Goal: Task Accomplishment & Management: Manage account settings

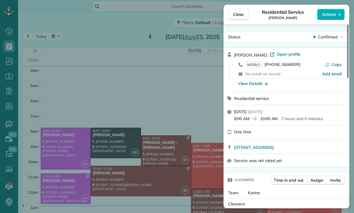
scroll to position [3, 3]
click at [236, 20] on button "Close" at bounding box center [238, 14] width 20 height 11
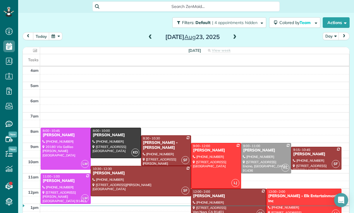
click at [53, 39] on button "button" at bounding box center [55, 36] width 13 height 8
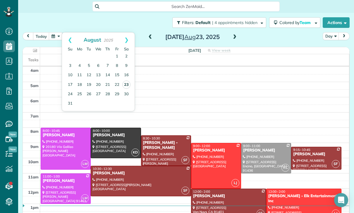
click at [128, 86] on link "23" at bounding box center [126, 84] width 8 height 8
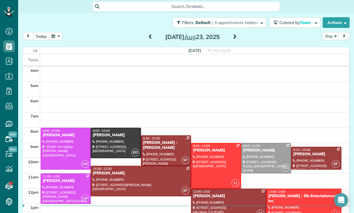
click at [113, 143] on div at bounding box center [115, 143] width 49 height 30
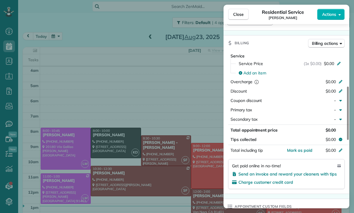
scroll to position [250, 0]
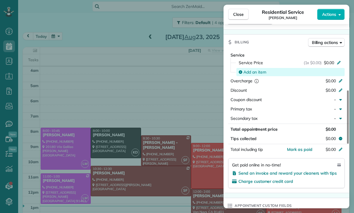
click at [253, 72] on span "Add an item" at bounding box center [254, 72] width 23 height 6
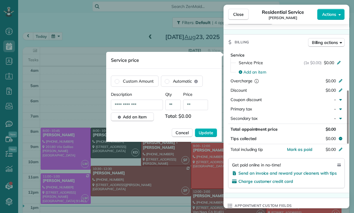
click at [197, 105] on input "**" at bounding box center [195, 104] width 25 height 11
type input "****"
click at [209, 133] on span "Update" at bounding box center [206, 133] width 15 height 6
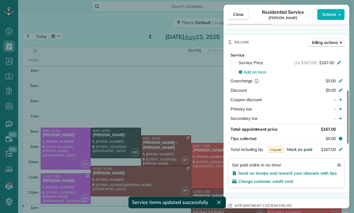
click at [299, 149] on span "Mark as paid" at bounding box center [299, 149] width 25 height 5
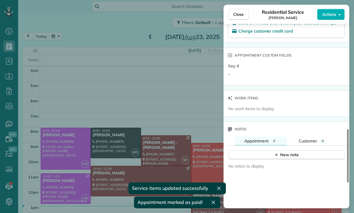
scroll to position [409, 0]
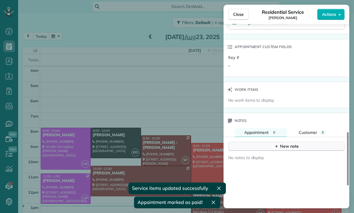
click at [276, 148] on icon "button" at bounding box center [276, 146] width 5 height 5
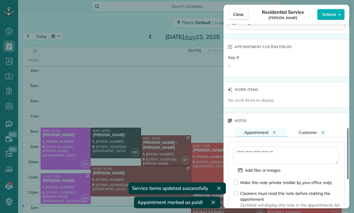
click at [258, 154] on textarea at bounding box center [285, 155] width 105 height 17
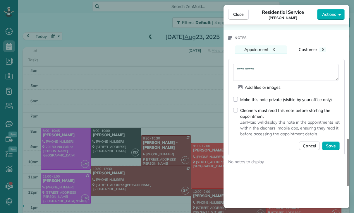
scroll to position [495, 0]
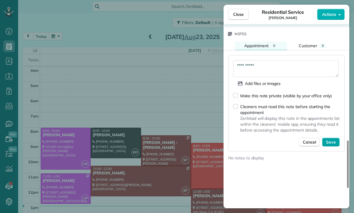
type textarea "**********"
click at [331, 142] on span "Save" at bounding box center [331, 142] width 10 height 6
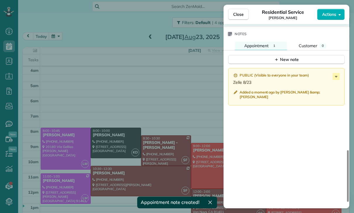
click at [204, 171] on div "Close Residential Service Lee Citron Actions Status Confirmed Lee Citron · Open…" at bounding box center [177, 106] width 354 height 213
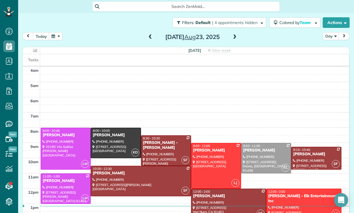
click at [158, 148] on div "Evelyn Galstian - Mario J. Vindeni" at bounding box center [166, 145] width 47 height 10
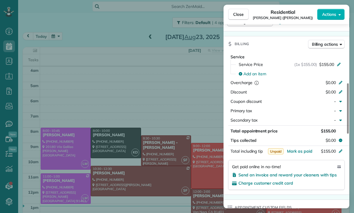
scroll to position [257, 0]
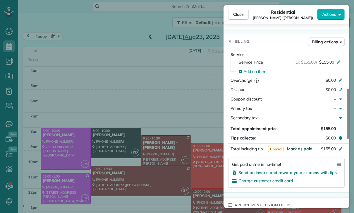
click at [300, 149] on span "Mark as paid" at bounding box center [299, 148] width 25 height 5
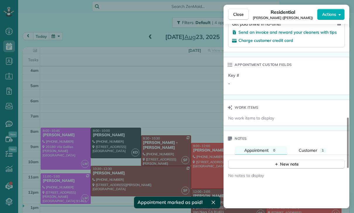
scroll to position [430, 0]
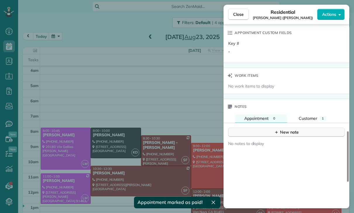
click at [284, 133] on div "New note" at bounding box center [286, 132] width 25 height 6
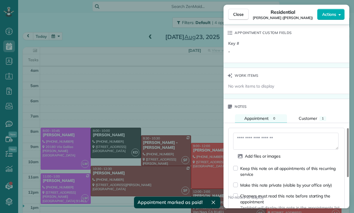
click at [262, 140] on textarea at bounding box center [285, 141] width 105 height 17
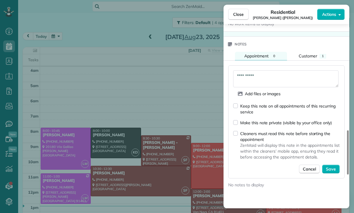
scroll to position [501, 0]
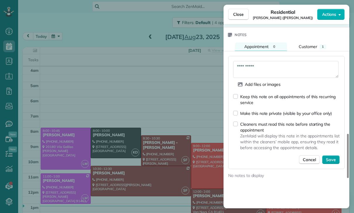
type textarea "**********"
click at [333, 162] on span "Save" at bounding box center [331, 160] width 10 height 6
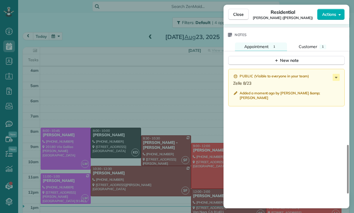
click at [180, 148] on div "Close Residential Evelyn Galstian (Mario J. Vindeni) Actions Status Yet to Conf…" at bounding box center [177, 106] width 354 height 213
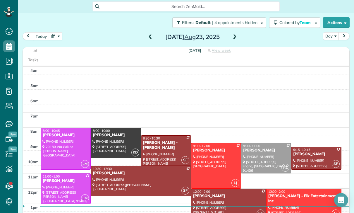
click at [147, 36] on span at bounding box center [150, 37] width 6 height 5
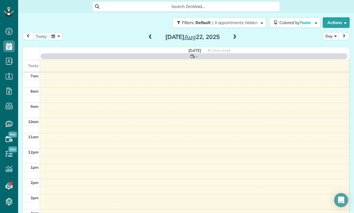
scroll to position [46, 0]
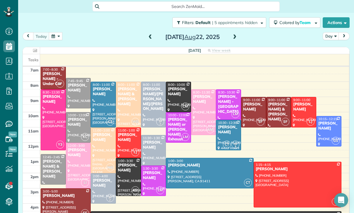
click at [223, 132] on div "Sandra Tignor" at bounding box center [229, 130] width 22 height 10
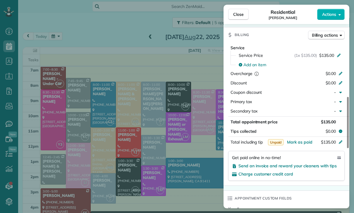
scroll to position [286, 0]
click at [301, 139] on span "Mark as paid" at bounding box center [299, 141] width 25 height 5
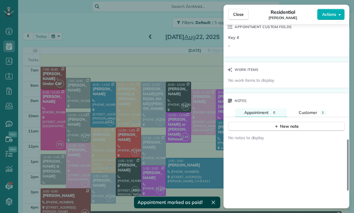
scroll to position [466, 0]
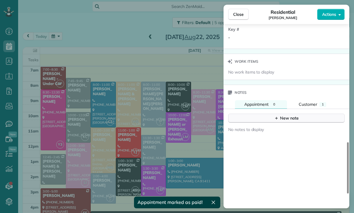
click at [287, 120] on div "New note" at bounding box center [286, 118] width 25 height 6
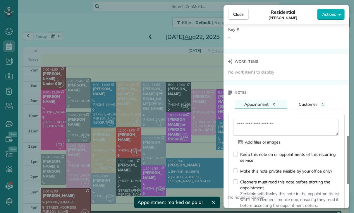
click at [255, 128] on textarea at bounding box center [285, 127] width 105 height 17
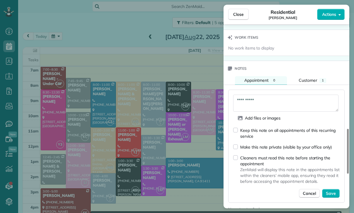
scroll to position [528, 0]
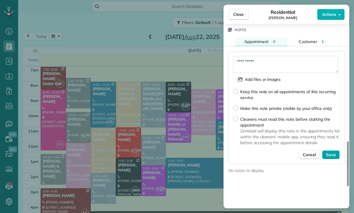
type textarea "**********"
click at [332, 153] on span "Save" at bounding box center [331, 155] width 10 height 6
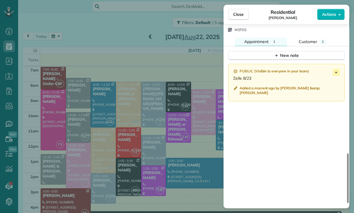
click at [134, 36] on div "Close Residential Sandra Tignor Actions Status Confirmed Sandra Tignor · Open p…" at bounding box center [177, 106] width 354 height 213
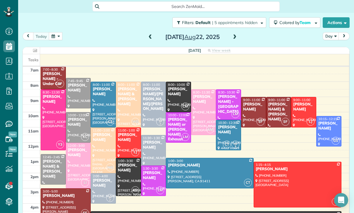
click at [54, 36] on button "button" at bounding box center [55, 36] width 13 height 8
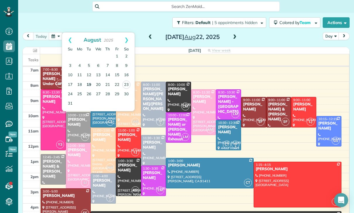
click at [90, 85] on link "19" at bounding box center [88, 84] width 9 height 9
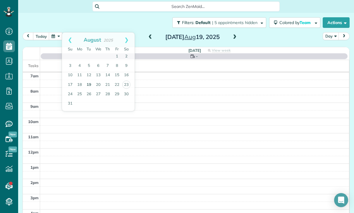
scroll to position [46, 0]
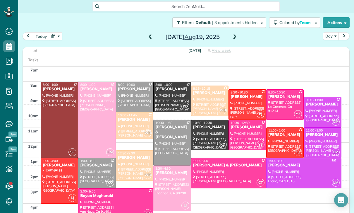
click at [138, 99] on div at bounding box center [134, 97] width 37 height 30
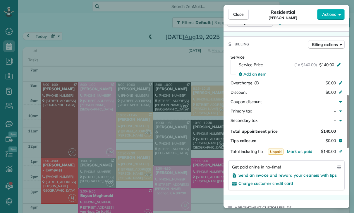
scroll to position [272, 0]
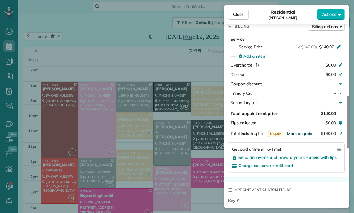
click at [302, 134] on span "Mark as paid" at bounding box center [299, 133] width 25 height 5
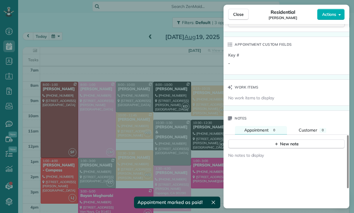
scroll to position [425, 0]
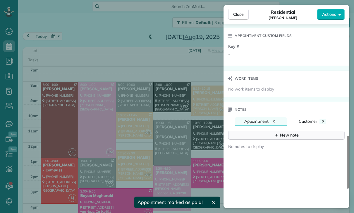
click at [279, 138] on button "New note" at bounding box center [286, 135] width 116 height 9
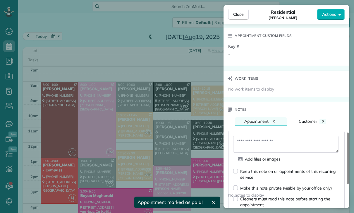
click at [279, 138] on textarea at bounding box center [285, 143] width 105 height 17
click at [262, 146] on textarea at bounding box center [285, 143] width 105 height 17
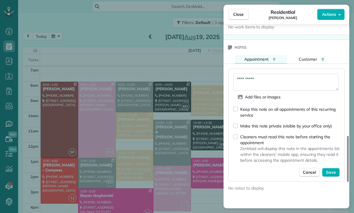
scroll to position [492, 0]
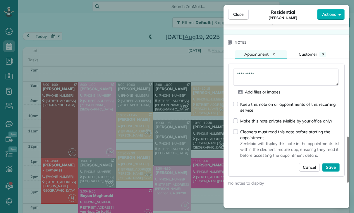
type textarea "**********"
click at [332, 166] on span "Save" at bounding box center [331, 167] width 10 height 6
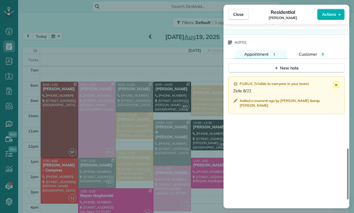
click at [200, 161] on div "Close Residential Max Frieser Actions Status Confirmed Max Frieser · Open profi…" at bounding box center [177, 106] width 354 height 213
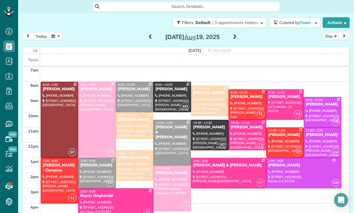
click at [61, 38] on button "button" at bounding box center [55, 36] width 13 height 8
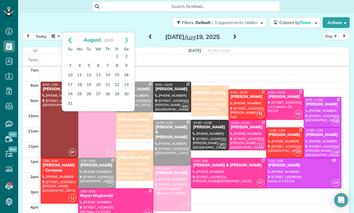
click at [67, 40] on link "Prev" at bounding box center [70, 39] width 16 height 15
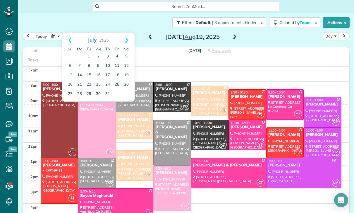
click at [116, 84] on link "25" at bounding box center [116, 84] width 9 height 9
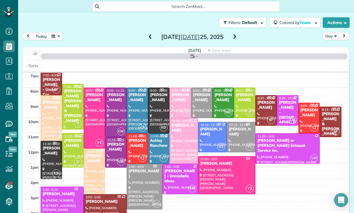
scroll to position [46, 0]
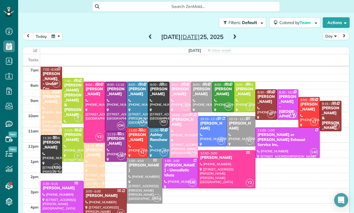
click at [73, 96] on div "Shakira Wardally & Jett Howard" at bounding box center [73, 100] width 18 height 35
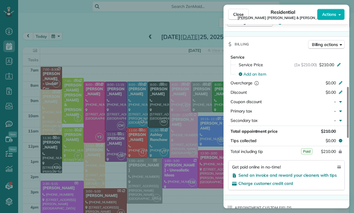
scroll to position [291, 0]
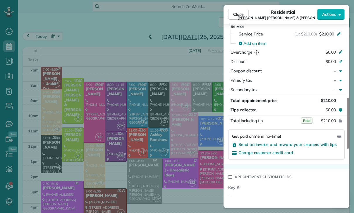
click at [146, 141] on div "Close Residential Shakira Wardally & Jett Howard Actions Status Confirmed Shaki…" at bounding box center [177, 106] width 354 height 213
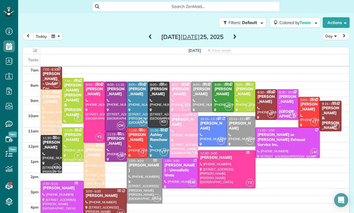
click at [56, 37] on button "button" at bounding box center [55, 36] width 13 height 8
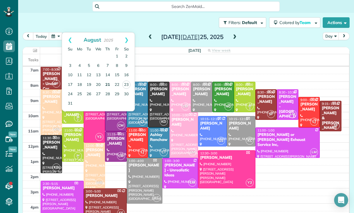
click at [108, 87] on link "21" at bounding box center [107, 84] width 9 height 9
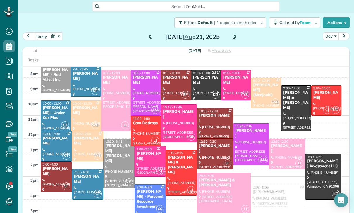
scroll to position [59, 0]
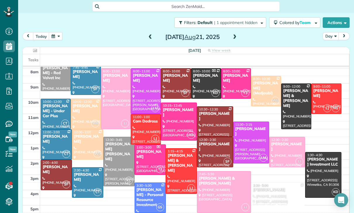
click at [178, 126] on div at bounding box center [178, 121] width 35 height 37
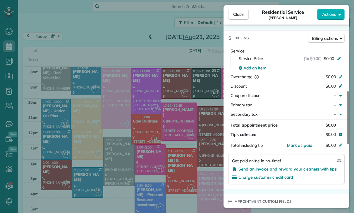
scroll to position [255, 0]
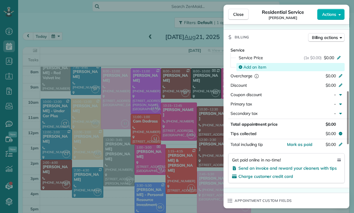
click at [249, 70] on span "Add an item" at bounding box center [254, 67] width 23 height 6
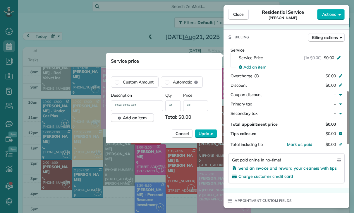
click at [199, 107] on input "**" at bounding box center [195, 105] width 25 height 11
type input "****"
click at [206, 137] on button "Update" at bounding box center [206, 133] width 22 height 9
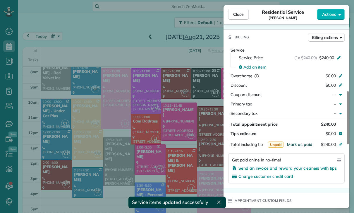
click at [296, 147] on span "Mark as paid" at bounding box center [299, 144] width 25 height 5
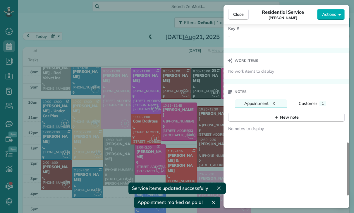
scroll to position [452, 0]
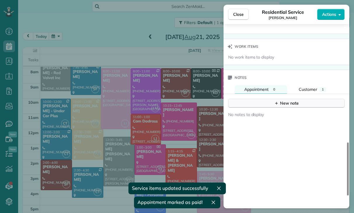
click at [287, 106] on div "New note" at bounding box center [286, 103] width 25 height 6
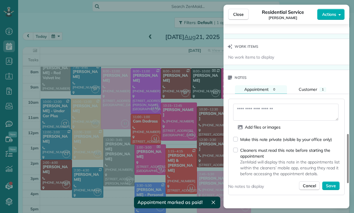
click at [254, 120] on textarea at bounding box center [285, 112] width 105 height 17
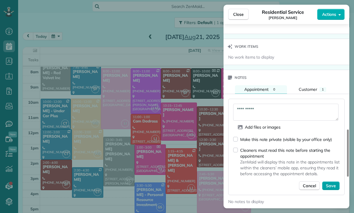
type textarea "**********"
click at [332, 188] on span "Save" at bounding box center [331, 186] width 10 height 6
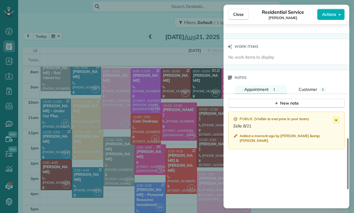
click at [175, 168] on div "Close Residential Service Rebecca Gimenez Actions Status Confirmed Rebecca Gime…" at bounding box center [177, 106] width 354 height 213
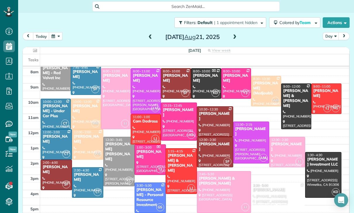
click at [83, 182] on div at bounding box center [87, 182] width 31 height 30
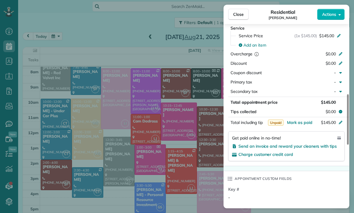
scroll to position [284, 0]
click at [296, 121] on span "Mark as paid" at bounding box center [299, 121] width 25 height 5
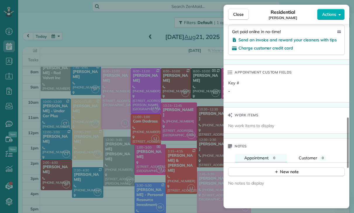
scroll to position [420, 0]
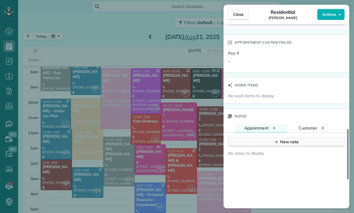
click at [281, 144] on div "New note" at bounding box center [286, 142] width 25 height 6
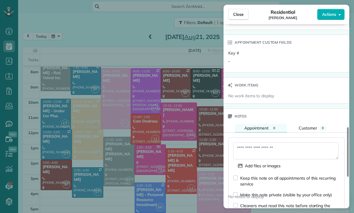
click at [252, 151] on textarea at bounding box center [285, 150] width 105 height 17
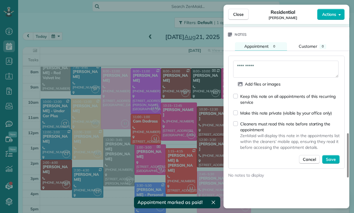
scroll to position [502, 0]
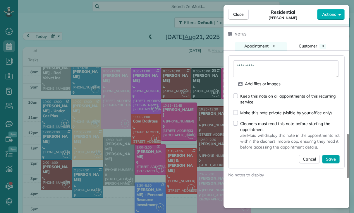
type textarea "**********"
click at [330, 156] on span "Save" at bounding box center [331, 159] width 10 height 6
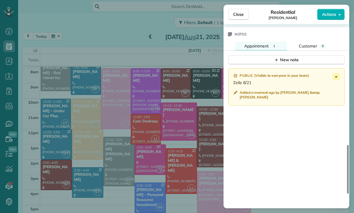
click at [170, 163] on div "Close Residential Danielle Ondarza Actions Status Yet to Confirm Danielle Ondar…" at bounding box center [177, 106] width 354 height 213
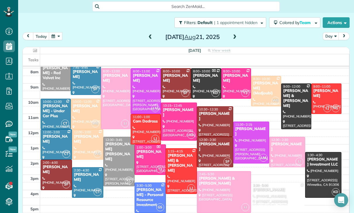
scroll to position [50, 0]
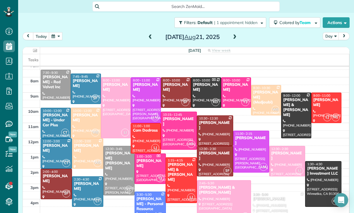
click at [253, 98] on div "Diana Pilano (Medjoubi)" at bounding box center [266, 97] width 27 height 15
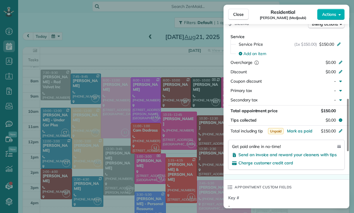
scroll to position [287, 0]
click at [300, 128] on span "Mark as paid" at bounding box center [299, 130] width 25 height 5
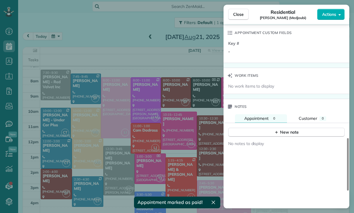
scroll to position [443, 0]
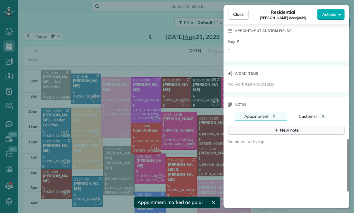
click at [289, 127] on div "New note" at bounding box center [286, 130] width 25 height 6
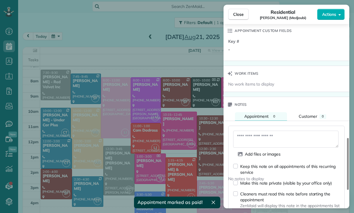
click at [255, 131] on textarea at bounding box center [285, 139] width 105 height 17
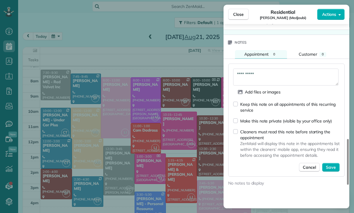
scroll to position [509, 0]
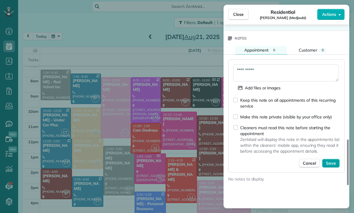
type textarea "**********"
click at [327, 160] on span "Save" at bounding box center [331, 163] width 10 height 6
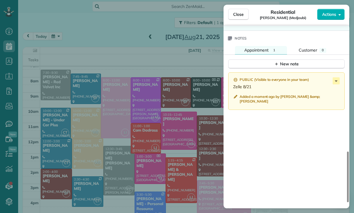
click at [159, 138] on div "Close Residential Diana Pilano (Medjoubi) Actions Status Confirmed Diana Pilano…" at bounding box center [177, 106] width 354 height 213
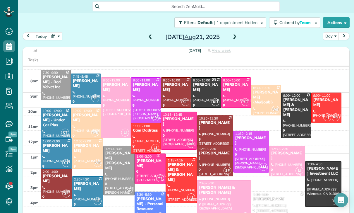
click at [147, 35] on span at bounding box center [150, 37] width 6 height 5
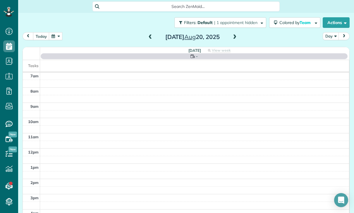
scroll to position [46, 0]
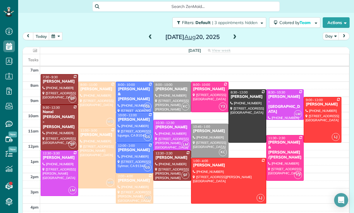
click at [205, 95] on div at bounding box center [209, 97] width 37 height 30
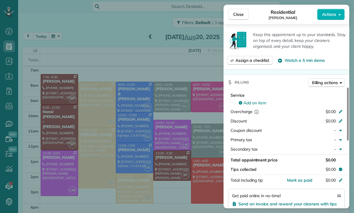
scroll to position [263, 0]
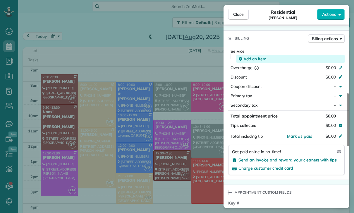
click at [255, 62] on span "Add an item" at bounding box center [254, 59] width 23 height 6
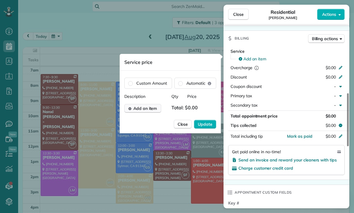
click at [144, 109] on span "Add an item" at bounding box center [145, 108] width 24 height 6
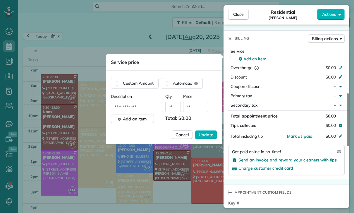
click at [195, 111] on input "**" at bounding box center [195, 107] width 25 height 11
type input "****"
click at [213, 138] on button "Update" at bounding box center [206, 134] width 22 height 9
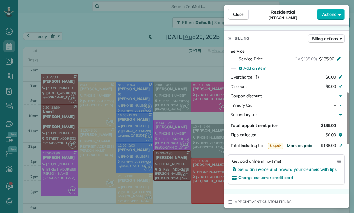
click at [301, 148] on span "Mark as paid" at bounding box center [299, 145] width 25 height 5
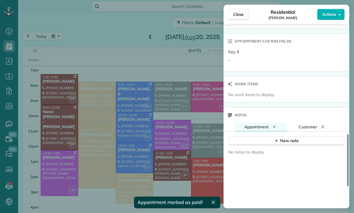
scroll to position [425, 0]
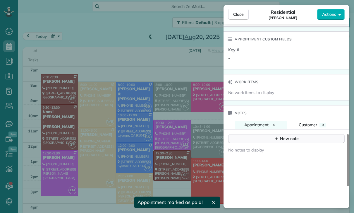
click at [288, 142] on div "New note" at bounding box center [286, 138] width 25 height 6
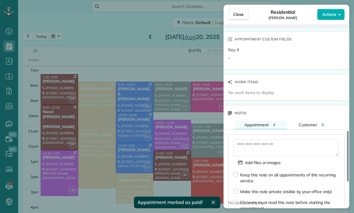
click at [261, 152] on textarea at bounding box center [285, 147] width 105 height 17
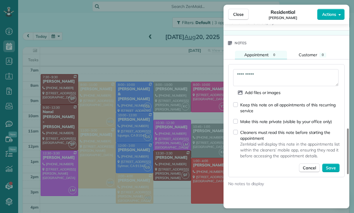
scroll to position [496, 0]
type textarea "**********"
click at [329, 170] on span "Save" at bounding box center [331, 167] width 10 height 6
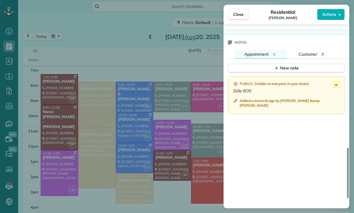
click at [168, 138] on div "Close Residential Marsha Gilbert Actions Status Confirmed Marsha Gilbert · Open…" at bounding box center [177, 106] width 354 height 213
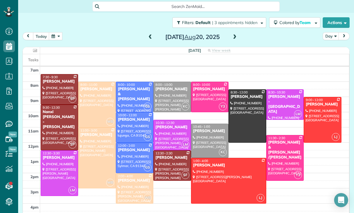
click at [168, 136] on div at bounding box center [172, 135] width 37 height 30
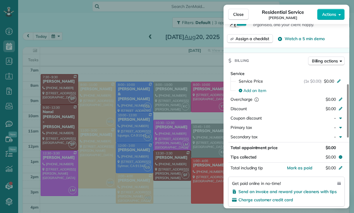
scroll to position [234, 0]
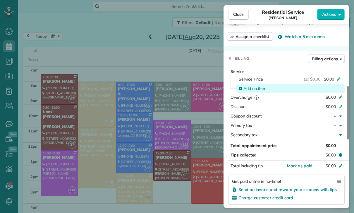
click at [248, 85] on span "Add an item" at bounding box center [254, 88] width 23 height 6
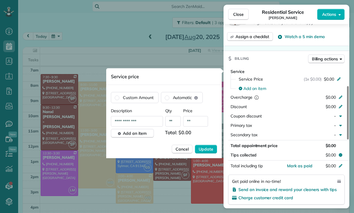
click at [201, 126] on input "**" at bounding box center [195, 121] width 25 height 11
type input "****"
click at [210, 149] on span "Update" at bounding box center [206, 149] width 15 height 6
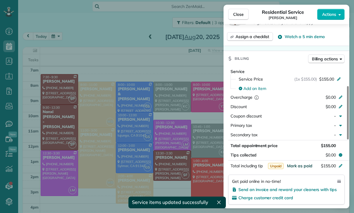
click at [302, 166] on span "Mark as paid" at bounding box center [299, 165] width 25 height 5
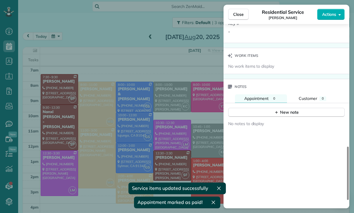
scroll to position [464, 0]
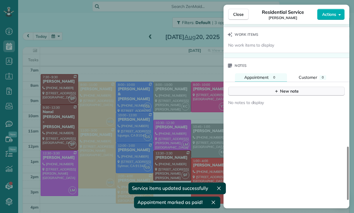
click at [285, 91] on div "New note" at bounding box center [286, 91] width 25 height 6
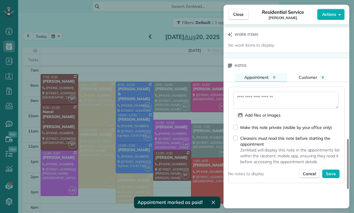
click at [252, 102] on textarea at bounding box center [285, 100] width 105 height 17
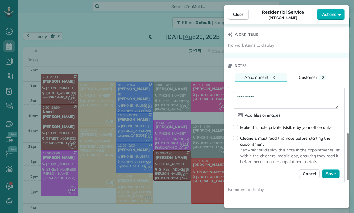
type textarea "**********"
click at [331, 174] on span "Save" at bounding box center [331, 174] width 10 height 6
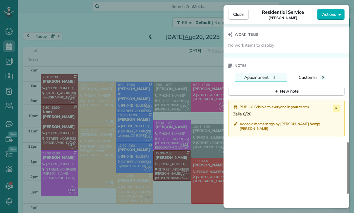
click at [160, 175] on div "Close Residential Service Mike Consiglio Actions Status Confirmed Mike Consigli…" at bounding box center [177, 106] width 354 height 213
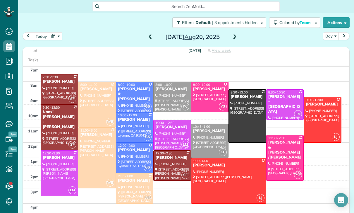
click at [56, 40] on button "button" at bounding box center [55, 36] width 13 height 8
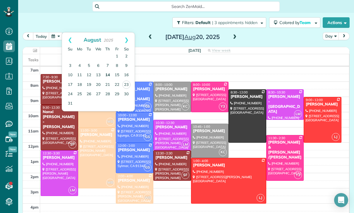
click at [107, 75] on link "14" at bounding box center [107, 75] width 9 height 9
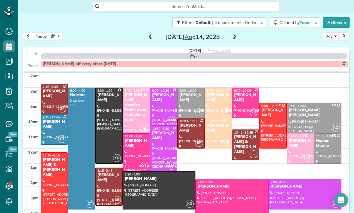
scroll to position [46, 0]
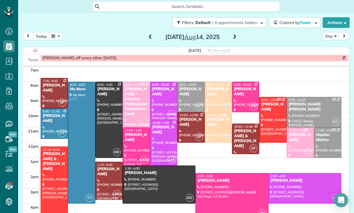
click at [162, 98] on div at bounding box center [163, 100] width 27 height 37
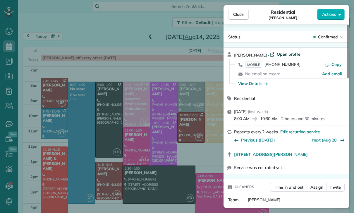
click at [278, 53] on span "Open profile" at bounding box center [289, 54] width 24 height 6
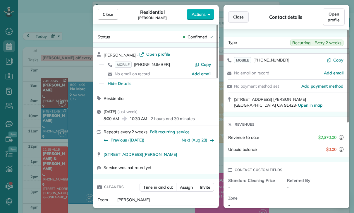
click at [237, 20] on span "Close" at bounding box center [238, 17] width 11 height 6
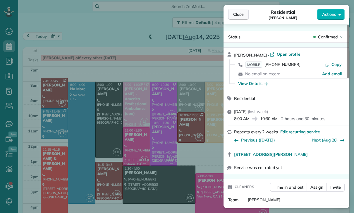
click at [239, 16] on span "Close" at bounding box center [238, 14] width 11 height 6
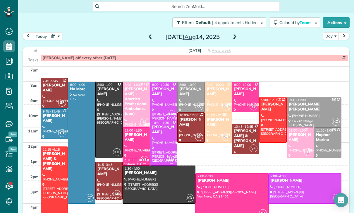
click at [59, 35] on button "button" at bounding box center [55, 36] width 13 height 8
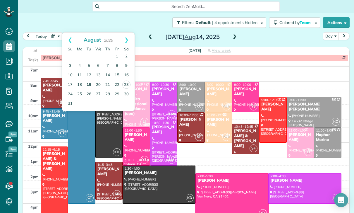
click at [89, 83] on link "19" at bounding box center [88, 84] width 9 height 9
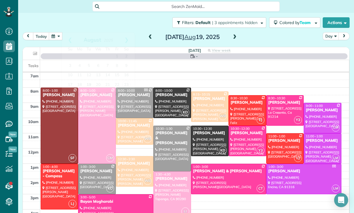
scroll to position [46, 0]
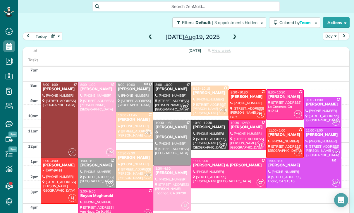
click at [205, 134] on div at bounding box center [209, 135] width 37 height 30
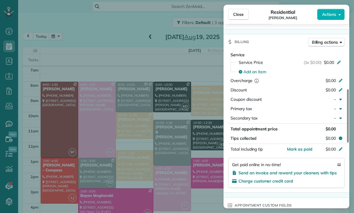
scroll to position [253, 0]
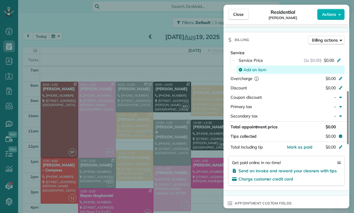
click at [257, 70] on span "Add an item" at bounding box center [254, 70] width 23 height 6
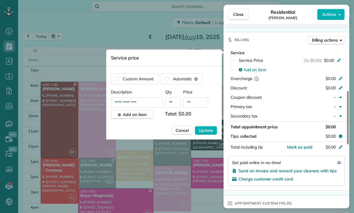
click at [195, 104] on input "**" at bounding box center [195, 102] width 25 height 11
type input "****"
click at [210, 131] on span "Update" at bounding box center [206, 130] width 15 height 6
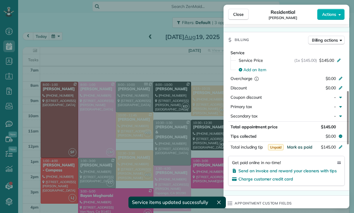
click at [299, 147] on span "Mark as paid" at bounding box center [299, 146] width 25 height 5
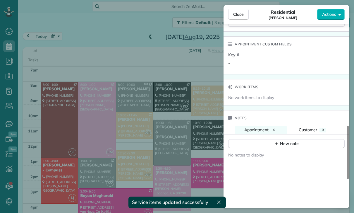
scroll to position [413, 0]
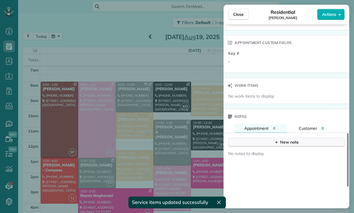
click at [288, 140] on div "New note" at bounding box center [286, 142] width 25 height 6
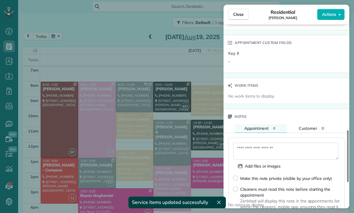
click at [248, 150] on textarea at bounding box center [285, 150] width 105 height 17
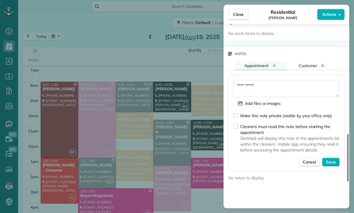
scroll to position [477, 0]
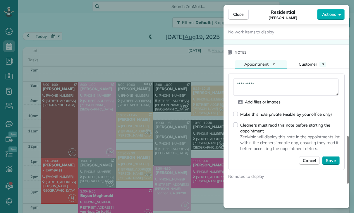
type textarea "**********"
click at [333, 158] on span "Save" at bounding box center [331, 160] width 10 height 6
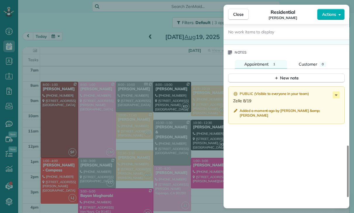
click at [141, 124] on div "Close Residential Asher Yousif Actions Status Confirmed Asher Yousif · Open pro…" at bounding box center [177, 106] width 354 height 213
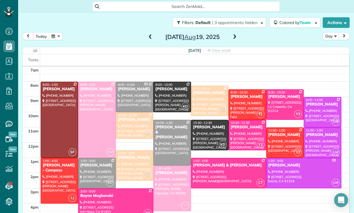
click at [57, 36] on button "button" at bounding box center [55, 36] width 13 height 8
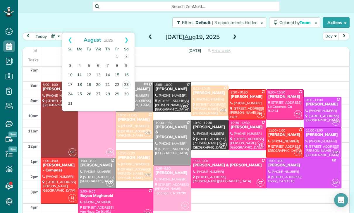
click at [78, 76] on link "11" at bounding box center [79, 75] width 9 height 9
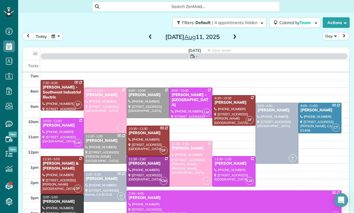
scroll to position [46, 0]
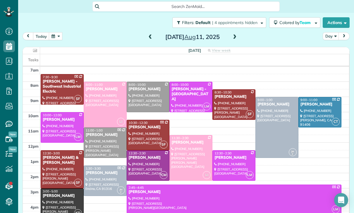
click at [102, 102] on div at bounding box center [105, 104] width 42 height 45
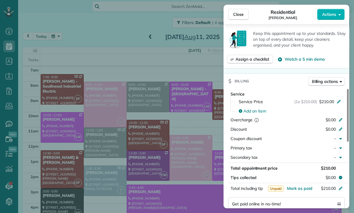
scroll to position [252, 0]
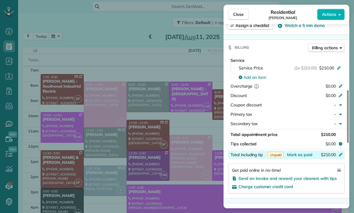
click at [301, 157] on div "$210.00" at bounding box center [309, 155] width 57 height 7
click at [315, 195] on div "Service Service Price (1x $210.00) $210.00 Add an item Overcharge $0.00 Discoun…" at bounding box center [287, 126] width 126 height 143
click at [299, 152] on span "Mark as paid" at bounding box center [299, 154] width 25 height 5
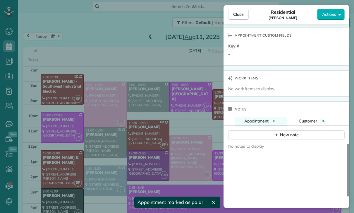
scroll to position [457, 0]
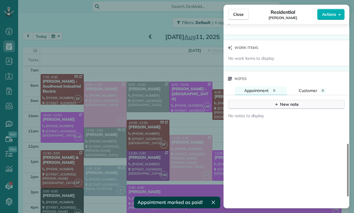
click at [289, 102] on div "New note" at bounding box center [286, 104] width 25 height 6
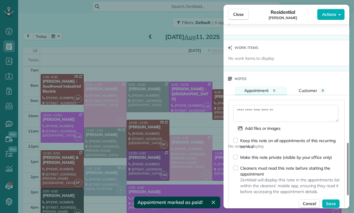
click at [257, 116] on textarea at bounding box center [285, 113] width 105 height 17
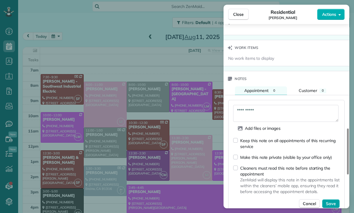
type textarea "**********"
click at [333, 203] on span "Save" at bounding box center [331, 203] width 10 height 6
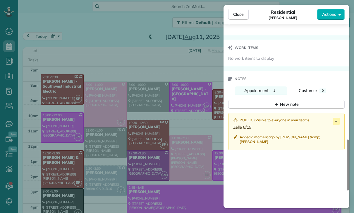
click at [91, 39] on div "Close Residential Karen Johnson Actions Status Yet to Confirm Karen Johnson · O…" at bounding box center [177, 106] width 354 height 213
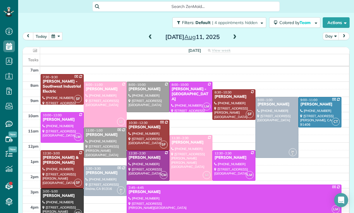
click at [56, 37] on button "button" at bounding box center [55, 36] width 13 height 8
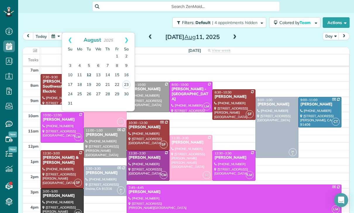
click at [89, 76] on link "12" at bounding box center [88, 75] width 9 height 9
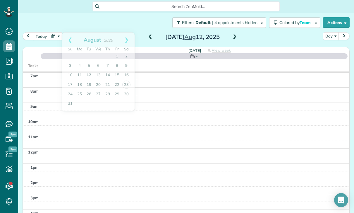
scroll to position [46, 0]
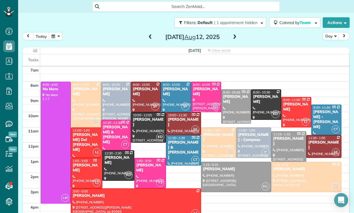
click at [56, 38] on button "button" at bounding box center [55, 36] width 13 height 8
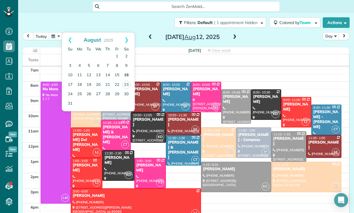
click at [125, 75] on link "16" at bounding box center [126, 75] width 9 height 9
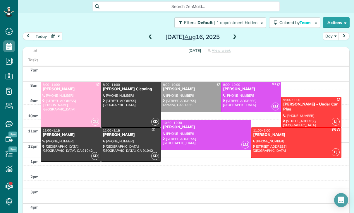
click at [74, 101] on div at bounding box center [71, 104] width 60 height 45
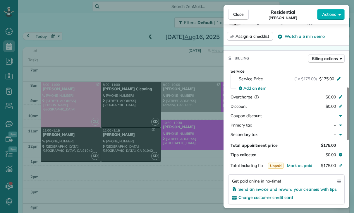
scroll to position [249, 0]
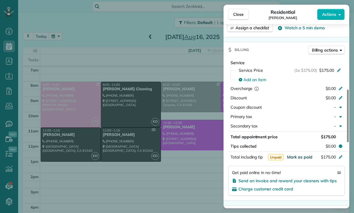
click at [296, 157] on span "Mark as paid" at bounding box center [299, 156] width 25 height 5
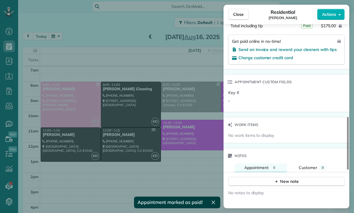
scroll to position [413, 0]
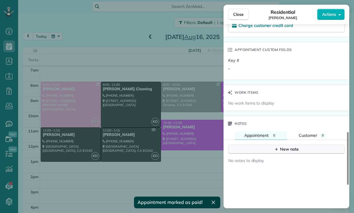
click at [272, 152] on button "New note" at bounding box center [286, 149] width 116 height 9
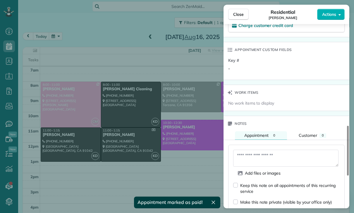
click at [249, 159] on textarea at bounding box center [285, 158] width 105 height 17
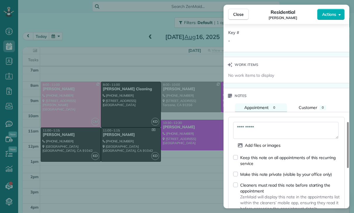
scroll to position [474, 0]
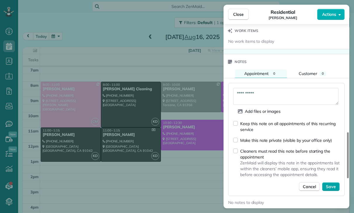
type textarea "**********"
click at [327, 190] on button "Save" at bounding box center [331, 186] width 18 height 9
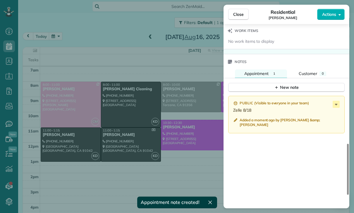
click at [147, 116] on div "Close Residential Marie Kuehne Actions Status Confirmed Marie Kuehne · Open pro…" at bounding box center [177, 106] width 354 height 213
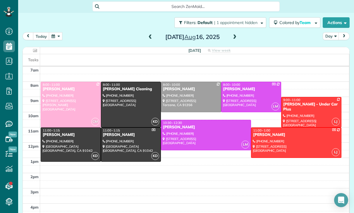
click at [55, 37] on button "button" at bounding box center [55, 36] width 13 height 8
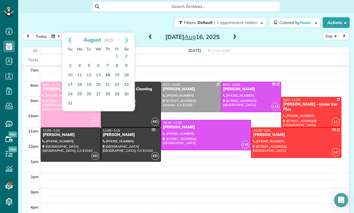
click at [105, 77] on link "14" at bounding box center [107, 75] width 9 height 9
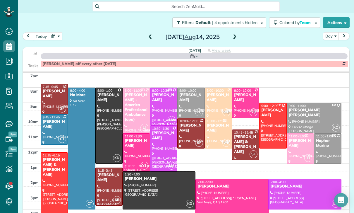
scroll to position [46, 0]
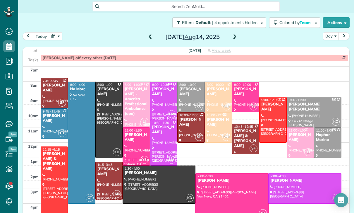
click at [107, 114] on div at bounding box center [109, 119] width 27 height 75
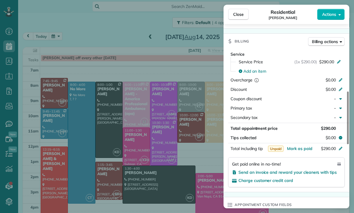
scroll to position [258, 0]
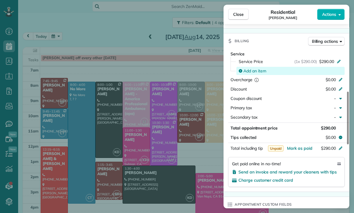
click at [254, 71] on span "Add an item" at bounding box center [254, 71] width 23 height 6
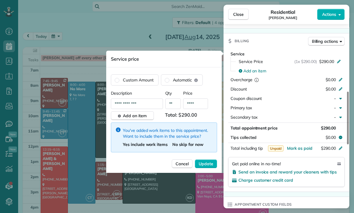
click at [200, 106] on input "****" at bounding box center [195, 103] width 25 height 11
type input "**"
type input "****"
click at [208, 166] on span "Update" at bounding box center [206, 164] width 15 height 6
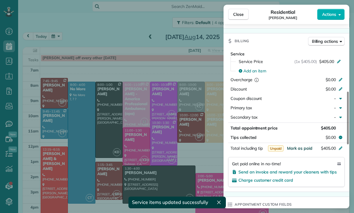
click at [300, 150] on span "Mark as paid" at bounding box center [299, 147] width 25 height 5
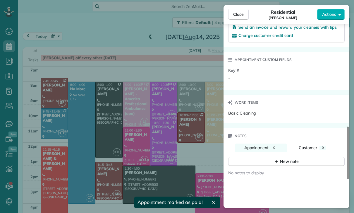
scroll to position [416, 0]
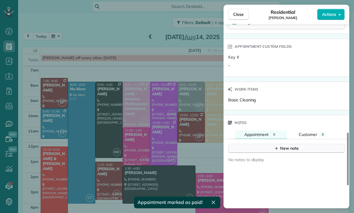
click at [288, 152] on button "New note" at bounding box center [286, 148] width 116 height 9
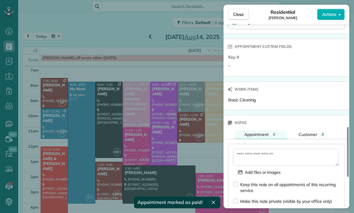
click at [256, 157] on textarea at bounding box center [285, 157] width 105 height 17
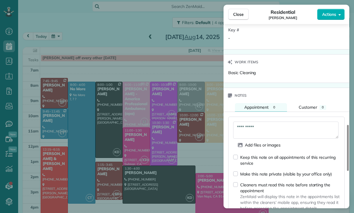
scroll to position [491, 0]
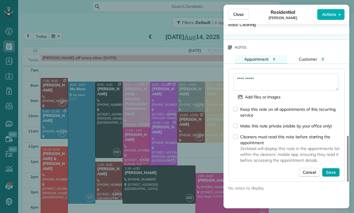
type textarea "**********"
click at [332, 174] on span "Save" at bounding box center [331, 172] width 10 height 6
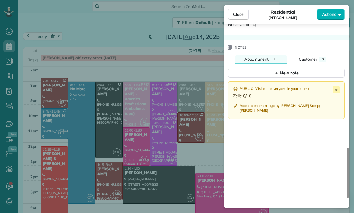
click at [155, 151] on div "Close Residential Marie Kuehne Actions Status Confirmed Marie Kuehne · Open pro…" at bounding box center [177, 106] width 354 height 213
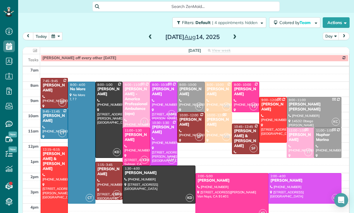
click at [53, 32] on button "button" at bounding box center [55, 36] width 13 height 8
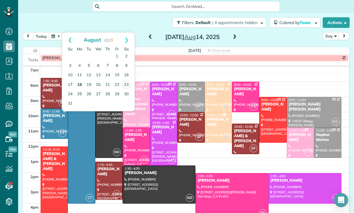
click at [79, 85] on link "18" at bounding box center [79, 84] width 9 height 9
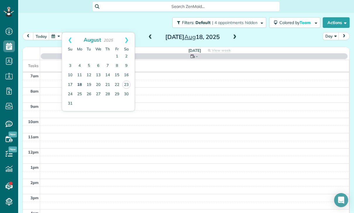
scroll to position [46, 0]
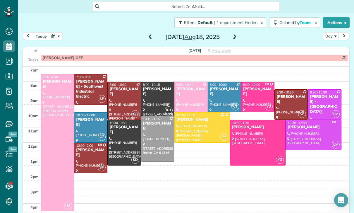
click at [120, 139] on div at bounding box center [124, 142] width 33 height 45
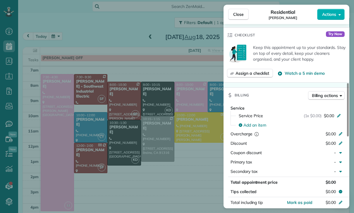
scroll to position [244, 0]
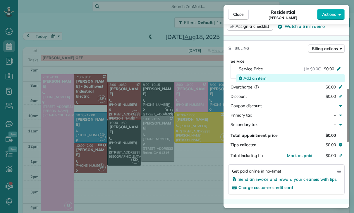
click at [256, 80] on span "Add an item" at bounding box center [254, 78] width 23 height 6
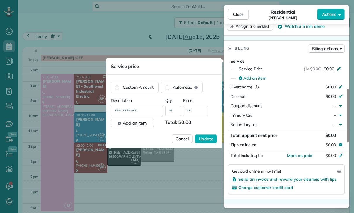
click at [198, 113] on input "**" at bounding box center [195, 111] width 25 height 11
type input "****"
click at [204, 142] on button "Update" at bounding box center [206, 138] width 22 height 9
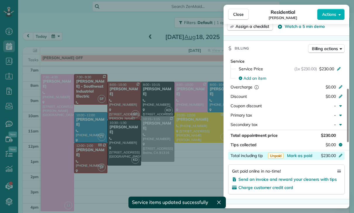
click at [295, 158] on div "$230.00" at bounding box center [309, 155] width 57 height 7
click at [318, 194] on div "Service Service Price (1x $230.00) $230.00 Add an item Overcharge $0.00 Discoun…" at bounding box center [287, 127] width 126 height 143
click at [302, 158] on button "Mark as paid" at bounding box center [299, 155] width 25 height 6
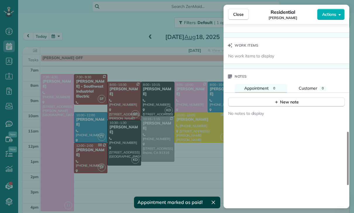
scroll to position [459, 0]
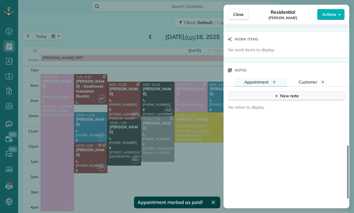
click at [278, 96] on icon "button" at bounding box center [276, 95] width 5 height 5
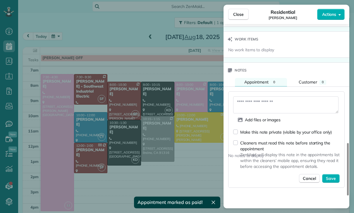
click at [262, 106] on textarea at bounding box center [285, 104] width 105 height 17
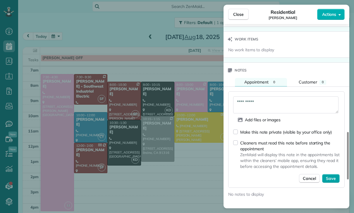
type textarea "**********"
click at [334, 182] on button "Save" at bounding box center [331, 178] width 18 height 9
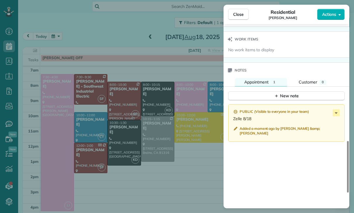
click at [196, 153] on div "Close Residential Sara Jafari Actions Status Confirmed Sara Jafari · Open profi…" at bounding box center [177, 106] width 354 height 213
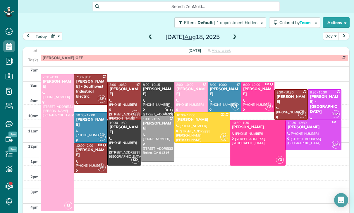
click at [236, 33] on span at bounding box center [234, 37] width 6 height 9
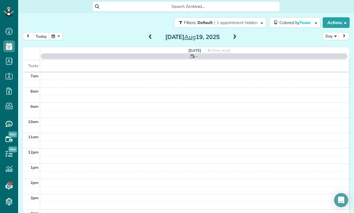
scroll to position [46, 0]
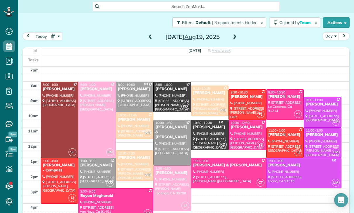
click at [239, 100] on div at bounding box center [247, 105] width 37 height 30
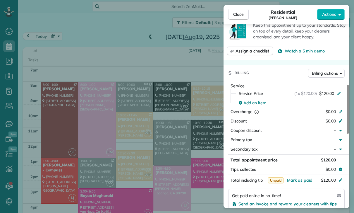
scroll to position [290, 0]
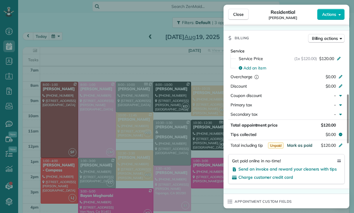
click at [297, 142] on span "Mark as paid" at bounding box center [299, 144] width 25 height 5
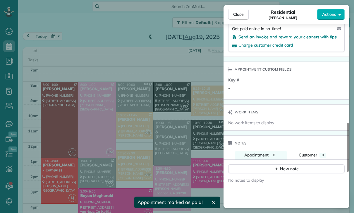
scroll to position [446, 0]
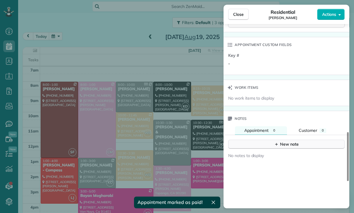
click at [289, 141] on div "New note" at bounding box center [286, 144] width 25 height 6
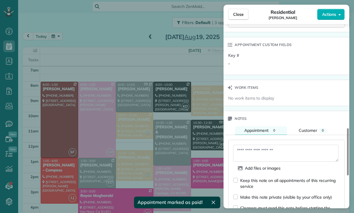
click at [265, 147] on textarea at bounding box center [285, 153] width 105 height 17
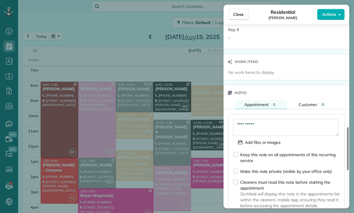
scroll to position [513, 0]
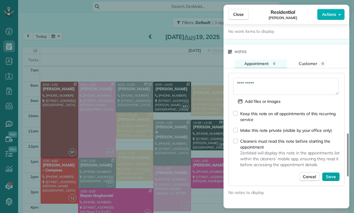
type textarea "**********"
click at [329, 174] on span "Save" at bounding box center [331, 177] width 10 height 6
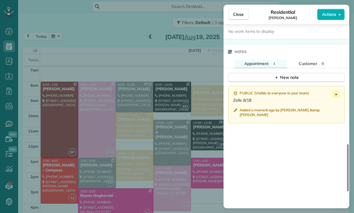
click at [177, 157] on div "Close Residential Jackie Biegel Actions Status Yet to Confirm Jackie Biegel · O…" at bounding box center [177, 106] width 354 height 213
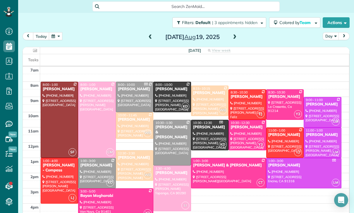
click at [147, 35] on span at bounding box center [150, 37] width 6 height 5
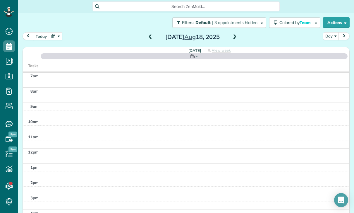
scroll to position [46, 0]
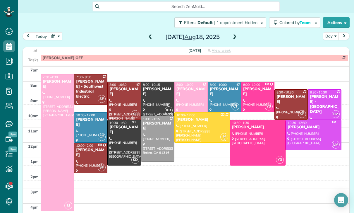
click at [148, 37] on span at bounding box center [150, 37] width 6 height 5
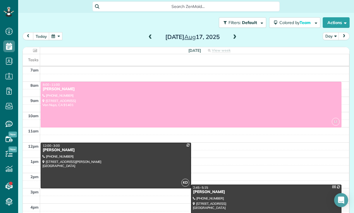
click at [151, 36] on span at bounding box center [150, 37] width 6 height 5
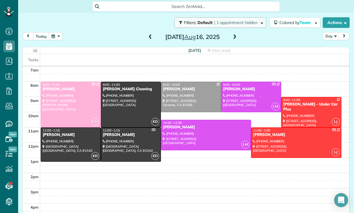
click at [230, 28] on button "Filters: Default | 1 appointment hidden" at bounding box center [220, 22] width 92 height 11
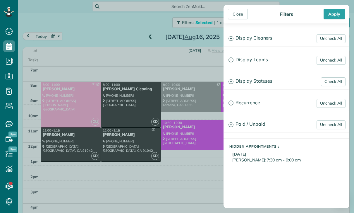
click at [186, 36] on div "Close Filters Apply Uncheck All Display Cleaners Gilma Sante Johanna Martinez K…" at bounding box center [177, 106] width 354 height 213
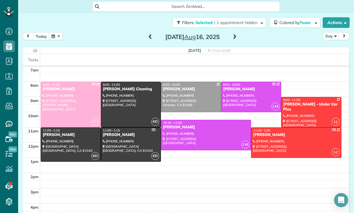
click at [236, 37] on span at bounding box center [234, 37] width 6 height 5
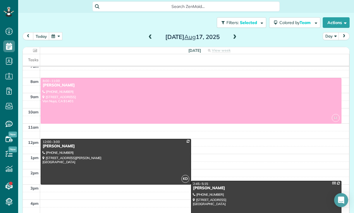
scroll to position [54, 0]
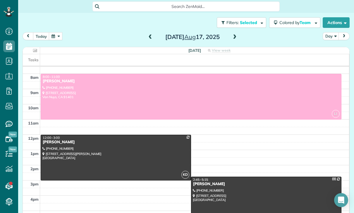
click at [152, 38] on span at bounding box center [150, 37] width 6 height 5
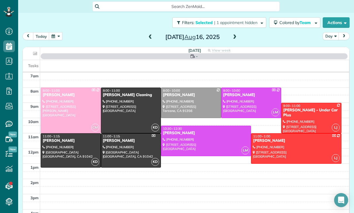
scroll to position [46, 0]
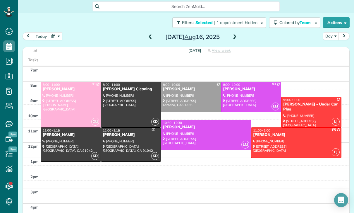
click at [151, 38] on span at bounding box center [150, 37] width 6 height 5
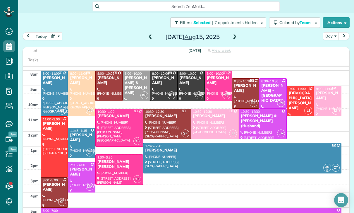
scroll to position [57, 0]
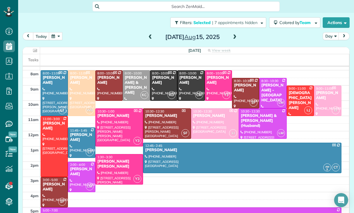
click at [57, 39] on button "button" at bounding box center [55, 36] width 13 height 8
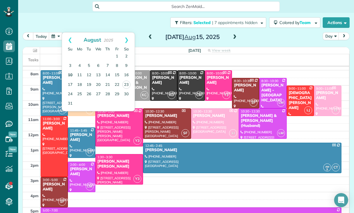
click at [70, 74] on link "10" at bounding box center [70, 75] width 9 height 9
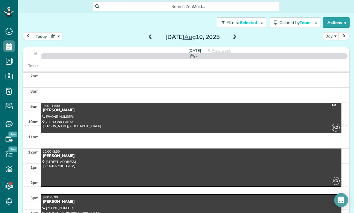
scroll to position [46, 0]
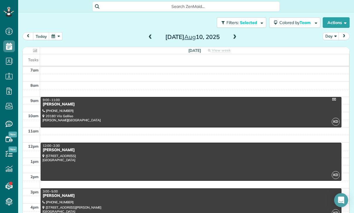
click at [114, 159] on div at bounding box center [191, 161] width 300 height 37
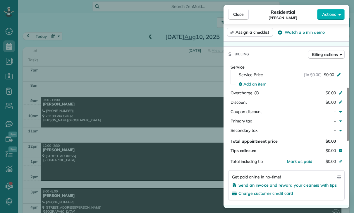
scroll to position [243, 0]
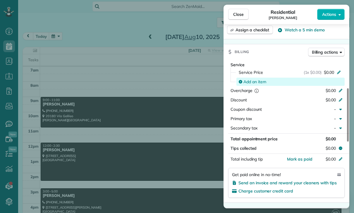
click at [248, 83] on span "Add an item" at bounding box center [254, 82] width 23 height 6
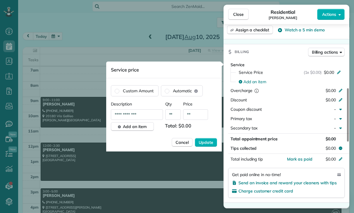
click at [198, 117] on input "**" at bounding box center [195, 114] width 25 height 11
type input "****"
click at [205, 146] on button "Update" at bounding box center [206, 142] width 22 height 9
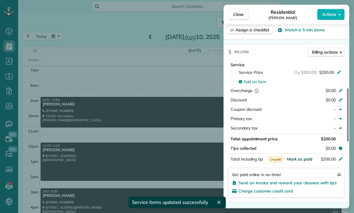
click at [294, 160] on span "Mark as paid" at bounding box center [299, 158] width 25 height 5
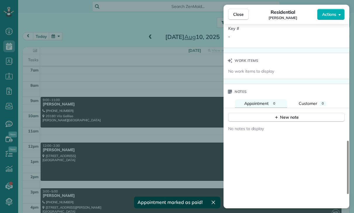
scroll to position [443, 0]
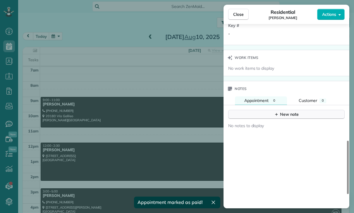
click at [289, 114] on div "New note" at bounding box center [286, 114] width 25 height 6
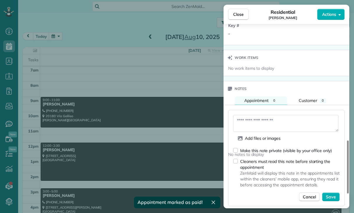
click at [256, 122] on textarea at bounding box center [285, 123] width 105 height 17
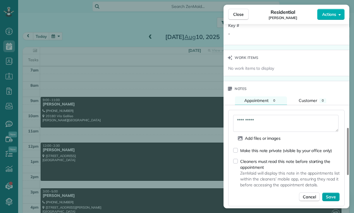
type textarea "**********"
click at [334, 199] on span "Save" at bounding box center [331, 197] width 10 height 6
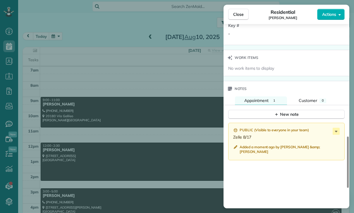
click at [168, 165] on div "Close Residential Leah Balecha Actions Status Confirmed Leah Balecha · Open pro…" at bounding box center [177, 106] width 354 height 213
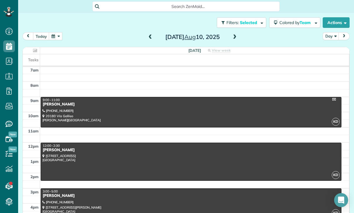
click at [59, 39] on button "button" at bounding box center [55, 36] width 13 height 8
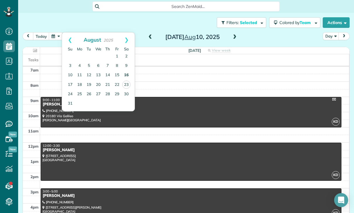
click at [128, 75] on link "16" at bounding box center [126, 75] width 9 height 9
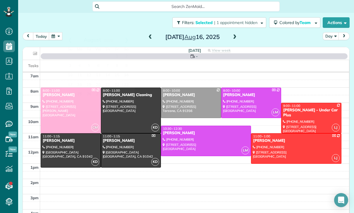
scroll to position [46, 0]
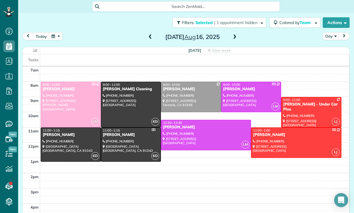
click at [178, 98] on div at bounding box center [191, 97] width 60 height 30
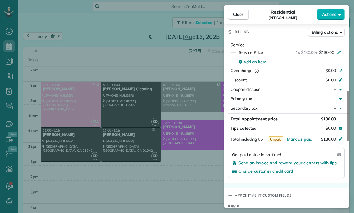
scroll to position [266, 0]
click at [295, 139] on span "Mark as paid" at bounding box center [299, 138] width 25 height 5
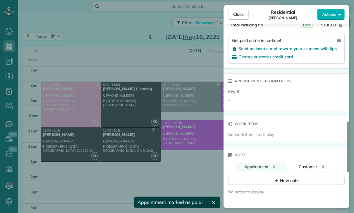
scroll to position [396, 0]
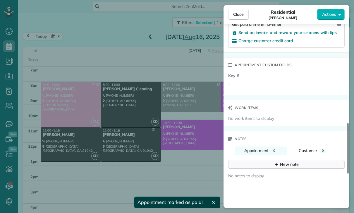
click at [279, 168] on button "New note" at bounding box center [286, 164] width 116 height 9
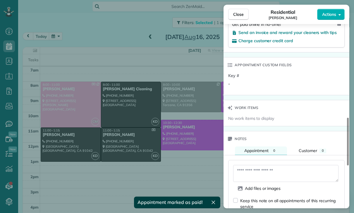
click at [256, 173] on textarea at bounding box center [285, 173] width 105 height 17
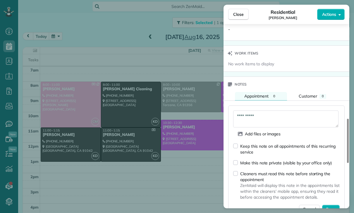
scroll to position [462, 0]
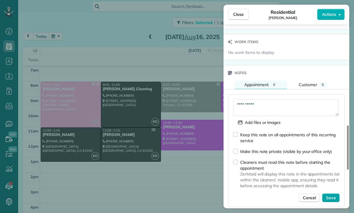
type textarea "**********"
click at [336, 200] on span "Save" at bounding box center [331, 198] width 10 height 6
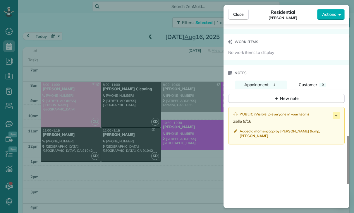
click at [145, 138] on div "Close Residential David Martirosyan Actions Status Yet to Confirm David Martiro…" at bounding box center [177, 106] width 354 height 213
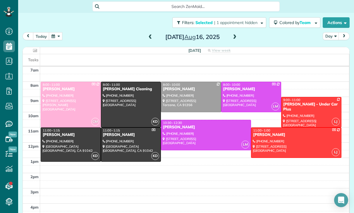
click at [53, 38] on button "button" at bounding box center [55, 36] width 13 height 8
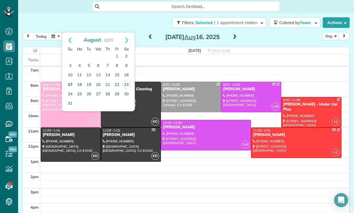
click at [71, 83] on link "17" at bounding box center [70, 84] width 9 height 9
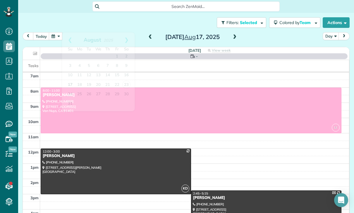
scroll to position [46, 0]
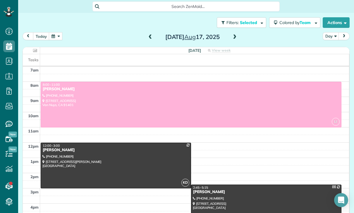
click at [151, 36] on span at bounding box center [150, 37] width 6 height 5
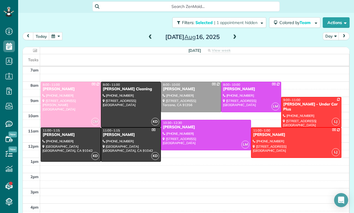
click at [147, 37] on span at bounding box center [150, 37] width 6 height 5
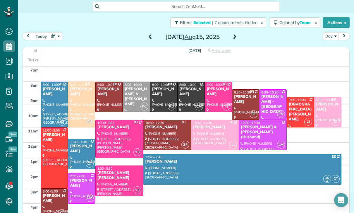
click at [147, 38] on span at bounding box center [150, 37] width 6 height 5
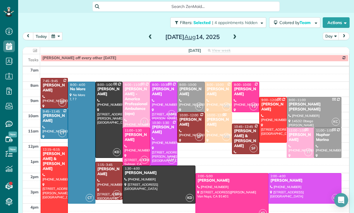
click at [52, 33] on button "button" at bounding box center [55, 36] width 13 height 8
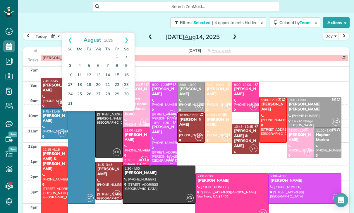
click at [70, 83] on link "17" at bounding box center [70, 84] width 9 height 9
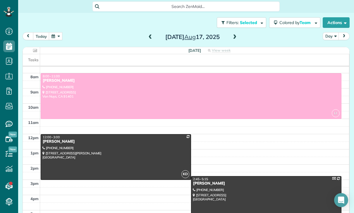
click at [147, 38] on span at bounding box center [150, 37] width 6 height 5
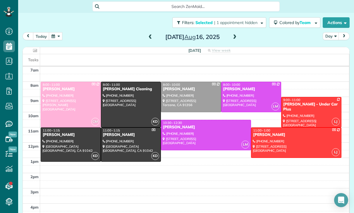
click at [144, 37] on div "today Day Saturday Aug 16, 2025" at bounding box center [186, 37] width 327 height 11
click at [152, 39] on span at bounding box center [150, 37] width 6 height 5
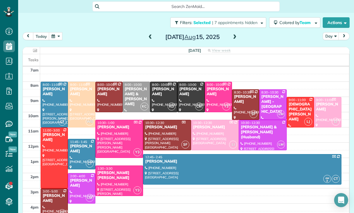
click at [148, 35] on span at bounding box center [150, 37] width 6 height 5
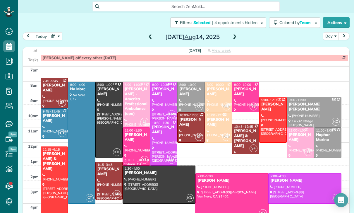
click at [147, 34] on span at bounding box center [150, 37] width 6 height 9
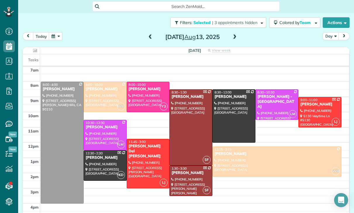
click at [150, 33] on span at bounding box center [150, 37] width 6 height 9
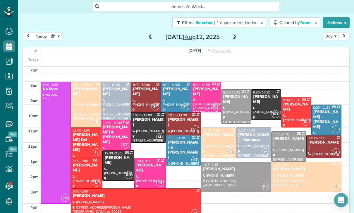
click at [61, 30] on div "Filters: Selected | 1 appointment hidden Colored by Team Color by Cleaner Color…" at bounding box center [186, 22] width 336 height 19
click at [57, 33] on button "button" at bounding box center [55, 36] width 13 height 8
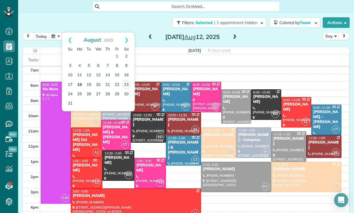
click at [79, 83] on link "18" at bounding box center [79, 84] width 9 height 9
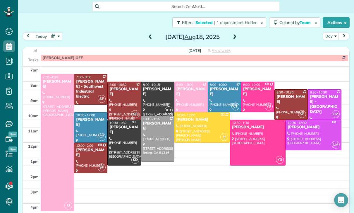
click at [233, 37] on span at bounding box center [234, 37] width 6 height 5
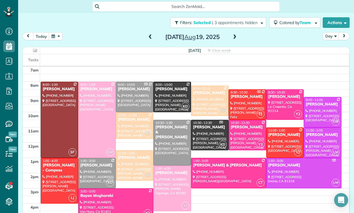
click at [207, 136] on div at bounding box center [209, 135] width 37 height 30
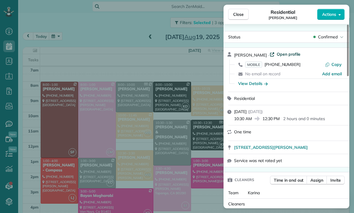
click at [279, 53] on span "Open profile" at bounding box center [289, 54] width 24 height 6
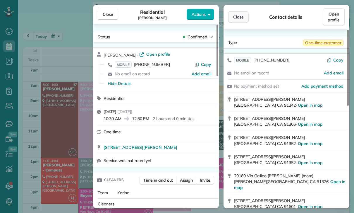
click at [240, 15] on span "Close" at bounding box center [238, 17] width 11 height 6
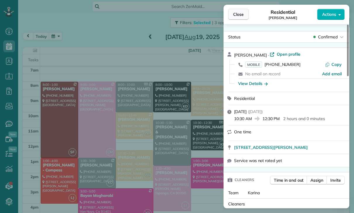
click at [238, 16] on span "Close" at bounding box center [238, 14] width 11 height 6
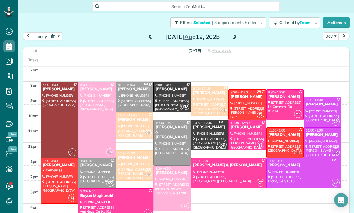
click at [58, 38] on button "button" at bounding box center [55, 36] width 13 height 8
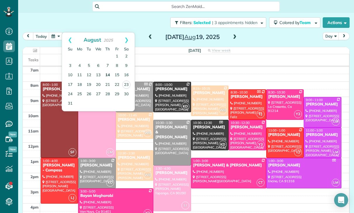
click at [108, 76] on link "14" at bounding box center [107, 75] width 9 height 9
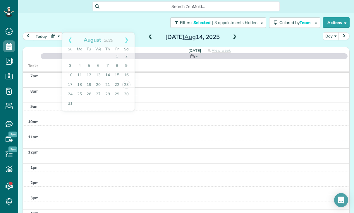
scroll to position [46, 0]
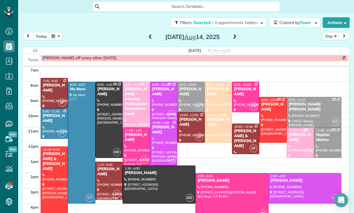
click at [162, 145] on div at bounding box center [163, 142] width 27 height 45
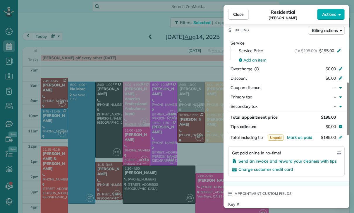
scroll to position [281, 0]
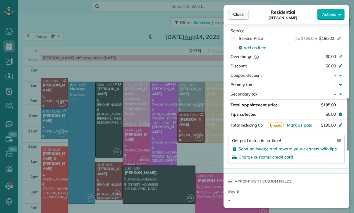
click at [241, 14] on span "Close" at bounding box center [238, 14] width 11 height 6
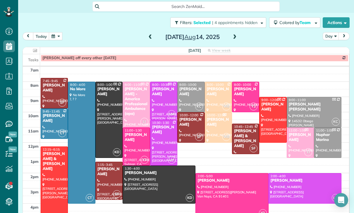
click at [56, 35] on button "button" at bounding box center [55, 36] width 13 height 8
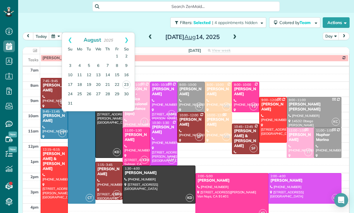
click at [163, 141] on div at bounding box center [163, 142] width 27 height 45
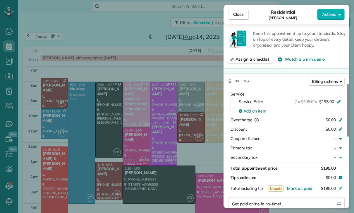
scroll to position [248, 0]
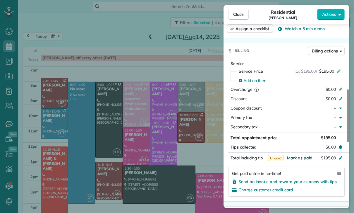
click at [298, 159] on span "Mark as paid" at bounding box center [299, 157] width 25 height 5
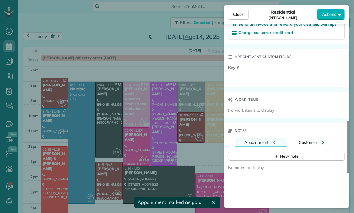
scroll to position [412, 0]
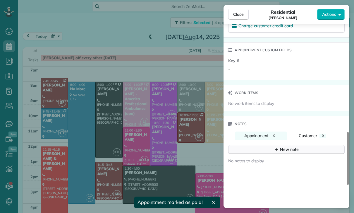
click at [280, 152] on button "New note" at bounding box center [286, 149] width 116 height 9
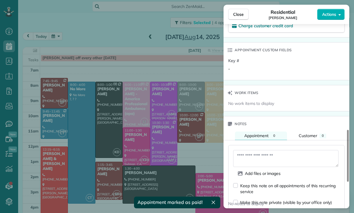
click at [258, 159] on textarea at bounding box center [285, 158] width 105 height 17
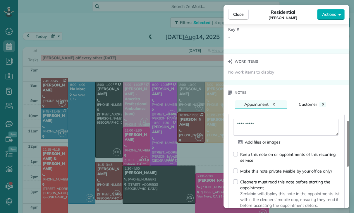
scroll to position [480, 0]
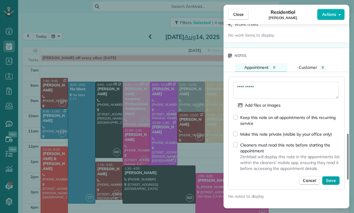
type textarea "**********"
click at [333, 182] on span "Save" at bounding box center [331, 180] width 10 height 6
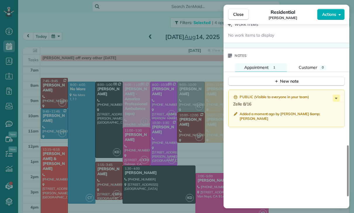
click at [181, 140] on div "Close Residential Erin Oremland Actions Status Confirmed Erin Oremland · Open p…" at bounding box center [177, 106] width 354 height 213
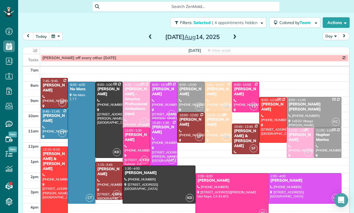
click at [224, 193] on div at bounding box center [232, 195] width 72 height 45
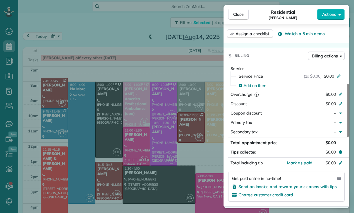
scroll to position [277, 0]
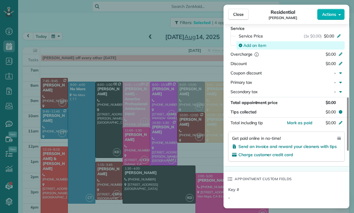
click at [252, 46] on span "Add an item" at bounding box center [254, 45] width 23 height 6
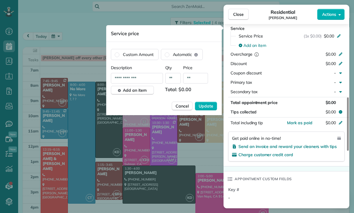
click at [200, 80] on input "**" at bounding box center [195, 78] width 25 height 11
type input "****"
click at [209, 105] on span "Update" at bounding box center [206, 106] width 15 height 6
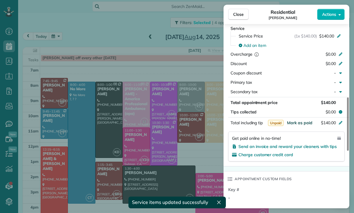
click at [296, 124] on span "Mark as paid" at bounding box center [299, 122] width 25 height 5
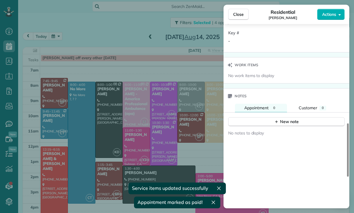
scroll to position [442, 0]
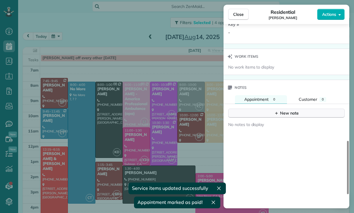
click at [284, 116] on button "New note" at bounding box center [286, 113] width 116 height 9
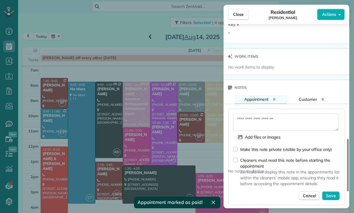
click at [253, 121] on textarea at bounding box center [285, 122] width 105 height 17
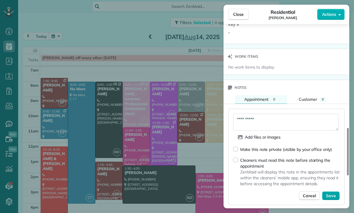
type textarea "**********"
click at [333, 197] on span "Save" at bounding box center [331, 196] width 10 height 6
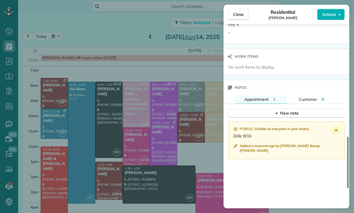
click at [196, 164] on div "Close Residential Ovsanna Goukasian Actions Status Confirmed Ovsanna Goukasian …" at bounding box center [177, 106] width 354 height 213
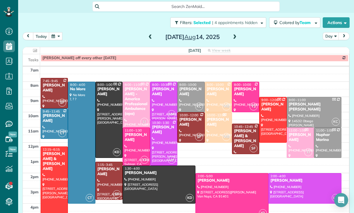
click at [237, 37] on span at bounding box center [234, 37] width 6 height 5
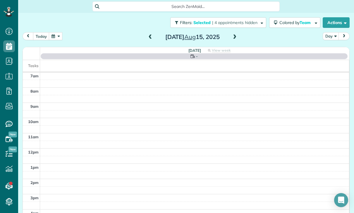
scroll to position [46, 0]
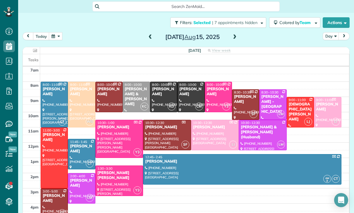
click at [153, 38] on span at bounding box center [150, 37] width 6 height 5
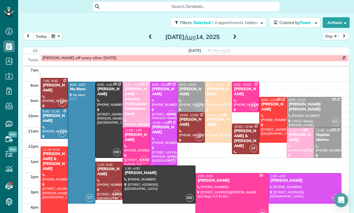
click at [151, 38] on span at bounding box center [150, 37] width 6 height 5
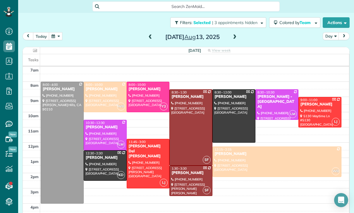
click at [149, 37] on span at bounding box center [150, 37] width 6 height 5
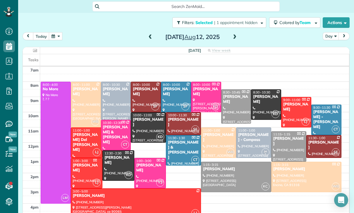
click at [214, 142] on div at bounding box center [218, 143] width 35 height 30
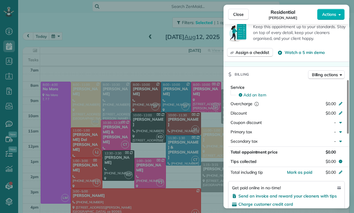
scroll to position [246, 0]
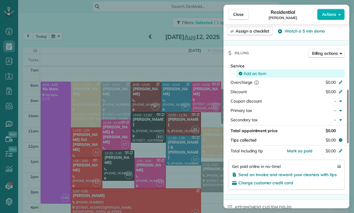
click at [249, 73] on span "Add an item" at bounding box center [254, 74] width 23 height 6
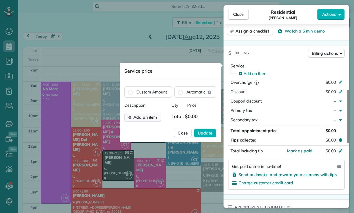
click at [149, 117] on span "Add an item" at bounding box center [145, 117] width 24 height 6
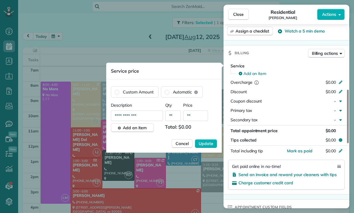
click at [198, 117] on input "**" at bounding box center [195, 115] width 25 height 11
type input "****"
click at [212, 147] on button "Update" at bounding box center [206, 143] width 22 height 9
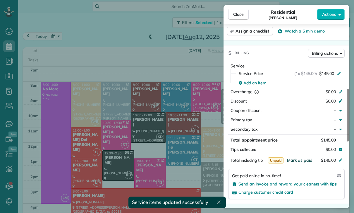
click at [300, 162] on button "Mark as paid" at bounding box center [299, 160] width 25 height 6
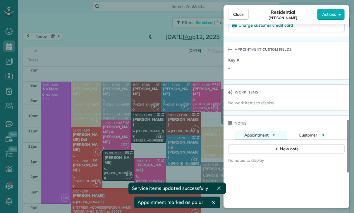
scroll to position [433, 0]
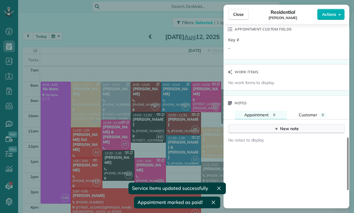
click at [286, 133] on button "New note" at bounding box center [286, 128] width 116 height 9
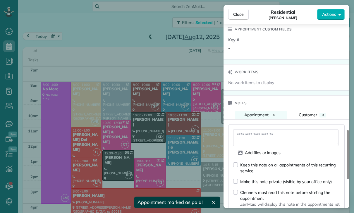
click at [256, 138] on textarea at bounding box center [285, 137] width 105 height 17
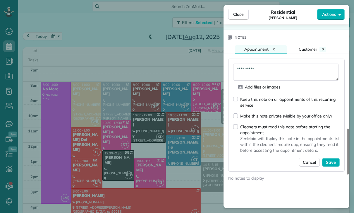
scroll to position [500, 0]
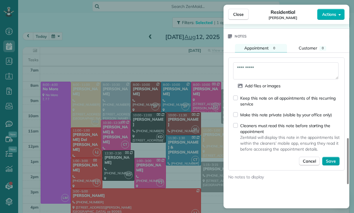
type textarea "**********"
click at [333, 162] on span "Save" at bounding box center [331, 161] width 10 height 6
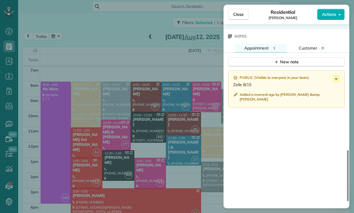
click at [180, 174] on div "Close Residential Masayuki Hattori Actions Status Confirmed Masayuki Hattori · …" at bounding box center [177, 106] width 354 height 213
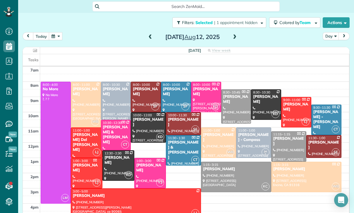
click at [57, 36] on button "button" at bounding box center [55, 36] width 13 height 8
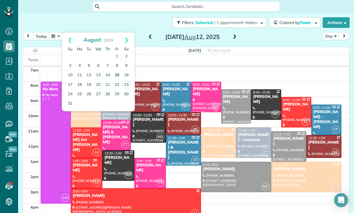
click at [118, 74] on link "15" at bounding box center [116, 75] width 9 height 9
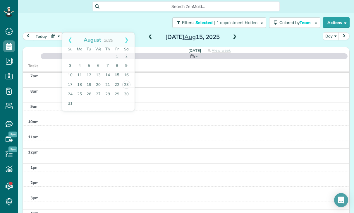
scroll to position [46, 0]
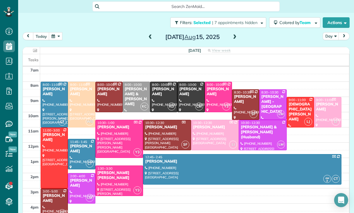
click at [150, 37] on span at bounding box center [150, 37] width 6 height 5
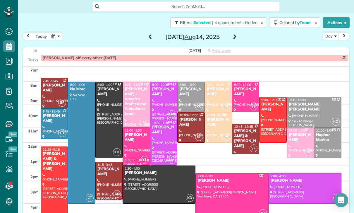
click at [151, 37] on span at bounding box center [150, 37] width 6 height 5
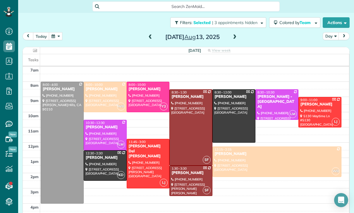
click at [102, 131] on div at bounding box center [105, 135] width 42 height 30
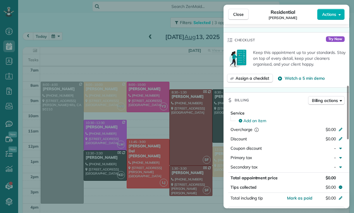
scroll to position [242, 0]
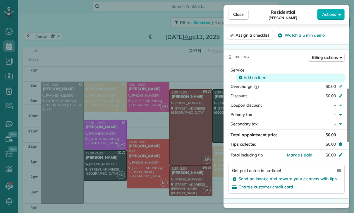
click at [257, 78] on span "Add an item" at bounding box center [254, 78] width 23 height 6
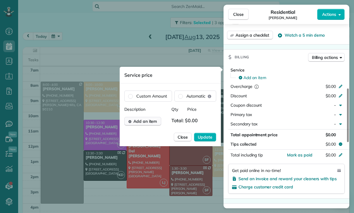
click at [150, 123] on span "Add an item" at bounding box center [145, 121] width 24 height 6
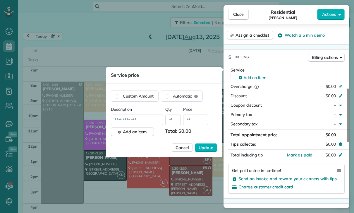
click at [200, 123] on input "**" at bounding box center [195, 119] width 25 height 11
type input "****"
click at [210, 150] on span "Update" at bounding box center [206, 148] width 15 height 6
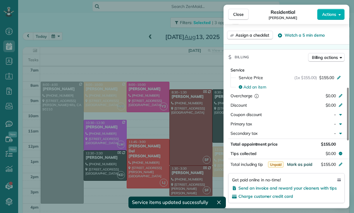
click at [297, 166] on span "Mark as paid" at bounding box center [299, 164] width 25 height 5
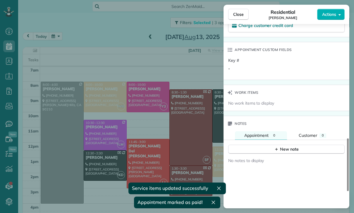
scroll to position [437, 0]
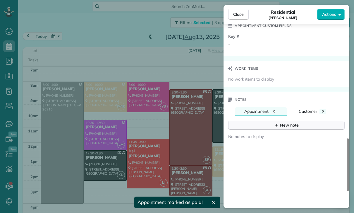
click at [271, 127] on button "New note" at bounding box center [286, 125] width 116 height 9
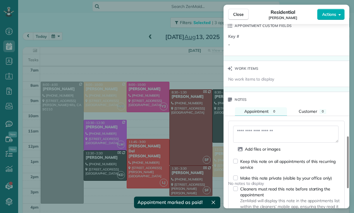
click at [247, 131] on textarea at bounding box center [285, 134] width 105 height 17
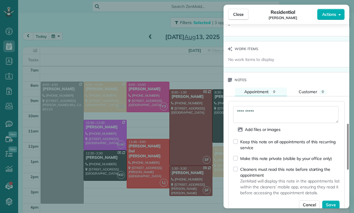
scroll to position [498, 0]
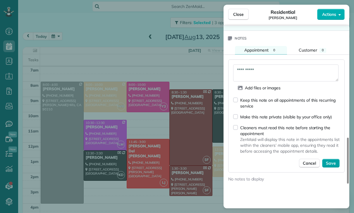
type textarea "**********"
click at [332, 166] on button "Save" at bounding box center [331, 163] width 18 height 9
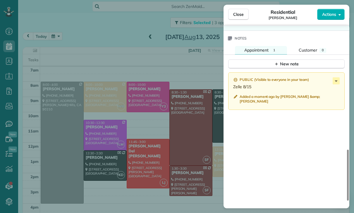
click at [110, 46] on div "Close Residential Lea Rogers Actions Status Confirmed Lea Rogers · Open profile…" at bounding box center [177, 106] width 354 height 213
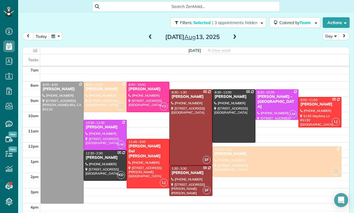
click at [52, 38] on button "button" at bounding box center [55, 36] width 13 height 8
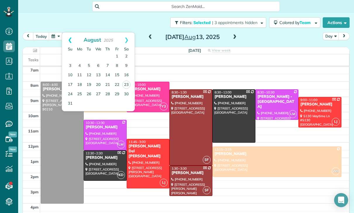
click at [70, 40] on link "Prev" at bounding box center [70, 39] width 16 height 15
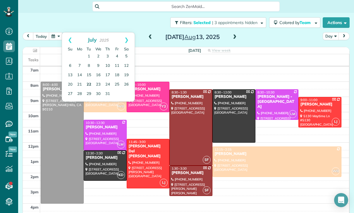
click at [89, 87] on link "22" at bounding box center [88, 84] width 9 height 9
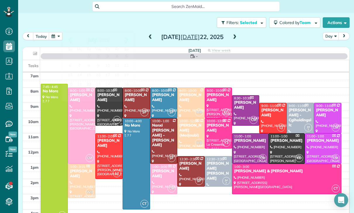
scroll to position [46, 0]
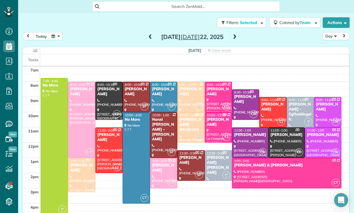
click at [241, 145] on div at bounding box center [250, 143] width 36 height 30
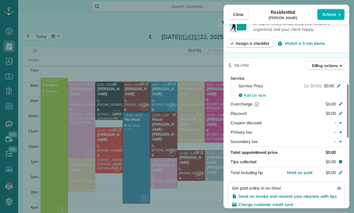
scroll to position [240, 0]
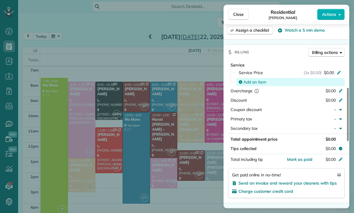
click at [247, 80] on span "Add an item" at bounding box center [254, 82] width 23 height 6
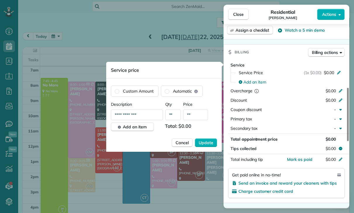
click at [196, 118] on input "**" at bounding box center [195, 114] width 25 height 11
type input "****"
click at [209, 146] on button "Update" at bounding box center [206, 142] width 22 height 9
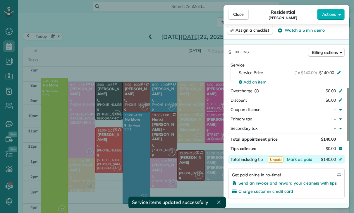
click at [305, 162] on div "$140.00" at bounding box center [309, 159] width 57 height 7
click at [317, 202] on div "Service Service Price (1x $140.00) $140.00 Add an item Overcharge $0.00 Discoun…" at bounding box center [287, 131] width 126 height 143
click at [293, 160] on span "Mark as paid" at bounding box center [299, 159] width 25 height 5
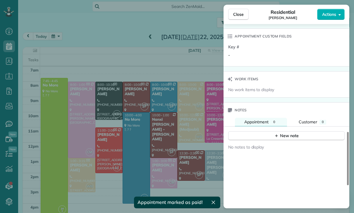
scroll to position [422, 0]
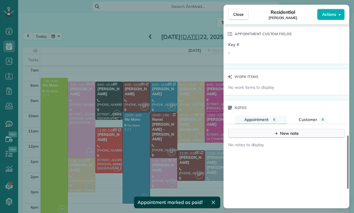
click at [286, 131] on div "New note" at bounding box center [286, 133] width 25 height 6
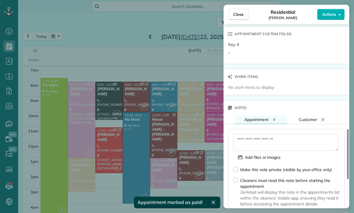
click at [257, 145] on textarea at bounding box center [285, 142] width 105 height 17
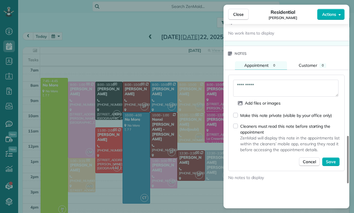
scroll to position [482, 0]
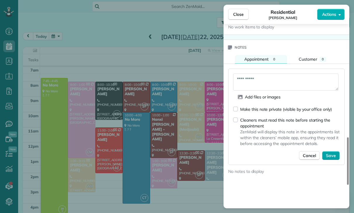
type textarea "**********"
click at [332, 155] on span "Save" at bounding box center [331, 155] width 10 height 6
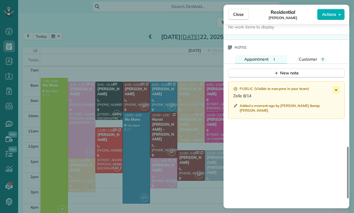
click at [182, 173] on div "Close Residential Max Frieser Actions Status Confirmed Max Frieser · Open profi…" at bounding box center [177, 106] width 354 height 213
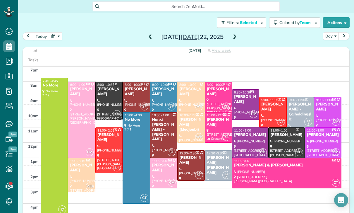
click at [56, 39] on button "button" at bounding box center [55, 36] width 13 height 8
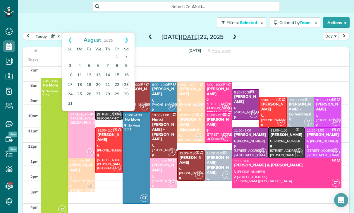
click at [100, 75] on link "13" at bounding box center [98, 75] width 9 height 9
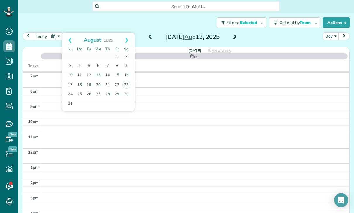
scroll to position [46, 0]
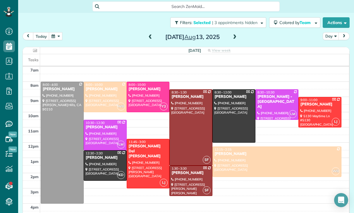
click at [143, 37] on div "today Day Wednesday Aug 13, 2025" at bounding box center [186, 37] width 327 height 11
click at [146, 38] on div "Wednesday Aug 13, 2025" at bounding box center [193, 36] width 94 height 9
click at [149, 37] on span at bounding box center [150, 37] width 6 height 5
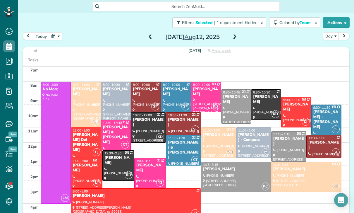
click at [148, 37] on span at bounding box center [150, 37] width 6 height 5
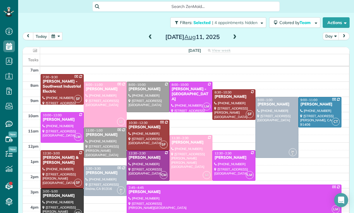
click at [147, 160] on div "David Israel" at bounding box center [148, 157] width 40 height 5
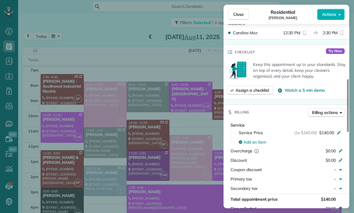
scroll to position [214, 0]
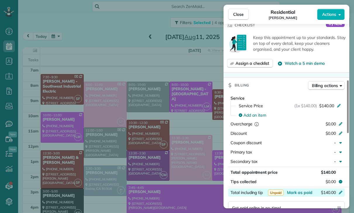
click at [299, 195] on div "$140.00" at bounding box center [309, 192] width 57 height 7
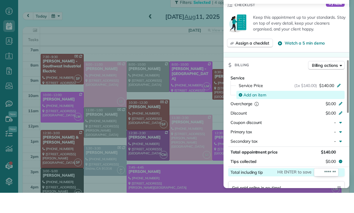
click at [263, 112] on span "Add an item" at bounding box center [254, 115] width 23 height 6
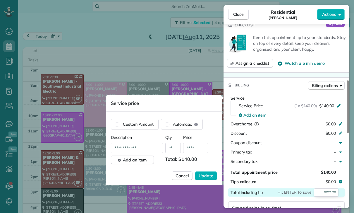
click at [200, 151] on input "****" at bounding box center [195, 147] width 25 height 11
type input "****"
click at [206, 176] on span "Update" at bounding box center [206, 176] width 15 height 6
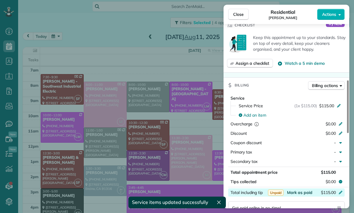
click at [297, 193] on span "Mark as paid" at bounding box center [299, 192] width 25 height 5
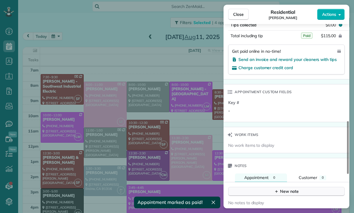
click at [289, 190] on div "New note" at bounding box center [286, 191] width 25 height 6
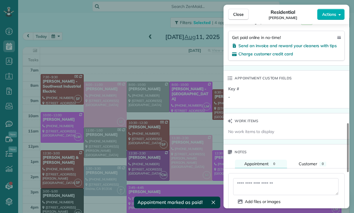
scroll to position [424, 0]
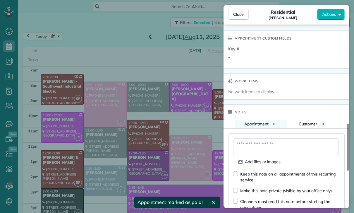
click at [264, 146] on textarea at bounding box center [285, 146] width 105 height 17
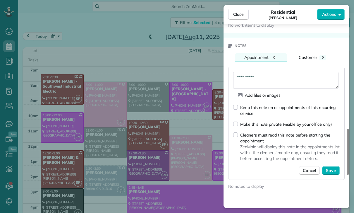
scroll to position [489, 0]
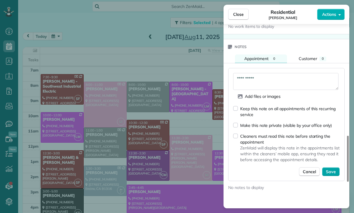
type textarea "**********"
click at [334, 173] on span "Save" at bounding box center [331, 172] width 10 height 6
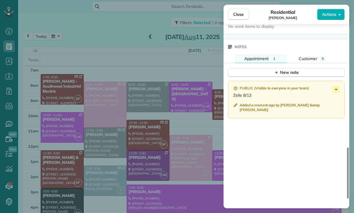
click at [168, 150] on div "Close Residential David Israel Actions Status Confirmed David Israel · Open pro…" at bounding box center [177, 106] width 354 height 213
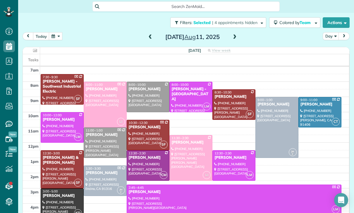
click at [60, 32] on button "button" at bounding box center [55, 36] width 13 height 8
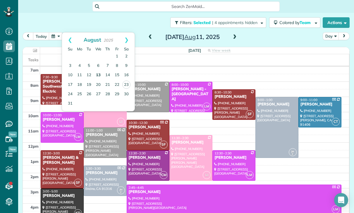
click at [99, 71] on link "13" at bounding box center [98, 75] width 9 height 9
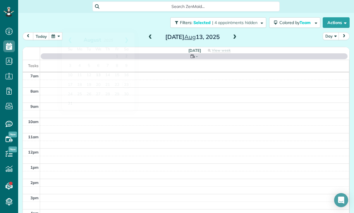
scroll to position [46, 0]
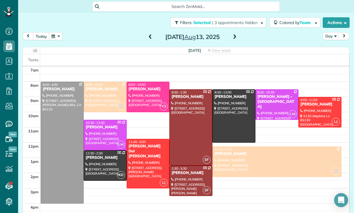
click at [103, 82] on div at bounding box center [105, 97] width 42 height 30
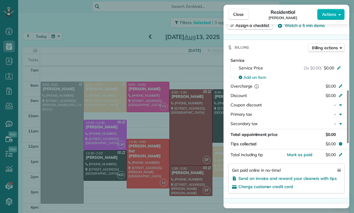
scroll to position [252, 0]
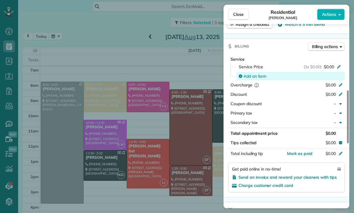
click at [248, 76] on span "Add an item" at bounding box center [254, 76] width 23 height 6
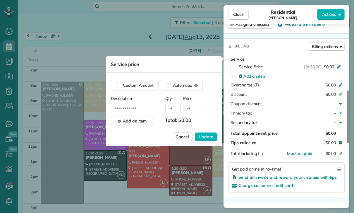
click at [197, 113] on input "**" at bounding box center [195, 109] width 25 height 11
type input "******"
click at [208, 136] on span "Update" at bounding box center [206, 137] width 15 height 6
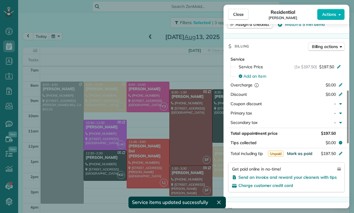
click at [298, 154] on span "Mark as paid" at bounding box center [299, 153] width 25 height 5
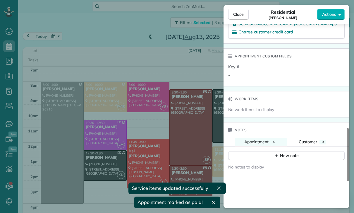
scroll to position [412, 0]
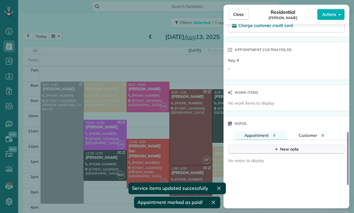
click at [287, 150] on div "New note" at bounding box center [286, 149] width 25 height 6
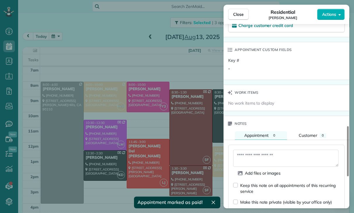
click at [257, 159] on textarea at bounding box center [285, 158] width 105 height 17
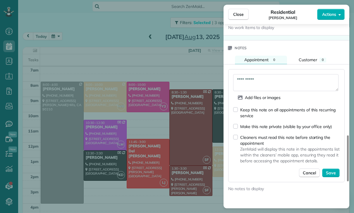
scroll to position [482, 0]
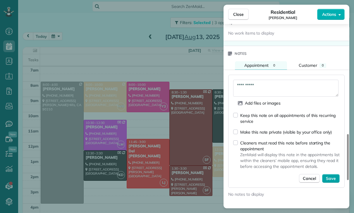
type textarea "**********"
click at [338, 177] on button "Save" at bounding box center [331, 178] width 18 height 9
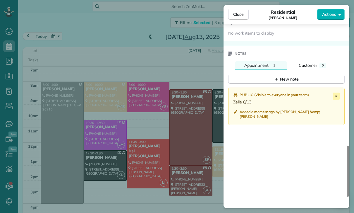
click at [119, 93] on div "Close Residential Christina Repola Actions Status Confirmed Christina Repola · …" at bounding box center [177, 106] width 354 height 213
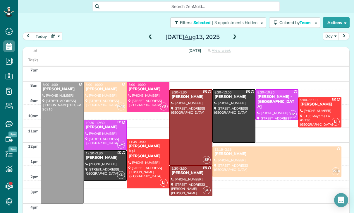
click at [55, 32] on button "button" at bounding box center [55, 36] width 13 height 8
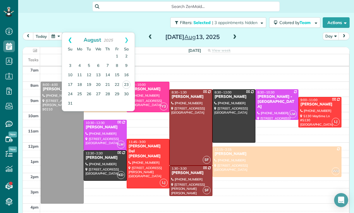
click at [69, 32] on link "Prev" at bounding box center [70, 39] width 16 height 15
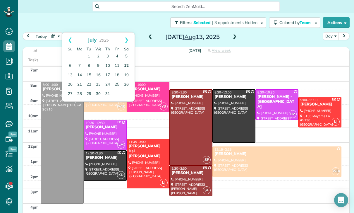
click at [124, 61] on link "12" at bounding box center [126, 65] width 9 height 9
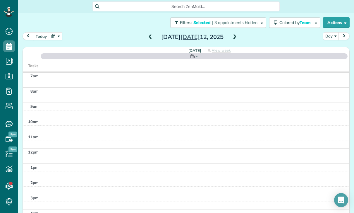
scroll to position [46, 0]
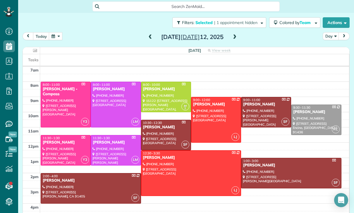
click at [91, 173] on div at bounding box center [91, 188] width 100 height 30
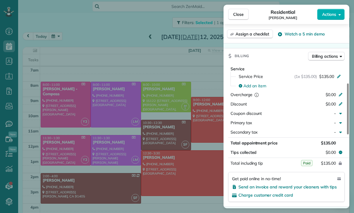
scroll to position [277, 0]
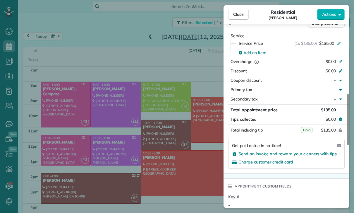
click at [197, 179] on div "Close Residential Judy tarantino Actions Status Yet to Confirm Judy tarantino ·…" at bounding box center [177, 106] width 354 height 213
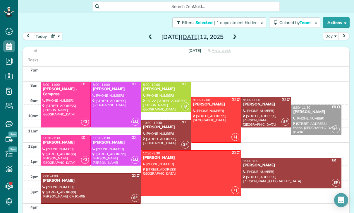
click at [53, 32] on button "button" at bounding box center [55, 36] width 13 height 8
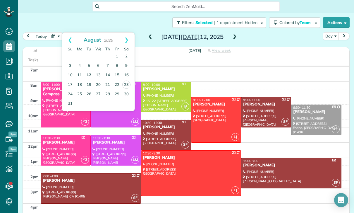
click at [90, 71] on link "12" at bounding box center [88, 75] width 9 height 9
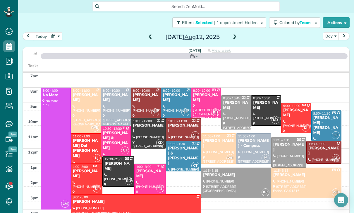
scroll to position [46, 0]
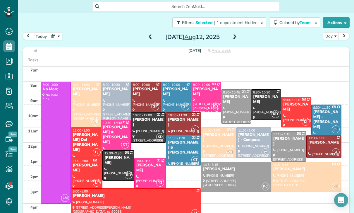
click at [315, 135] on div at bounding box center [324, 146] width 35 height 22
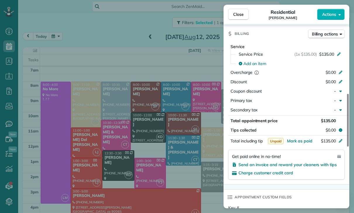
scroll to position [266, 0]
click at [300, 142] on span "Mark as paid" at bounding box center [299, 140] width 25 height 5
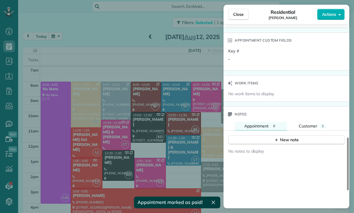
scroll to position [459, 0]
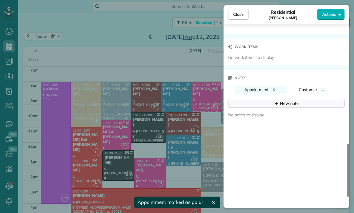
click at [289, 106] on div "New note" at bounding box center [286, 103] width 25 height 6
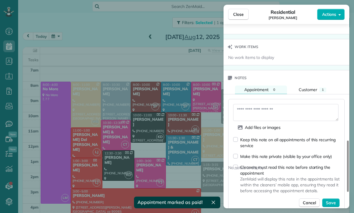
click at [253, 112] on textarea at bounding box center [285, 112] width 105 height 17
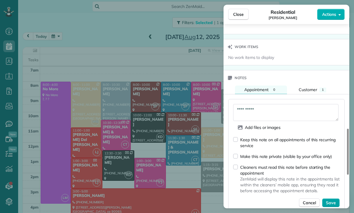
type textarea "**********"
click at [332, 203] on span "Save" at bounding box center [331, 203] width 10 height 6
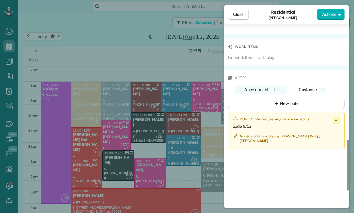
click at [200, 137] on div "Close Residential Judy tarantino Actions Status Yet to Confirm Judy tarantino ·…" at bounding box center [177, 106] width 354 height 213
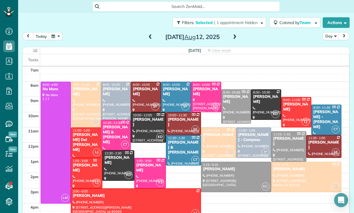
click at [55, 32] on button "button" at bounding box center [55, 36] width 13 height 8
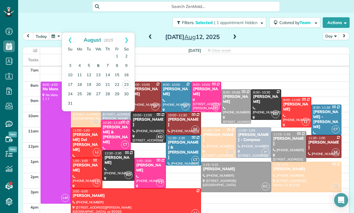
click at [98, 61] on link "6" at bounding box center [98, 65] width 9 height 9
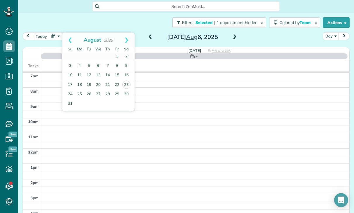
scroll to position [46, 0]
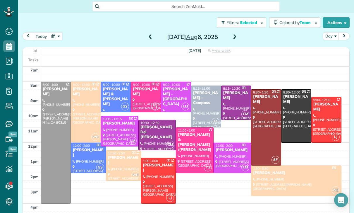
click at [324, 97] on div at bounding box center [327, 119] width 30 height 45
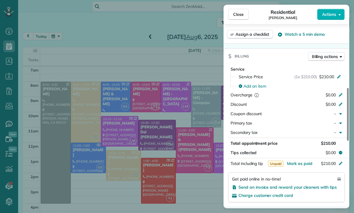
scroll to position [243, 0]
click at [304, 165] on button "Mark as paid" at bounding box center [299, 163] width 25 height 6
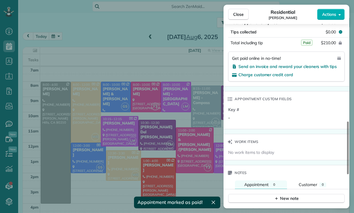
scroll to position [415, 0]
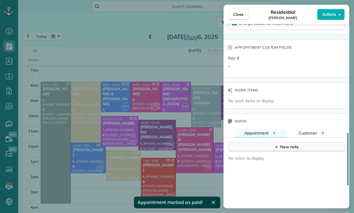
click at [286, 146] on div "New note" at bounding box center [286, 147] width 25 height 6
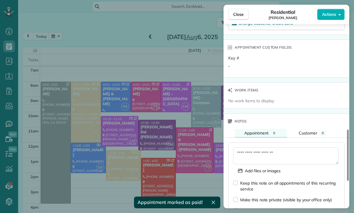
click at [251, 156] on textarea at bounding box center [285, 155] width 105 height 17
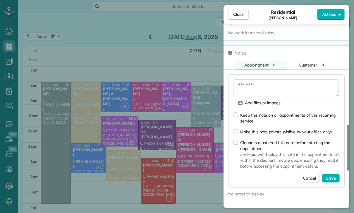
scroll to position [494, 0]
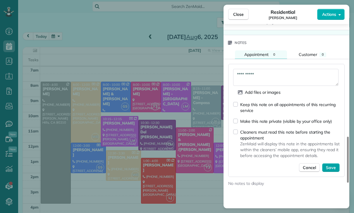
type textarea "**********"
click at [332, 169] on span "Save" at bounding box center [331, 167] width 10 height 6
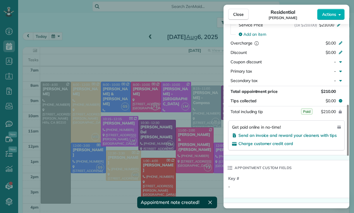
scroll to position [290, 0]
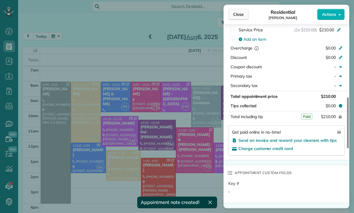
click at [239, 18] on button "Close" at bounding box center [238, 14] width 20 height 11
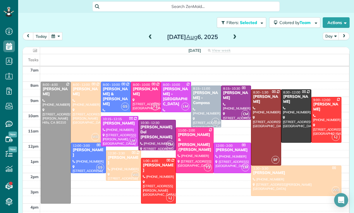
click at [57, 32] on button "button" at bounding box center [55, 36] width 13 height 8
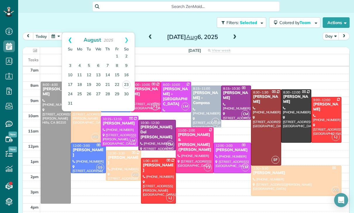
click at [68, 32] on link "Prev" at bounding box center [70, 39] width 16 height 15
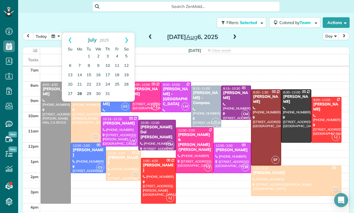
click at [82, 89] on link "28" at bounding box center [79, 93] width 9 height 9
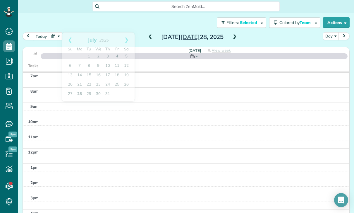
scroll to position [46, 0]
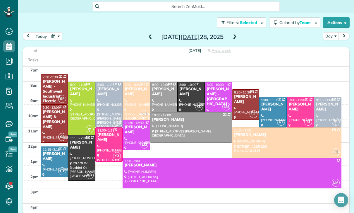
click at [193, 158] on div at bounding box center [232, 173] width 218 height 30
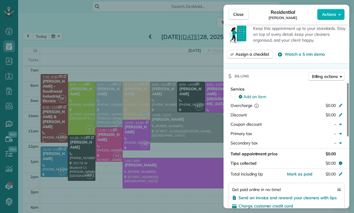
scroll to position [248, 0]
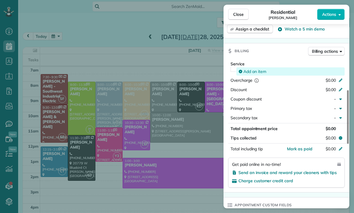
click at [248, 72] on span "Add an item" at bounding box center [254, 71] width 23 height 6
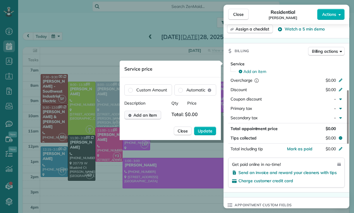
click at [151, 119] on button "Add an item" at bounding box center [142, 115] width 37 height 9
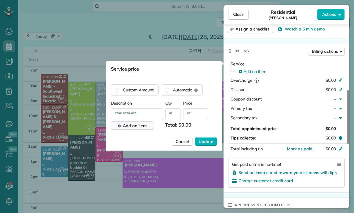
click at [198, 116] on input "**" at bounding box center [195, 113] width 25 height 11
type input "****"
click at [207, 141] on span "Update" at bounding box center [206, 141] width 15 height 6
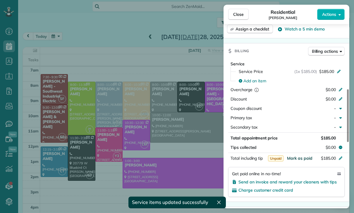
click at [298, 158] on span "Mark as paid" at bounding box center [299, 157] width 25 height 5
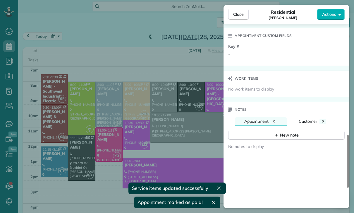
scroll to position [438, 0]
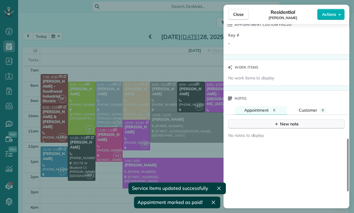
click at [287, 125] on div "New note" at bounding box center [286, 124] width 25 height 6
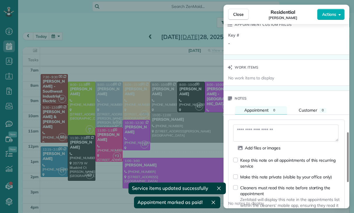
click at [259, 131] on textarea at bounding box center [285, 132] width 105 height 17
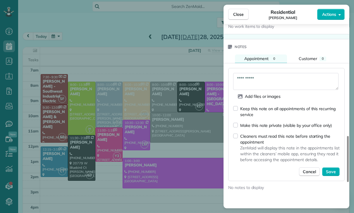
scroll to position [492, 0]
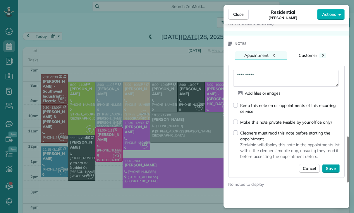
type textarea "**********"
click at [331, 169] on span "Save" at bounding box center [331, 168] width 10 height 6
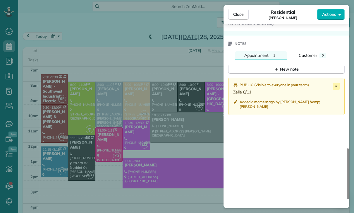
click at [110, 83] on div "Close Residential Mark Ransom Actions Status Confirmed Mark Ransom · Open profi…" at bounding box center [177, 106] width 354 height 213
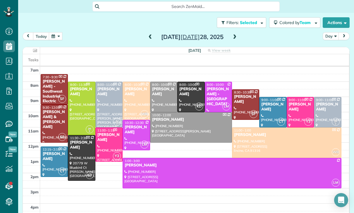
click at [56, 32] on button "button" at bounding box center [55, 36] width 13 height 8
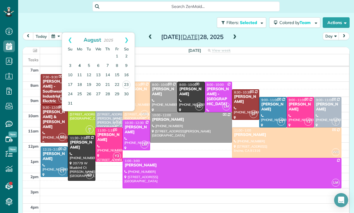
click at [77, 61] on link "4" at bounding box center [79, 65] width 9 height 9
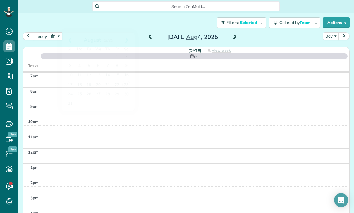
scroll to position [46, 0]
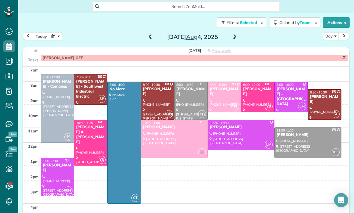
click at [231, 120] on div at bounding box center [241, 135] width 66 height 30
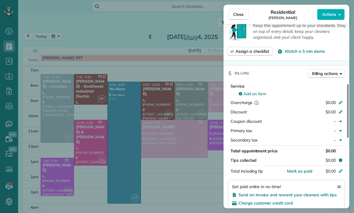
scroll to position [226, 0]
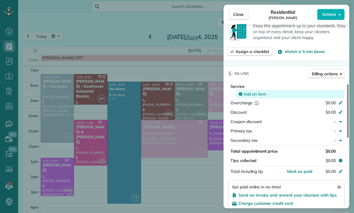
click at [248, 95] on span "Add an item" at bounding box center [254, 94] width 23 height 6
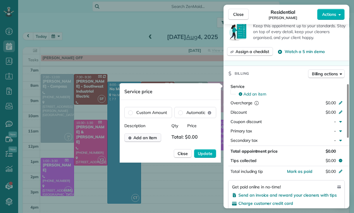
click at [150, 139] on span "Add an item" at bounding box center [145, 138] width 24 height 6
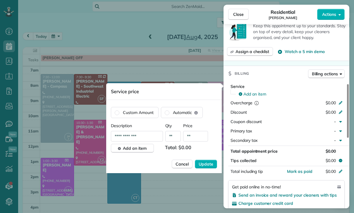
click at [198, 139] on input "**" at bounding box center [195, 136] width 25 height 11
type input "****"
click at [205, 162] on span "Update" at bounding box center [206, 164] width 15 height 6
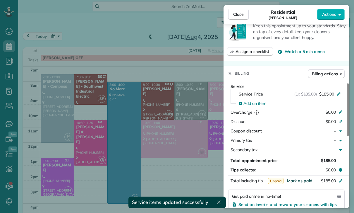
click at [295, 181] on span "Mark as paid" at bounding box center [299, 180] width 25 height 5
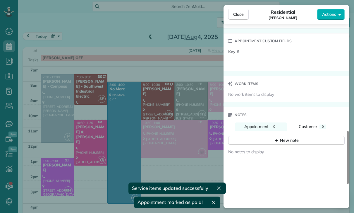
scroll to position [428, 0]
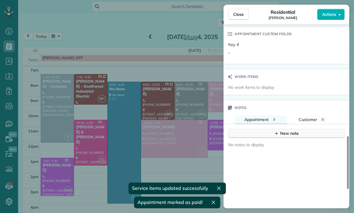
click at [284, 133] on div "New note" at bounding box center [286, 133] width 25 height 6
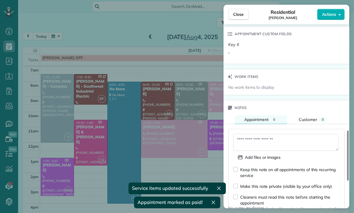
click at [251, 141] on textarea at bounding box center [285, 142] width 105 height 17
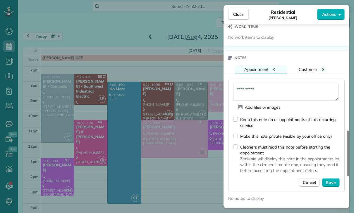
scroll to position [486, 0]
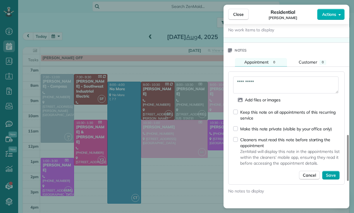
type textarea "**********"
click at [333, 175] on span "Save" at bounding box center [331, 175] width 10 height 6
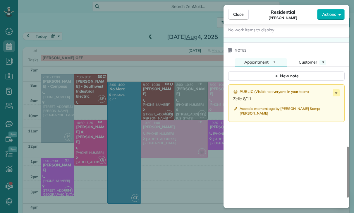
click at [182, 137] on div "Close Residential Mark Ransom Actions Status Confirmed Mark Ransom · Open profi…" at bounding box center [177, 106] width 354 height 213
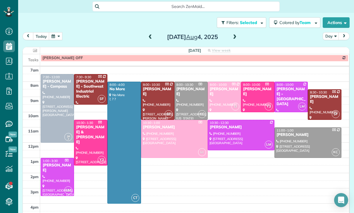
click at [56, 32] on button "button" at bounding box center [55, 36] width 13 height 8
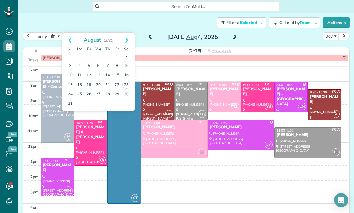
click at [81, 71] on link "11" at bounding box center [79, 75] width 9 height 9
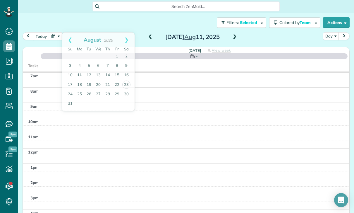
scroll to position [46, 0]
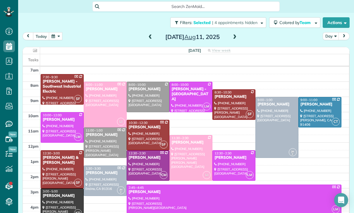
click at [277, 119] on div at bounding box center [277, 127] width 42 height 60
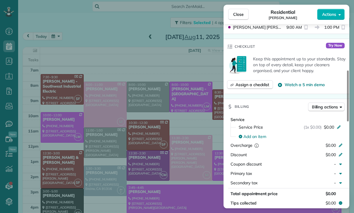
scroll to position [234, 0]
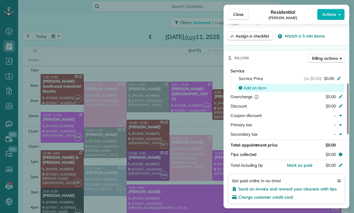
click at [258, 86] on span "Add an item" at bounding box center [254, 88] width 23 height 6
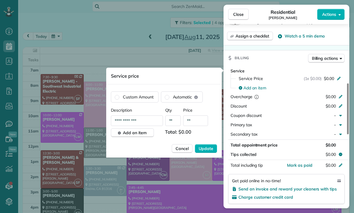
click at [197, 126] on input "**" at bounding box center [195, 120] width 25 height 11
type input "*******"
click at [208, 152] on button "Update" at bounding box center [206, 148] width 22 height 9
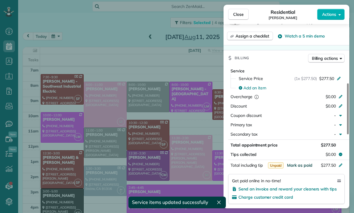
click at [301, 166] on span "Mark as paid" at bounding box center [299, 164] width 25 height 5
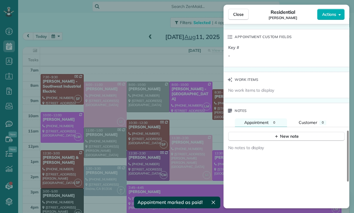
scroll to position [427, 0]
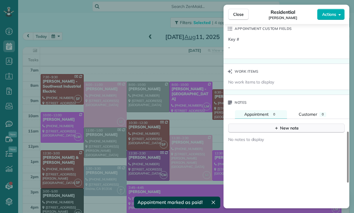
click at [290, 130] on div "New note" at bounding box center [286, 128] width 25 height 6
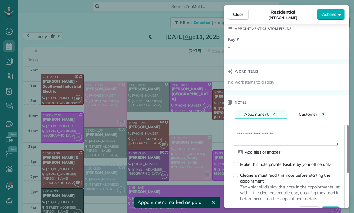
click at [254, 139] on textarea at bounding box center [285, 136] width 105 height 17
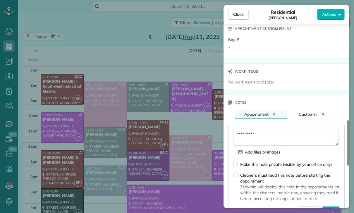
type textarea "**********"
click at [332, 211] on span "Save" at bounding box center [331, 210] width 10 height 6
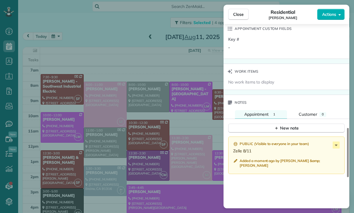
click at [169, 152] on div "Close Residential Denise Markowitz Actions Status Confirmed Denise Markowitz · …" at bounding box center [177, 106] width 354 height 213
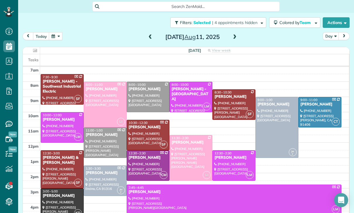
click at [56, 32] on button "button" at bounding box center [55, 36] width 13 height 8
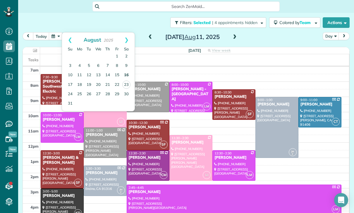
click at [128, 71] on link "16" at bounding box center [126, 75] width 9 height 9
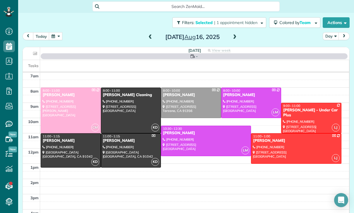
scroll to position [46, 0]
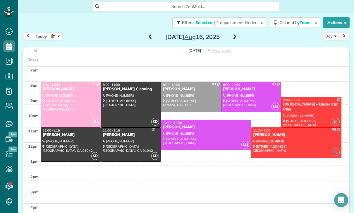
click at [58, 32] on button "button" at bounding box center [55, 36] width 13 height 8
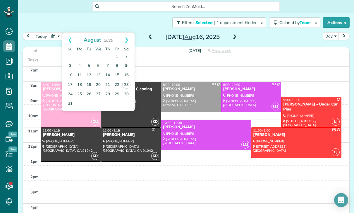
click at [126, 61] on link "9" at bounding box center [126, 65] width 9 height 9
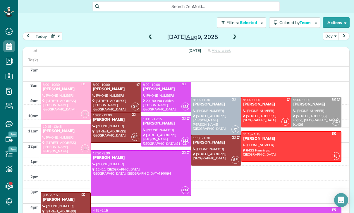
click at [112, 82] on div at bounding box center [115, 97] width 49 height 30
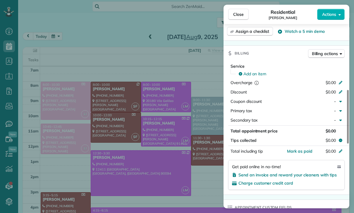
scroll to position [265, 0]
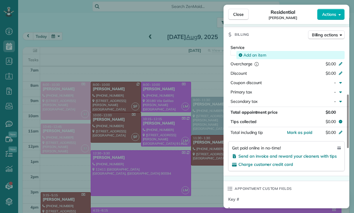
click at [252, 55] on span "Add an item" at bounding box center [254, 55] width 23 height 6
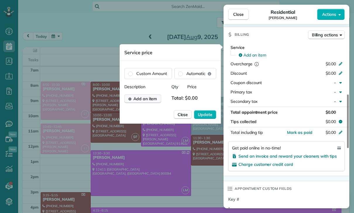
click at [146, 102] on button "Add an item" at bounding box center [142, 98] width 37 height 9
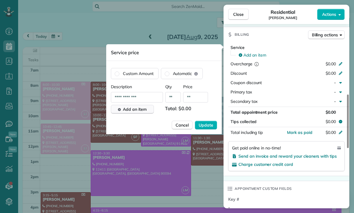
click at [198, 101] on input "**" at bounding box center [195, 97] width 25 height 11
type input "****"
click at [204, 129] on button "Update" at bounding box center [206, 125] width 22 height 9
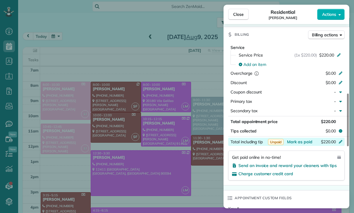
click at [303, 145] on div "$220.00" at bounding box center [309, 142] width 57 height 7
click at [322, 194] on div "Appointment custom fields" at bounding box center [287, 197] width 126 height 15
click at [305, 143] on span "Mark as paid" at bounding box center [299, 141] width 25 height 5
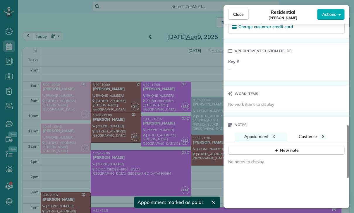
scroll to position [428, 0]
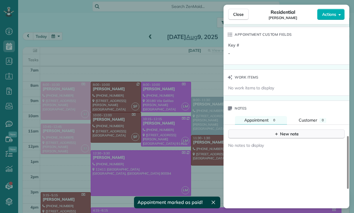
click at [309, 133] on button "New note" at bounding box center [286, 133] width 116 height 9
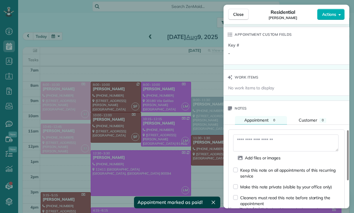
click at [282, 143] on textarea at bounding box center [285, 142] width 105 height 17
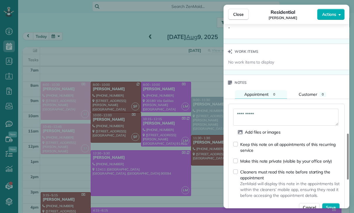
scroll to position [489, 0]
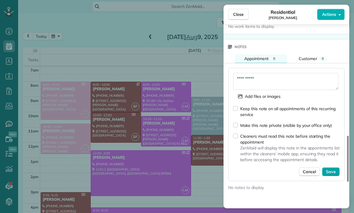
type textarea "**********"
click at [329, 173] on span "Save" at bounding box center [331, 172] width 10 height 6
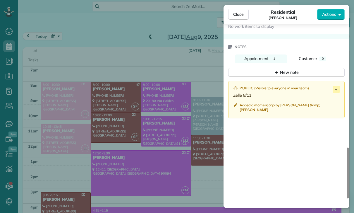
click at [189, 161] on div "Close Residential Kate Revill Actions Status Confirmed Kate Revill · Open profi…" at bounding box center [177, 106] width 354 height 213
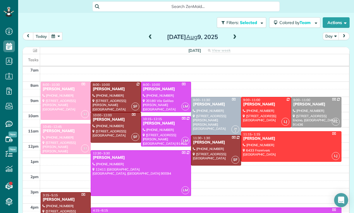
click at [56, 32] on button "button" at bounding box center [55, 36] width 13 height 8
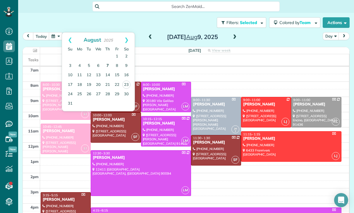
click at [108, 61] on link "7" at bounding box center [107, 65] width 9 height 9
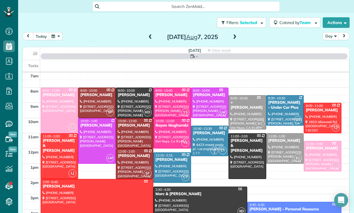
scroll to position [46, 0]
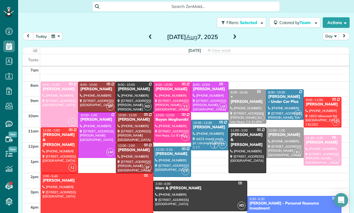
click at [129, 82] on div at bounding box center [134, 97] width 37 height 30
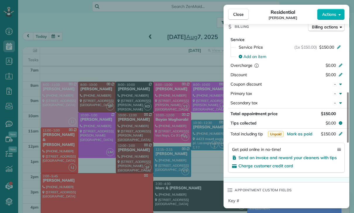
scroll to position [273, 0]
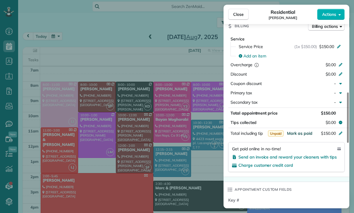
click at [296, 134] on span "Mark as paid" at bounding box center [299, 133] width 25 height 5
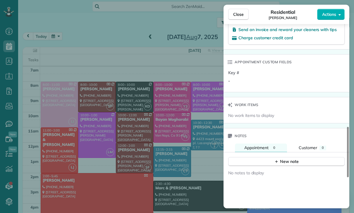
scroll to position [412, 0]
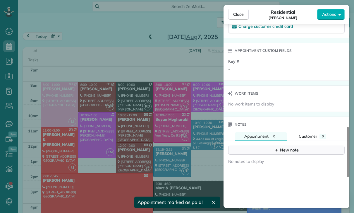
click at [278, 153] on button "New note" at bounding box center [286, 149] width 116 height 9
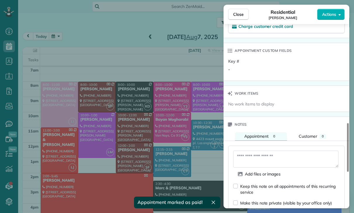
click at [255, 159] on textarea at bounding box center [285, 158] width 105 height 17
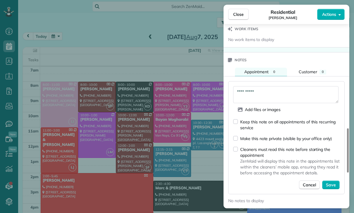
scroll to position [486, 0]
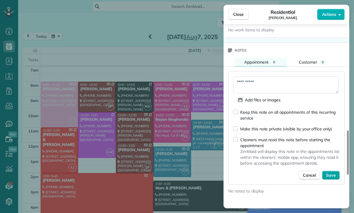
type textarea "**********"
click at [333, 174] on span "Save" at bounding box center [331, 175] width 10 height 6
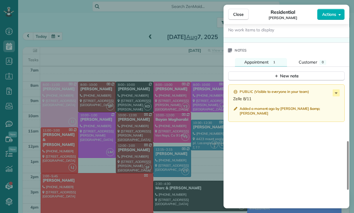
click at [148, 130] on div "Close Residential Doug Schreck Actions Status Yet to Confirm Doug Schreck · Ope…" at bounding box center [177, 106] width 354 height 213
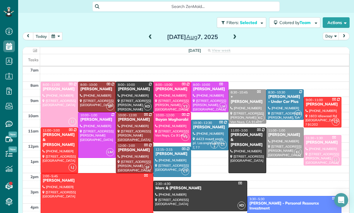
click at [57, 32] on button "button" at bounding box center [55, 36] width 13 height 8
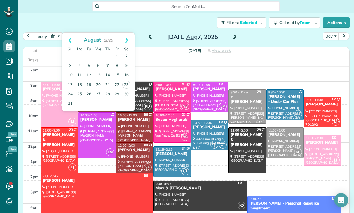
click at [108, 61] on link "7" at bounding box center [107, 65] width 9 height 9
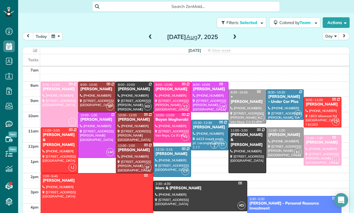
click at [205, 120] on div at bounding box center [209, 135] width 37 height 30
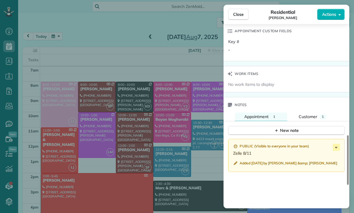
scroll to position [454, 0]
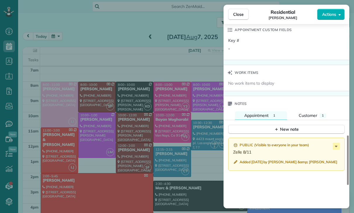
click at [150, 133] on div "Close Residential Sandra Tignor Actions Status Confirmed Sandra Tignor · Open p…" at bounding box center [177, 106] width 354 height 213
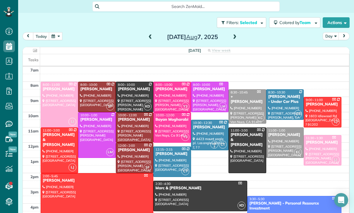
click at [57, 32] on button "button" at bounding box center [55, 36] width 13 height 8
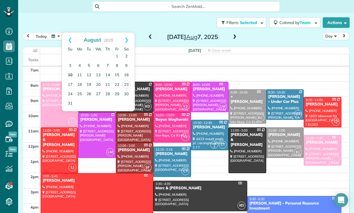
click at [67, 71] on link "10" at bounding box center [70, 75] width 9 height 9
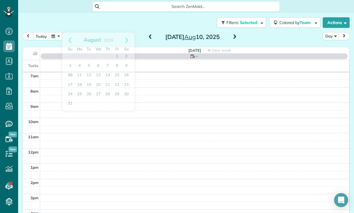
scroll to position [46, 0]
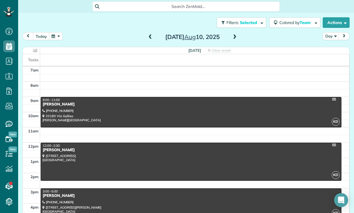
click at [142, 97] on div at bounding box center [191, 112] width 300 height 30
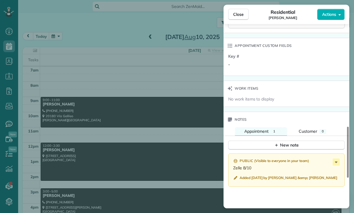
scroll to position [428, 0]
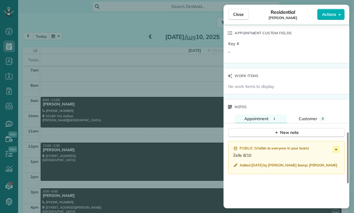
click at [167, 165] on div "Close Residential Asher Yousif Actions Status Confirmed Asher Yousif · Open pro…" at bounding box center [177, 106] width 354 height 213
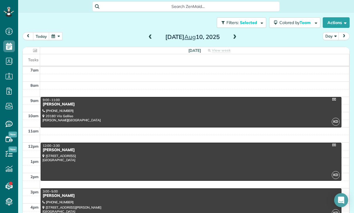
click at [56, 32] on button "button" at bounding box center [55, 36] width 13 height 8
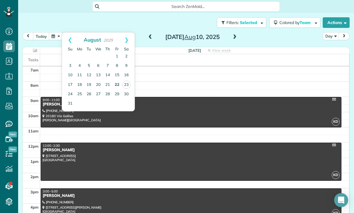
click at [118, 80] on link "22" at bounding box center [116, 84] width 9 height 9
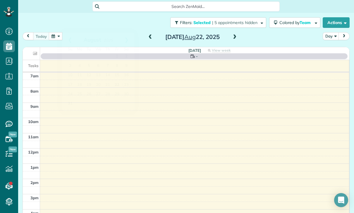
scroll to position [46, 0]
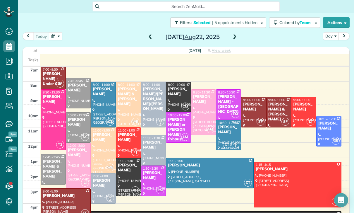
click at [195, 158] on div at bounding box center [209, 173] width 87 height 30
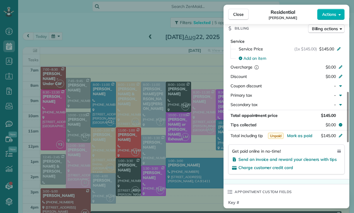
scroll to position [271, 0]
click at [299, 136] on span "Mark as paid" at bounding box center [299, 135] width 25 height 5
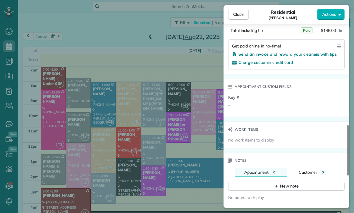
scroll to position [416, 0]
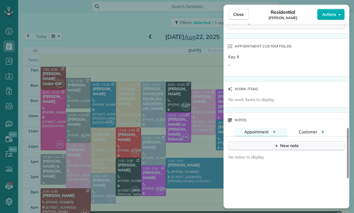
click at [284, 147] on div "New note" at bounding box center [286, 145] width 25 height 6
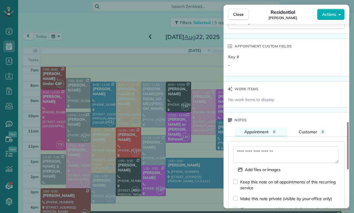
click at [260, 153] on textarea at bounding box center [285, 154] width 105 height 17
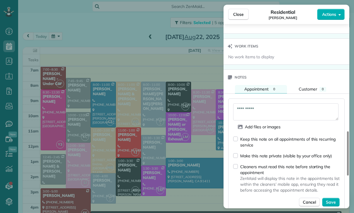
scroll to position [490, 0]
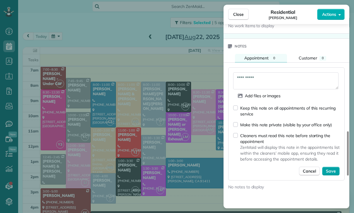
type textarea "**********"
click at [328, 174] on button "Save" at bounding box center [331, 170] width 18 height 9
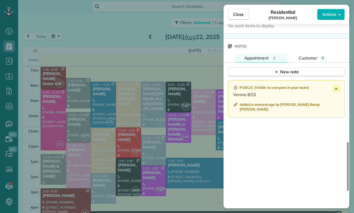
click at [156, 169] on div "Close Residential James Israel Actions Status Yet to Confirm James Israel · Ope…" at bounding box center [177, 106] width 354 height 213
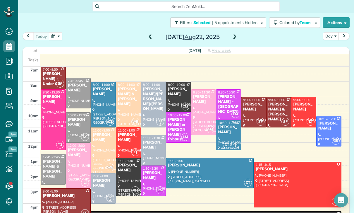
click at [98, 173] on div at bounding box center [103, 188] width 25 height 30
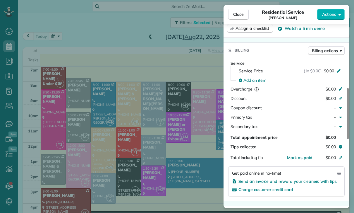
scroll to position [253, 0]
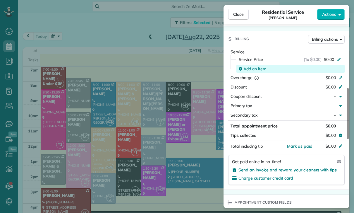
click at [250, 72] on div "Add an item" at bounding box center [290, 69] width 108 height 8
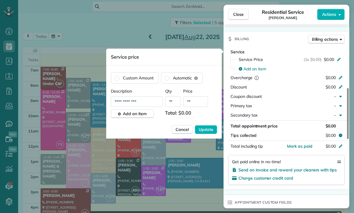
click at [195, 106] on input "**" at bounding box center [195, 101] width 25 height 11
type input "****"
click at [209, 131] on span "Update" at bounding box center [206, 129] width 15 height 6
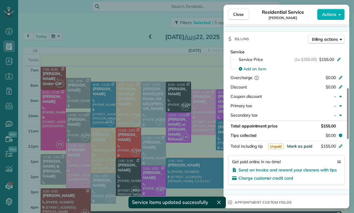
click at [297, 148] on span "Mark as paid" at bounding box center [299, 145] width 25 height 5
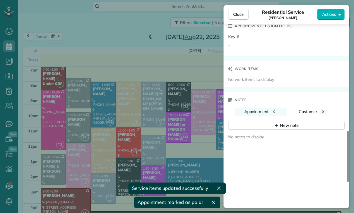
scroll to position [430, 0]
click at [290, 125] on div "New note" at bounding box center [286, 125] width 25 height 6
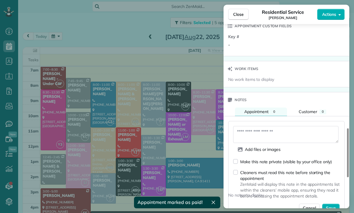
click at [255, 132] on textarea at bounding box center [285, 134] width 105 height 17
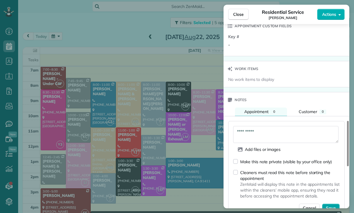
type textarea "**********"
click at [329, 205] on span "Save" at bounding box center [331, 208] width 10 height 6
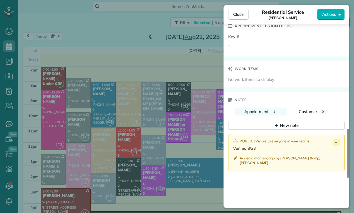
click at [178, 154] on div "Close Residential Service Brittany Amardio Actions Status Confirmed Brittany Am…" at bounding box center [177, 106] width 354 height 213
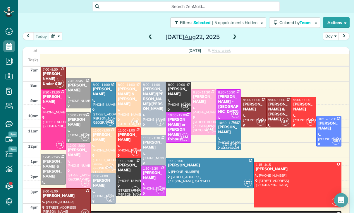
click at [147, 33] on span at bounding box center [150, 37] width 6 height 9
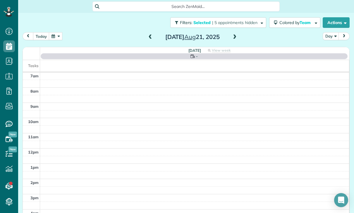
scroll to position [46, 0]
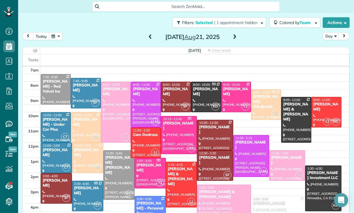
click at [248, 135] on div at bounding box center [250, 155] width 35 height 41
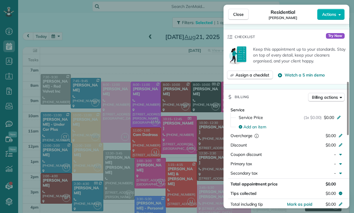
scroll to position [240, 0]
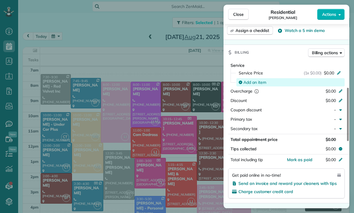
click at [250, 85] on div "Add an item" at bounding box center [290, 82] width 108 height 8
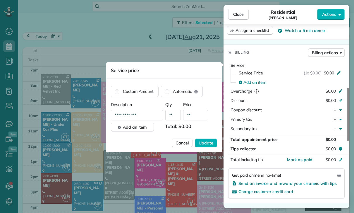
click at [198, 118] on input "**" at bounding box center [195, 115] width 25 height 11
type input "****"
click at [213, 142] on button "Update" at bounding box center [206, 142] width 22 height 9
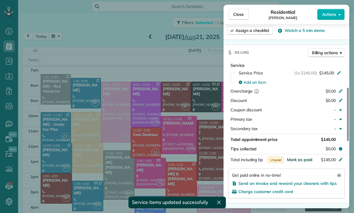
click at [298, 159] on span "Mark as paid" at bounding box center [299, 159] width 25 height 5
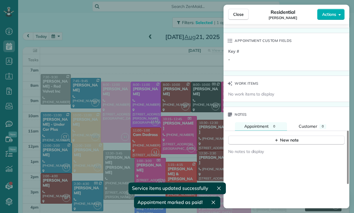
scroll to position [430, 0]
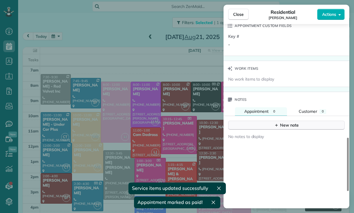
click at [289, 125] on div "New note" at bounding box center [286, 125] width 25 height 6
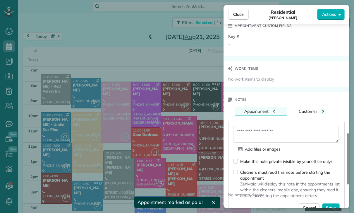
click at [251, 132] on textarea at bounding box center [285, 134] width 105 height 17
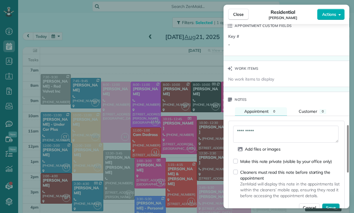
type textarea "**********"
click at [333, 209] on span "Save" at bounding box center [331, 208] width 10 height 6
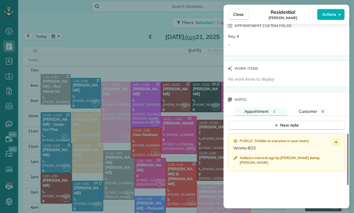
click at [184, 167] on div "Close Residential Jamel Bolden Actions Status Confirmed Jamel Bolden · Open pro…" at bounding box center [177, 106] width 354 height 213
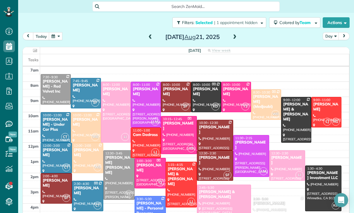
click at [236, 35] on span at bounding box center [234, 37] width 6 height 5
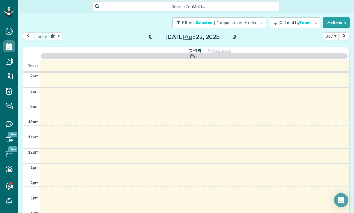
scroll to position [46, 0]
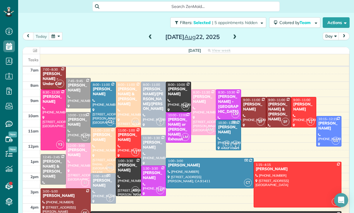
click at [279, 102] on div "Tony & Jess Trudeau" at bounding box center [279, 112] width 22 height 20
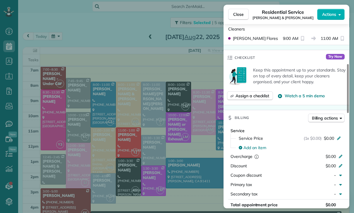
scroll to position [198, 0]
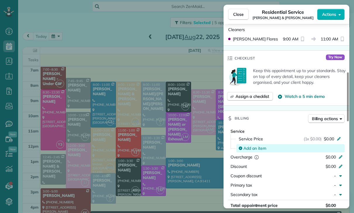
click at [255, 150] on span "Add an item" at bounding box center [254, 148] width 23 height 6
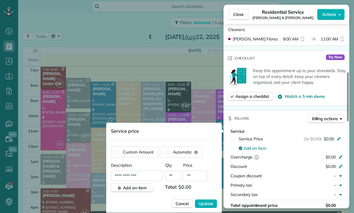
click at [194, 181] on input "**" at bounding box center [195, 175] width 25 height 11
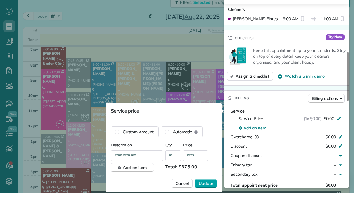
type input "****"
click at [207, 200] on span "Update" at bounding box center [206, 203] width 15 height 6
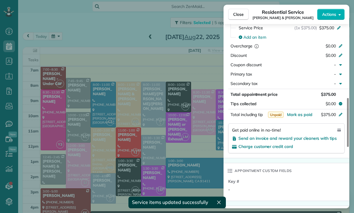
scroll to position [374, 0]
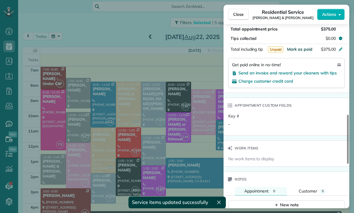
click at [300, 49] on span "Mark as paid" at bounding box center [299, 49] width 25 height 5
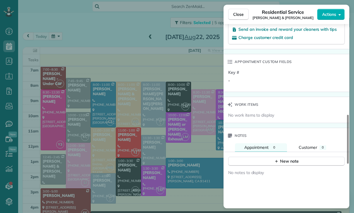
scroll to position [438, 0]
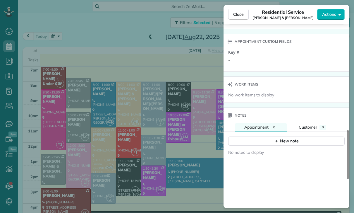
click at [287, 148] on div "No notes to display" at bounding box center [287, 207] width 126 height 123
click at [277, 140] on icon "button" at bounding box center [276, 141] width 3 height 3
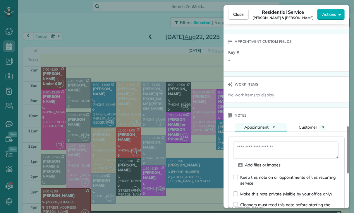
click at [251, 149] on textarea at bounding box center [285, 149] width 105 height 17
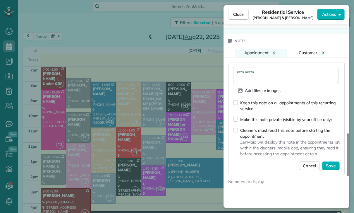
scroll to position [513, 0]
type textarea "**********"
click at [334, 164] on span "Save" at bounding box center [331, 165] width 10 height 6
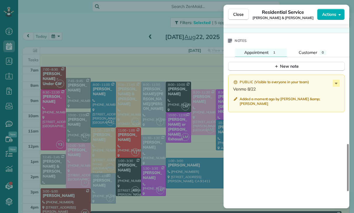
click at [162, 152] on div "Close Residential Service Tony & Jess Trudeau Actions Status Confirmed Tony & J…" at bounding box center [177, 106] width 354 height 213
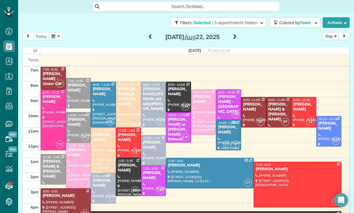
click at [150, 33] on span at bounding box center [150, 37] width 6 height 9
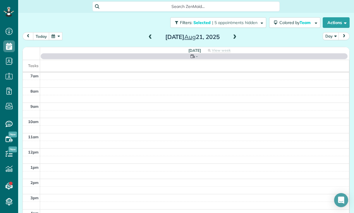
scroll to position [46, 0]
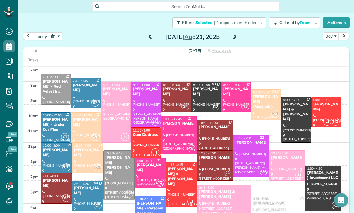
click at [285, 150] on div at bounding box center [286, 165] width 35 height 30
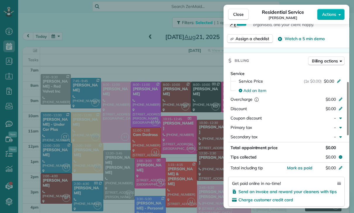
scroll to position [260, 0]
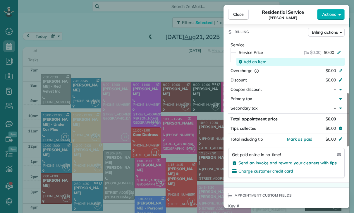
click at [258, 63] on span "Add an item" at bounding box center [254, 62] width 23 height 6
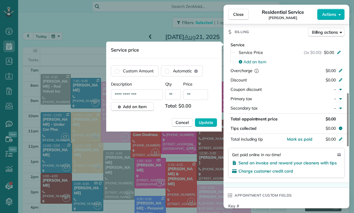
click at [198, 97] on input "**" at bounding box center [195, 94] width 25 height 11
type input "****"
click at [211, 123] on span "Update" at bounding box center [206, 122] width 15 height 6
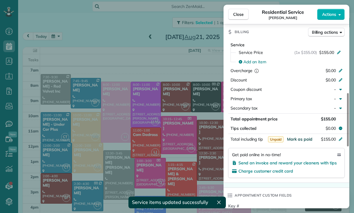
click at [299, 138] on span "Mark as paid" at bounding box center [299, 138] width 25 height 5
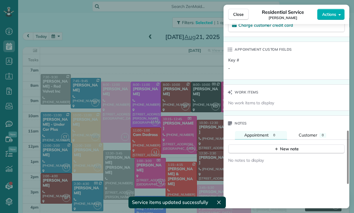
scroll to position [426, 0]
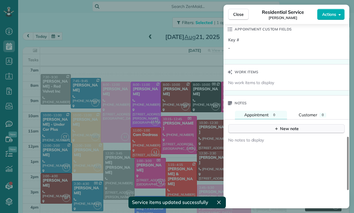
click at [284, 128] on div "New note" at bounding box center [286, 129] width 25 height 6
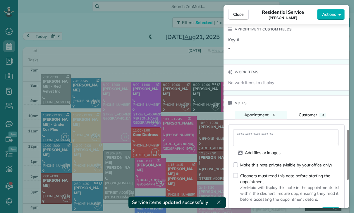
click at [260, 141] on textarea at bounding box center [285, 137] width 105 height 17
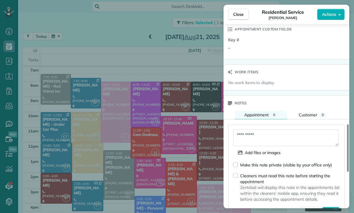
type textarea "**********"
click at [331, 210] on span "Save" at bounding box center [331, 211] width 10 height 6
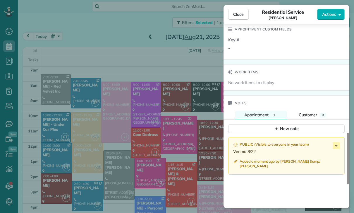
click at [182, 162] on div "Close Residential Service Kevin Cimino Actions Status Confirmed Kevin Cimino · …" at bounding box center [177, 106] width 354 height 213
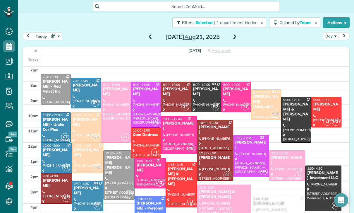
click at [324, 97] on div at bounding box center [327, 112] width 30 height 30
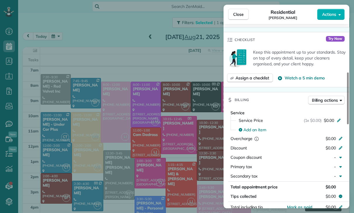
scroll to position [253, 0]
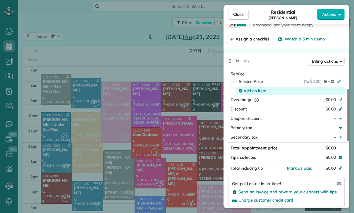
click at [252, 92] on span "Add an item" at bounding box center [254, 91] width 23 height 6
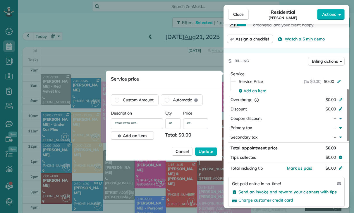
click at [196, 125] on input "**" at bounding box center [195, 123] width 25 height 11
type input "****"
click at [208, 154] on span "Update" at bounding box center [206, 151] width 15 height 6
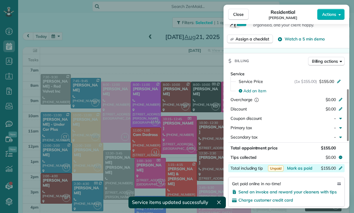
click at [299, 171] on div "$155.00" at bounding box center [309, 168] width 57 height 7
click at [313, 204] on div "Get paid online in no-time! Send an invoice and reward your cleaners with tips …" at bounding box center [286, 192] width 116 height 30
click at [301, 167] on span "Mark as paid" at bounding box center [299, 167] width 25 height 5
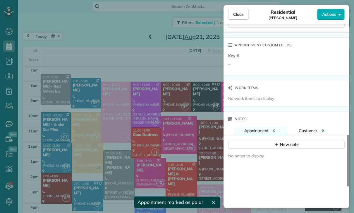
scroll to position [432, 0]
click at [269, 149] on button "New note" at bounding box center [286, 145] width 116 height 9
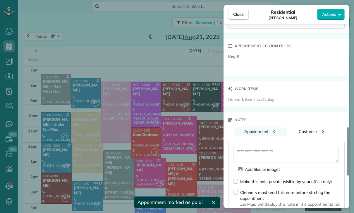
click at [249, 157] on textarea at bounding box center [285, 154] width 105 height 17
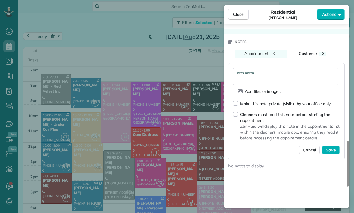
scroll to position [510, 0]
type textarea "**********"
click at [335, 150] on span "Save" at bounding box center [331, 149] width 10 height 6
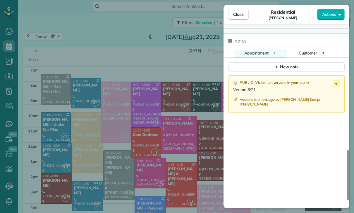
click at [163, 180] on div "Close Residential Jadelyn Breier Actions Status Confirmed Jadelyn Breier · Open…" at bounding box center [177, 106] width 354 height 213
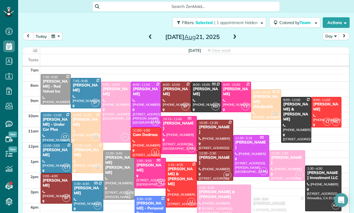
click at [115, 156] on div at bounding box center [119, 174] width 31 height 49
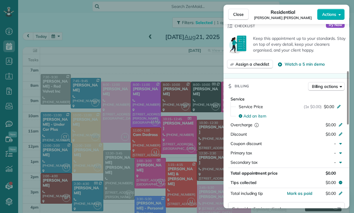
scroll to position [242, 0]
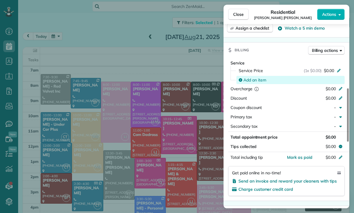
click at [255, 78] on span "Add an item" at bounding box center [254, 80] width 23 height 6
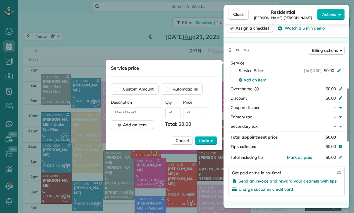
click at [196, 118] on input "**" at bounding box center [195, 112] width 25 height 11
type input "****"
click at [212, 140] on span "Update" at bounding box center [206, 141] width 15 height 6
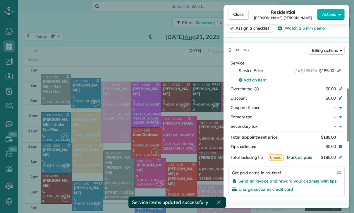
click at [301, 158] on span "Mark as paid" at bounding box center [299, 156] width 25 height 5
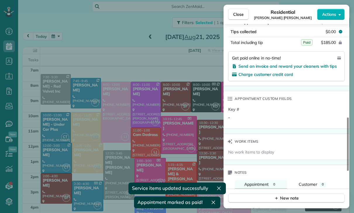
scroll to position [420, 0]
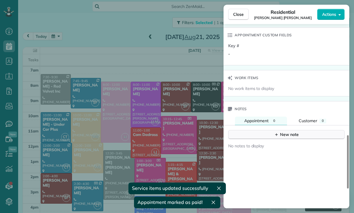
click at [273, 138] on button "New note" at bounding box center [286, 134] width 116 height 9
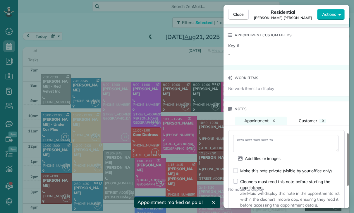
click at [254, 144] on textarea at bounding box center [285, 143] width 105 height 17
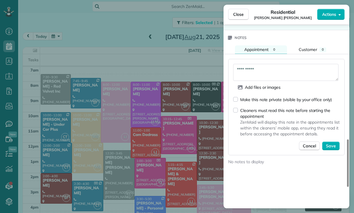
scroll to position [491, 0]
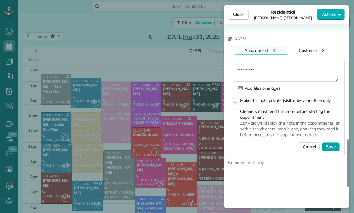
type textarea "**********"
click at [332, 145] on span "Save" at bounding box center [331, 147] width 10 height 6
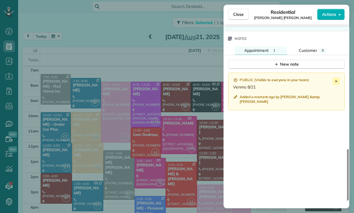
click at [174, 157] on div "Close Residential Connor Campfield Actions Status Confirmed Connor Campfield · …" at bounding box center [177, 106] width 354 height 213
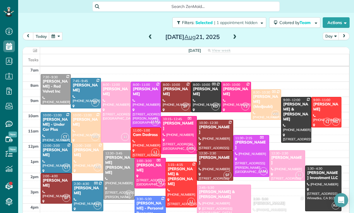
click at [208, 150] on div at bounding box center [214, 165] width 35 height 30
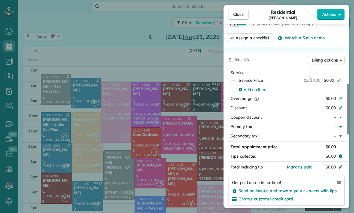
scroll to position [235, 0]
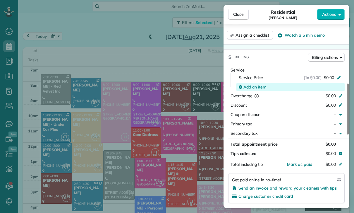
click at [257, 88] on span "Add an item" at bounding box center [254, 87] width 23 height 6
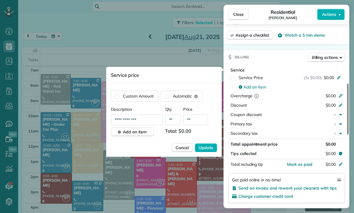
click at [199, 121] on input "**" at bounding box center [195, 119] width 25 height 11
type input "****"
click at [210, 148] on span "Update" at bounding box center [206, 148] width 15 height 6
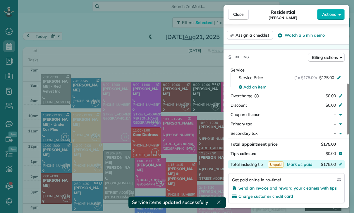
click at [300, 167] on div "$175.00" at bounding box center [309, 164] width 57 height 7
click at [307, 201] on div "Get paid online in no-time! Send an invoice and reward your cleaners with tips …" at bounding box center [286, 188] width 116 height 30
click at [301, 164] on span "Mark as paid" at bounding box center [299, 164] width 25 height 5
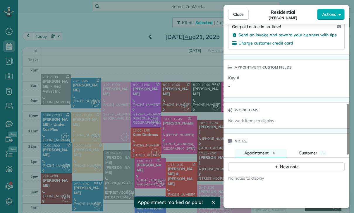
scroll to position [415, 0]
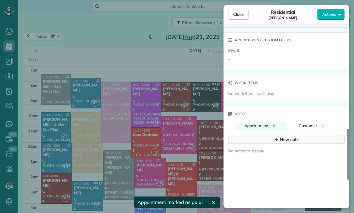
click at [282, 143] on button "New note" at bounding box center [286, 139] width 116 height 9
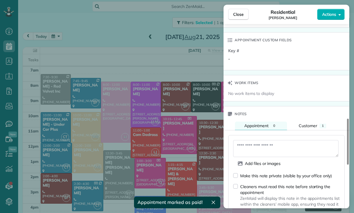
click at [269, 147] on textarea at bounding box center [285, 148] width 105 height 17
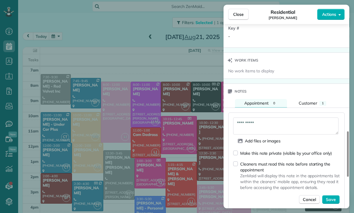
scroll to position [497, 0]
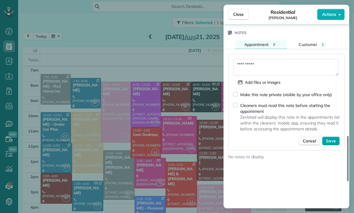
type textarea "**********"
click at [330, 138] on span "Save" at bounding box center [331, 141] width 10 height 6
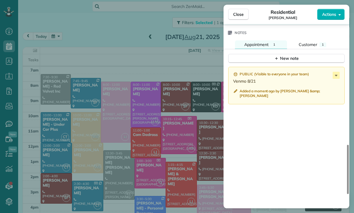
click at [142, 138] on div "Close Residential Mary Grigorian Actions Status Confirmed Mary Grigorian · Open…" at bounding box center [177, 106] width 354 height 213
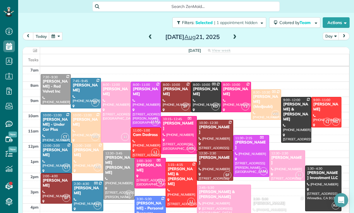
click at [55, 32] on button "button" at bounding box center [55, 36] width 13 height 8
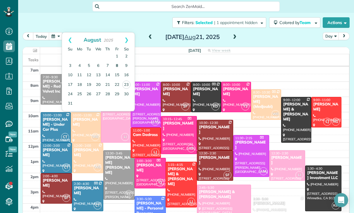
click at [117, 61] on link "8" at bounding box center [116, 65] width 9 height 9
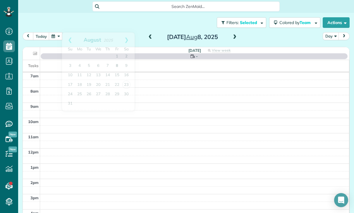
scroll to position [46, 0]
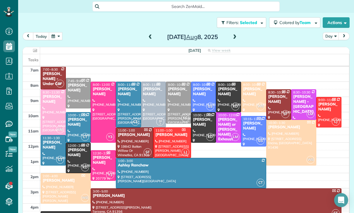
click at [147, 158] on div at bounding box center [191, 173] width 150 height 30
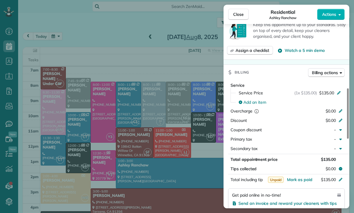
scroll to position [260, 0]
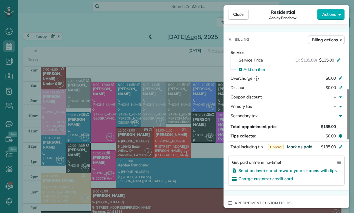
click at [301, 147] on span "Mark as paid" at bounding box center [299, 146] width 25 height 5
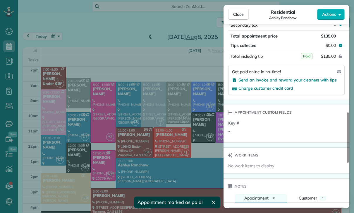
scroll to position [390, 0]
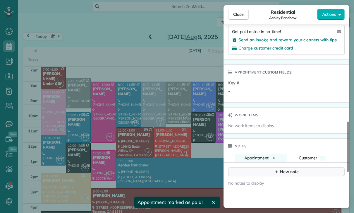
click at [283, 172] on div "New note" at bounding box center [286, 172] width 25 height 6
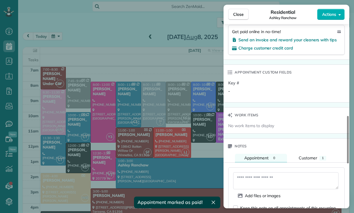
click at [261, 185] on textarea at bounding box center [285, 180] width 105 height 17
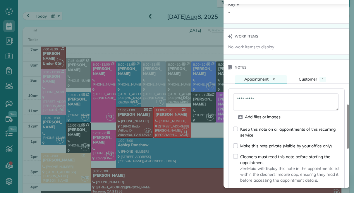
scroll to position [460, 0]
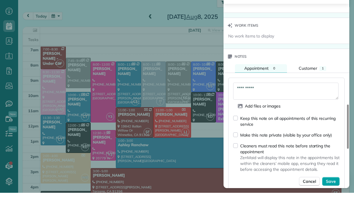
type textarea "**********"
click at [334, 198] on span "Save" at bounding box center [331, 201] width 10 height 6
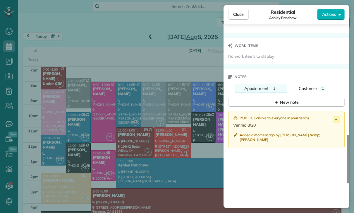
click at [165, 150] on div "Close Residential Ashley Ranchaw Actions Status Yet to Confirm Ashley Ranchaw ·…" at bounding box center [177, 106] width 354 height 213
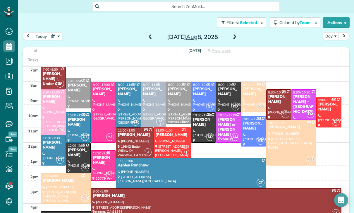
click at [56, 32] on button "button" at bounding box center [55, 36] width 13 height 8
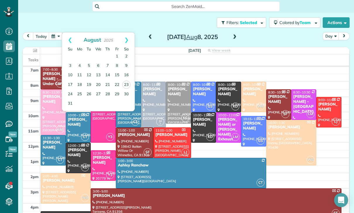
click at [174, 163] on div "Ashley Ranchaw" at bounding box center [191, 165] width 147 height 5
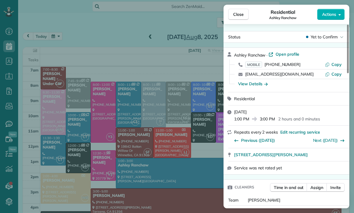
click at [47, 131] on div "Close Residential Ashley Ranchaw Actions Status Yet to Confirm Ashley Ranchaw ·…" at bounding box center [177, 106] width 354 height 213
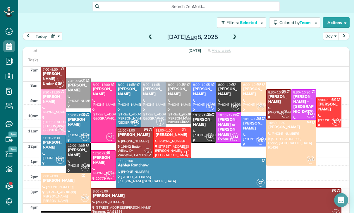
click at [50, 140] on div "George Azpilcueta" at bounding box center [53, 145] width 22 height 10
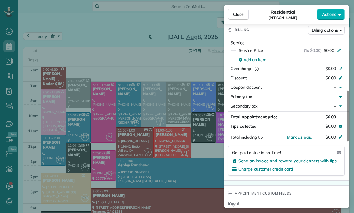
scroll to position [262, 0]
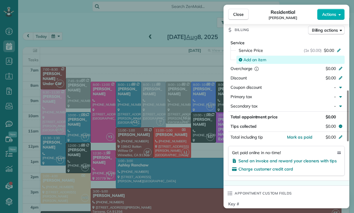
click at [249, 59] on span "Add an item" at bounding box center [254, 60] width 23 height 6
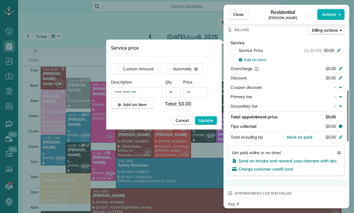
click at [197, 95] on input "**" at bounding box center [195, 92] width 25 height 11
type input "****"
click at [210, 121] on span "Update" at bounding box center [206, 120] width 15 height 6
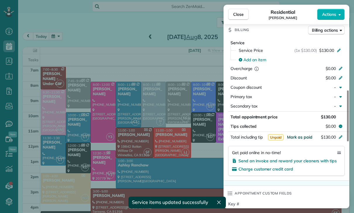
click at [296, 137] on span "Mark as paid" at bounding box center [299, 136] width 25 height 5
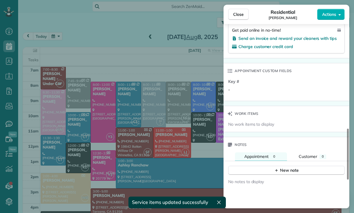
scroll to position [422, 0]
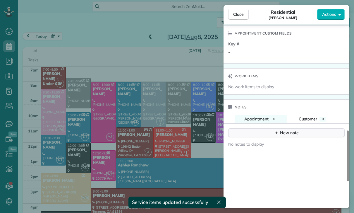
click at [284, 135] on button "New note" at bounding box center [286, 132] width 116 height 9
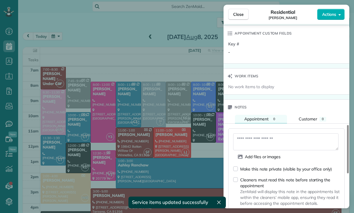
click at [250, 143] on textarea at bounding box center [285, 141] width 105 height 17
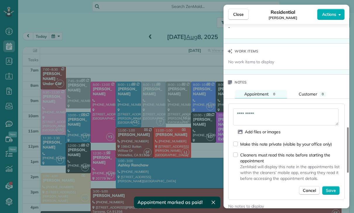
scroll to position [473, 0]
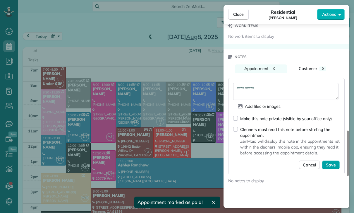
type textarea "**********"
click at [331, 161] on button "Save" at bounding box center [331, 164] width 18 height 9
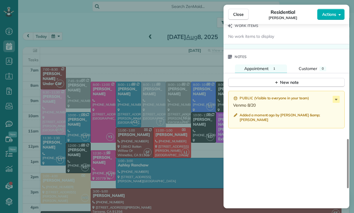
click at [174, 162] on div "Close Residential George Azpilcueta Actions Status Confirmed George Azpilcueta …" at bounding box center [177, 106] width 354 height 213
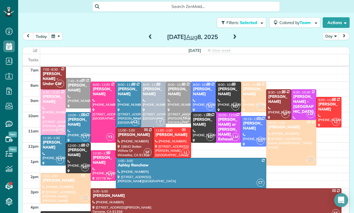
click at [59, 32] on button "button" at bounding box center [55, 36] width 13 height 8
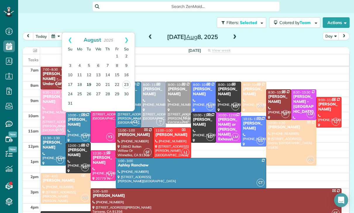
click at [89, 80] on link "19" at bounding box center [88, 84] width 9 height 9
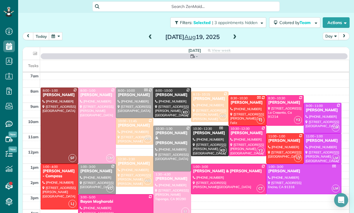
scroll to position [46, 0]
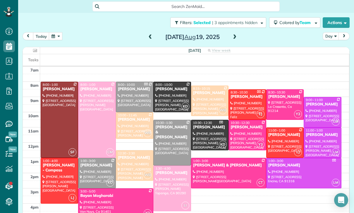
click at [236, 35] on span at bounding box center [234, 37] width 6 height 5
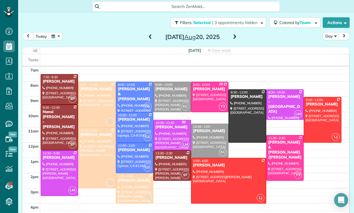
click at [55, 32] on button "button" at bounding box center [55, 36] width 13 height 8
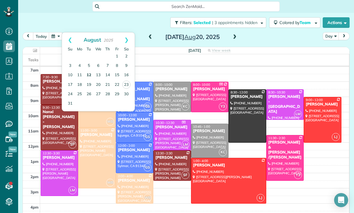
click at [92, 71] on link "12" at bounding box center [88, 75] width 9 height 9
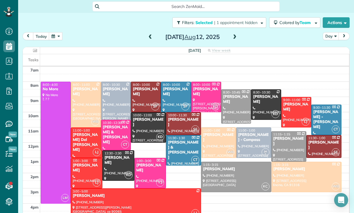
click at [138, 82] on div at bounding box center [146, 97] width 30 height 30
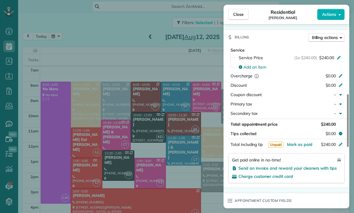
scroll to position [271, 0]
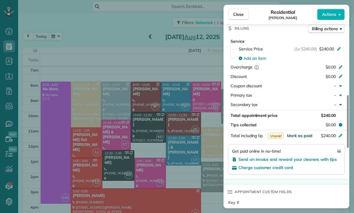
click at [300, 136] on span "Mark as paid" at bounding box center [299, 135] width 25 height 5
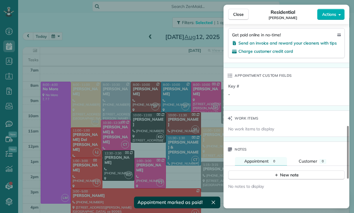
scroll to position [391, 0]
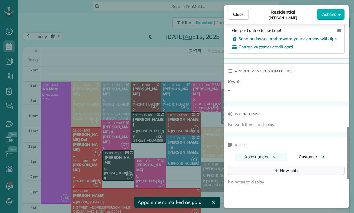
click at [280, 169] on div "New note" at bounding box center [286, 170] width 25 height 6
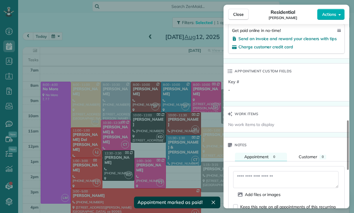
click at [254, 180] on textarea at bounding box center [285, 179] width 105 height 17
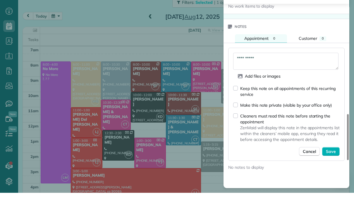
scroll to position [490, 0]
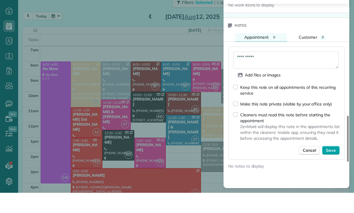
type textarea "**********"
click at [332, 167] on span "Save" at bounding box center [331, 170] width 10 height 6
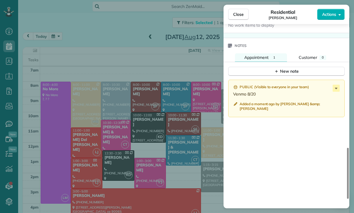
click at [162, 153] on div "Close Residential BJ Carretta Actions Status Confirmed BJ Carretta · Open profi…" at bounding box center [177, 106] width 354 height 213
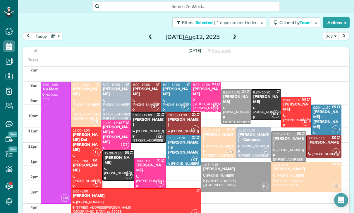
click at [58, 32] on button "button" at bounding box center [55, 36] width 13 height 8
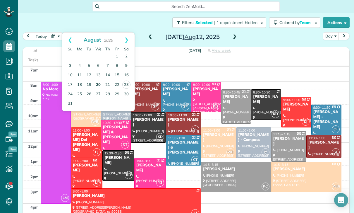
click at [97, 80] on link "20" at bounding box center [98, 84] width 9 height 9
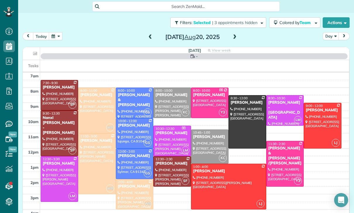
scroll to position [46, 0]
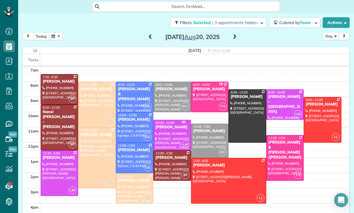
click at [152, 33] on span at bounding box center [150, 37] width 6 height 9
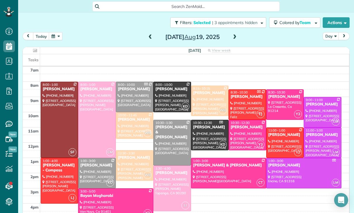
click at [147, 33] on span at bounding box center [150, 37] width 6 height 9
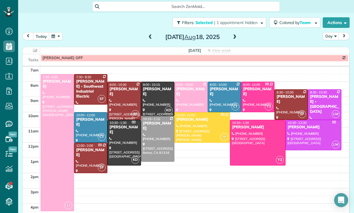
click at [58, 32] on button "button" at bounding box center [55, 36] width 13 height 8
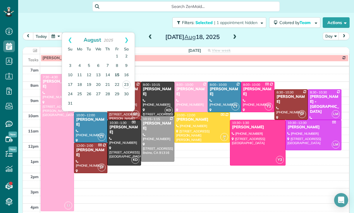
click at [117, 71] on link "15" at bounding box center [116, 75] width 9 height 9
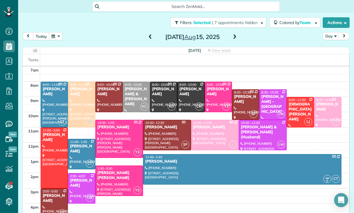
click at [81, 173] on div at bounding box center [81, 188] width 27 height 30
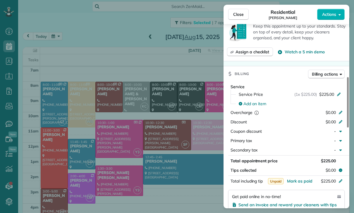
scroll to position [243, 0]
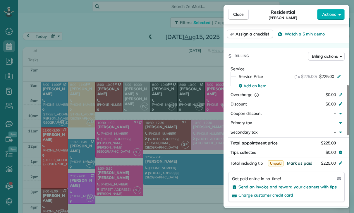
click at [301, 164] on span "Mark as paid" at bounding box center [299, 162] width 25 height 5
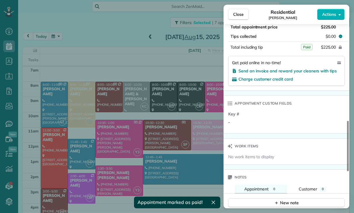
scroll to position [390, 0]
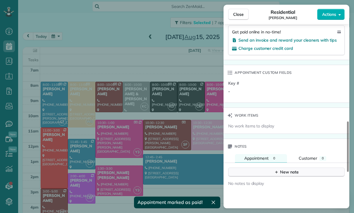
click at [281, 176] on button "New note" at bounding box center [286, 171] width 116 height 9
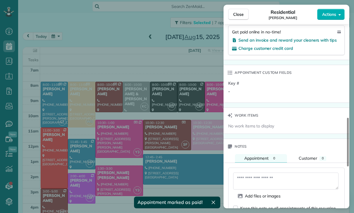
click at [250, 184] on textarea at bounding box center [285, 180] width 105 height 17
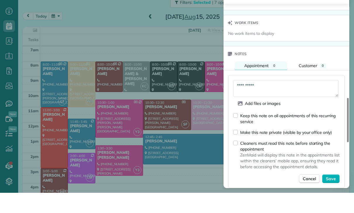
scroll to position [464, 0]
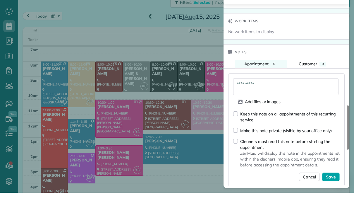
type textarea "**********"
click at [329, 193] on button "Save" at bounding box center [331, 197] width 18 height 9
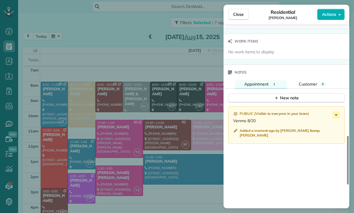
click at [141, 100] on div "Close Residential Cristina Ciminelli Actions Status Yet to Confirm Cristina Cim…" at bounding box center [177, 106] width 354 height 213
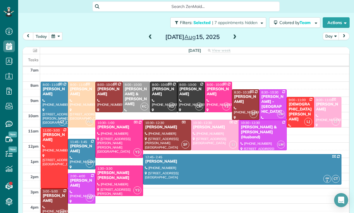
click at [57, 32] on button "button" at bounding box center [55, 36] width 13 height 8
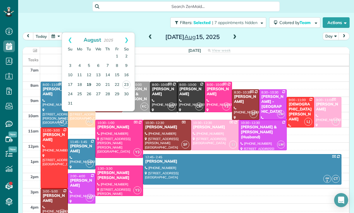
click at [89, 80] on link "19" at bounding box center [88, 84] width 9 height 9
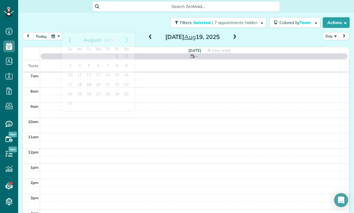
scroll to position [46, 0]
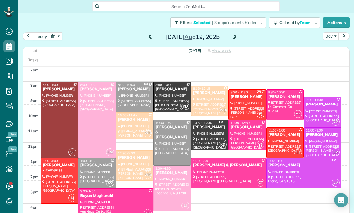
click at [204, 86] on div at bounding box center [209, 101] width 37 height 30
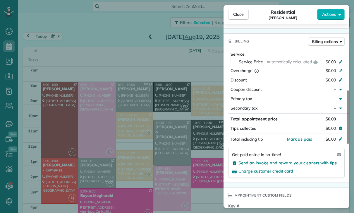
scroll to position [260, 0]
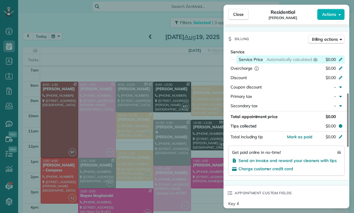
click at [338, 59] on icon at bounding box center [340, 58] width 5 height 5
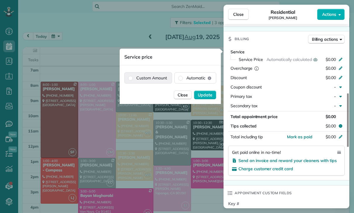
click at [151, 78] on label "Custom Amount" at bounding box center [148, 78] width 47 height 11
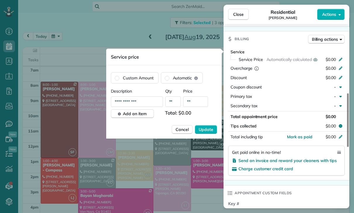
click at [195, 104] on input "**" at bounding box center [195, 101] width 25 height 11
type input "****"
click at [204, 130] on span "Update" at bounding box center [206, 129] width 15 height 6
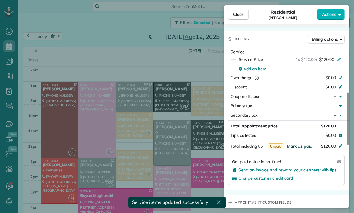
click at [300, 147] on span "Mark as paid" at bounding box center [299, 145] width 25 height 5
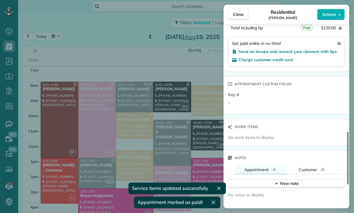
scroll to position [439, 0]
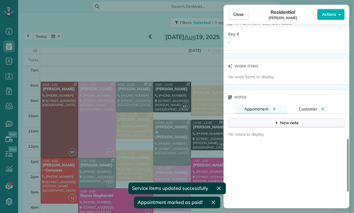
click at [291, 124] on div "New note" at bounding box center [286, 123] width 25 height 6
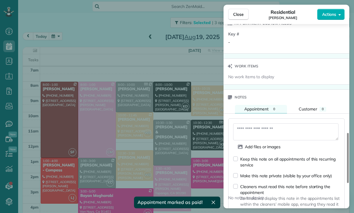
click at [257, 130] on textarea at bounding box center [285, 131] width 105 height 17
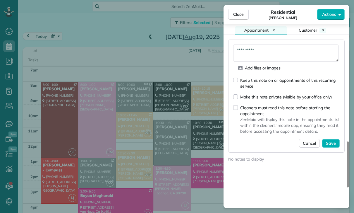
scroll to position [518, 0]
type textarea "**********"
click at [333, 142] on span "Save" at bounding box center [331, 143] width 10 height 6
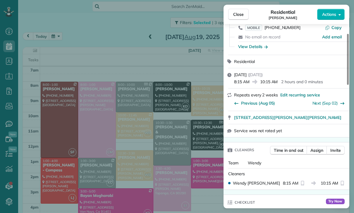
scroll to position [21, 0]
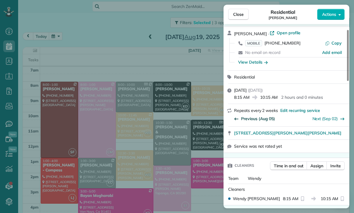
click at [260, 118] on span "Previous (Aug 05)" at bounding box center [258, 119] width 34 height 6
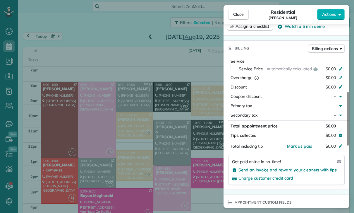
scroll to position [255, 0]
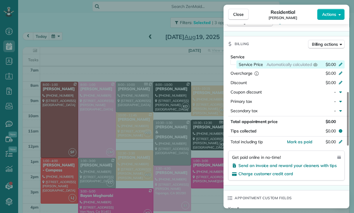
click at [339, 64] on icon at bounding box center [340, 63] width 5 height 5
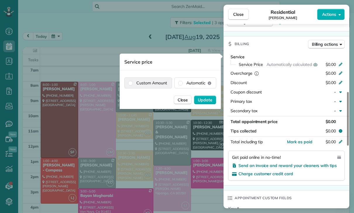
click at [151, 85] on label "Custom Amount" at bounding box center [148, 83] width 47 height 11
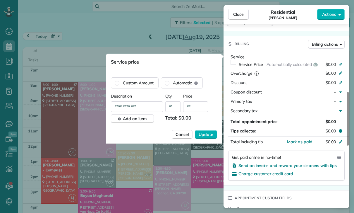
click at [196, 105] on input "**" at bounding box center [195, 106] width 25 height 11
type input "****"
click at [203, 137] on span "Update" at bounding box center [206, 134] width 15 height 6
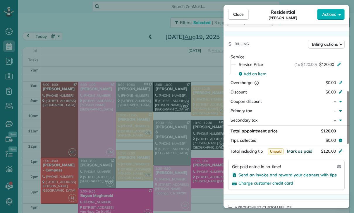
click at [300, 152] on span "Mark as paid" at bounding box center [299, 150] width 25 height 5
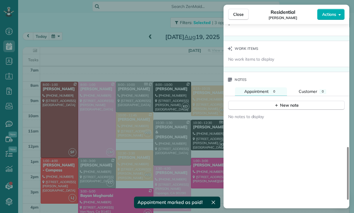
scroll to position [470, 0]
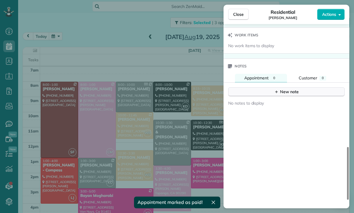
click at [288, 95] on button "New note" at bounding box center [286, 91] width 116 height 9
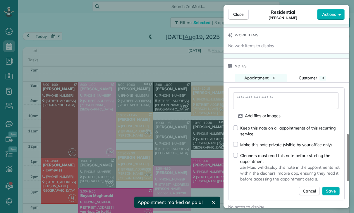
click at [253, 98] on textarea at bounding box center [285, 100] width 105 height 17
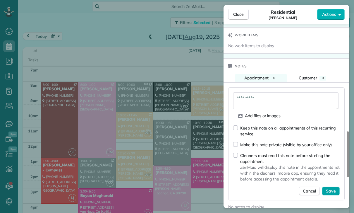
type textarea "**********"
click at [333, 192] on span "Save" at bounding box center [331, 191] width 10 height 6
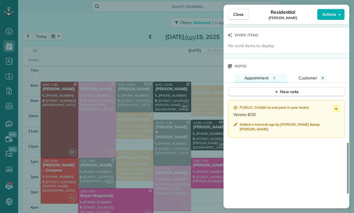
click at [182, 120] on div "Close Residential Paul Wilamoski Actions Status Confirmed Paul Wilamoski · Open…" at bounding box center [177, 106] width 354 height 213
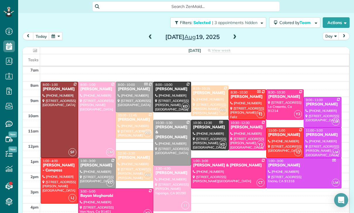
click at [56, 32] on button "button" at bounding box center [55, 36] width 13 height 8
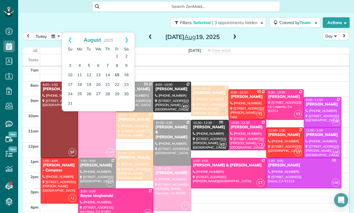
click at [119, 71] on link "15" at bounding box center [116, 75] width 9 height 9
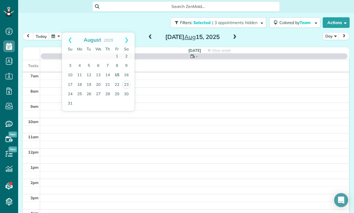
scroll to position [46, 0]
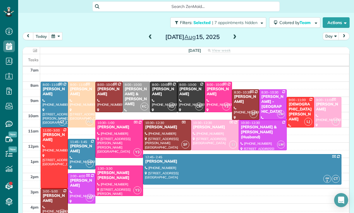
click at [60, 32] on button "button" at bounding box center [55, 36] width 13 height 8
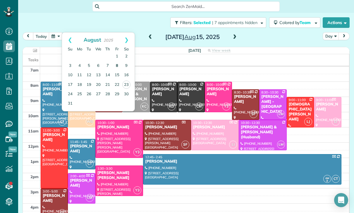
click at [118, 61] on link "8" at bounding box center [116, 65] width 9 height 9
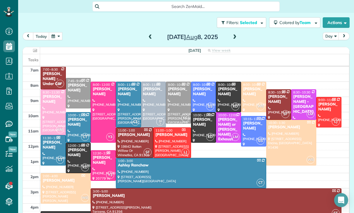
click at [57, 32] on button "button" at bounding box center [55, 36] width 13 height 8
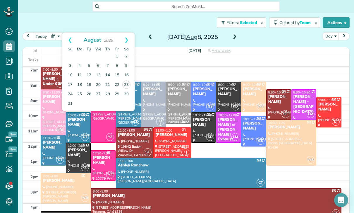
click at [109, 71] on link "14" at bounding box center [107, 75] width 9 height 9
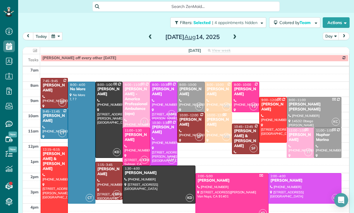
click at [192, 117] on div "Lisa Malm" at bounding box center [191, 122] width 24 height 10
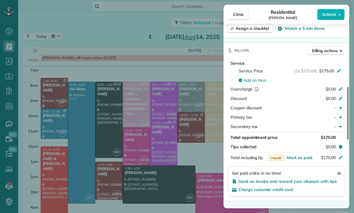
scroll to position [249, 0]
click at [298, 159] on span "Mark as paid" at bounding box center [299, 156] width 25 height 5
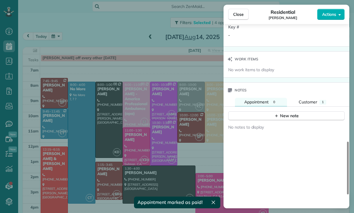
scroll to position [449, 0]
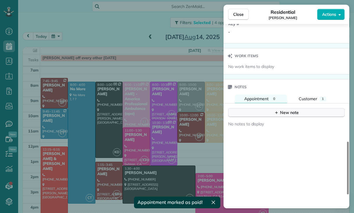
click at [289, 114] on div "New note" at bounding box center [286, 112] width 25 height 6
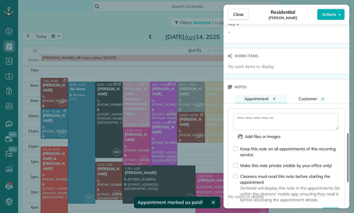
click at [253, 122] on textarea at bounding box center [285, 121] width 105 height 17
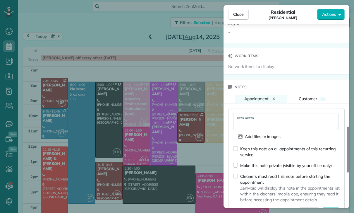
type textarea "**********"
click at [332, 211] on span "Save" at bounding box center [331, 212] width 10 height 6
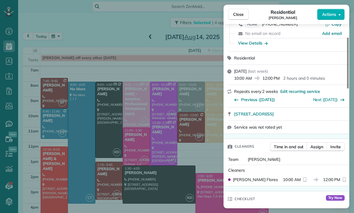
scroll to position [28, 0]
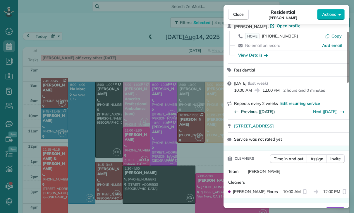
click at [252, 110] on span "Previous (Aug 01)" at bounding box center [258, 112] width 34 height 6
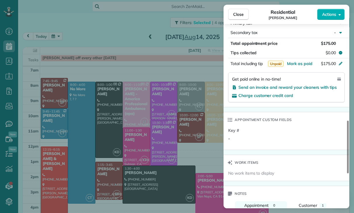
scroll to position [334, 0]
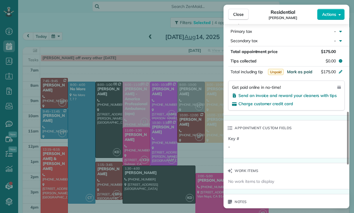
click at [301, 73] on span "Mark as paid" at bounding box center [299, 71] width 25 height 5
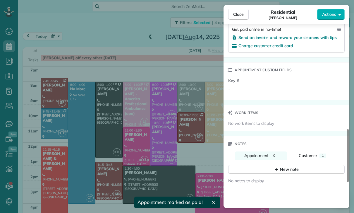
scroll to position [432, 0]
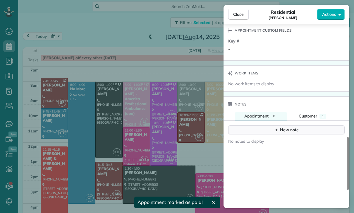
click at [285, 127] on div "New note" at bounding box center [286, 130] width 25 height 6
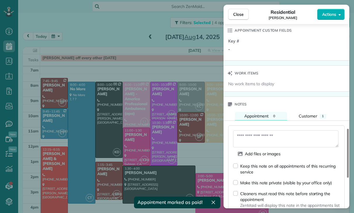
click at [249, 139] on textarea at bounding box center [285, 138] width 105 height 17
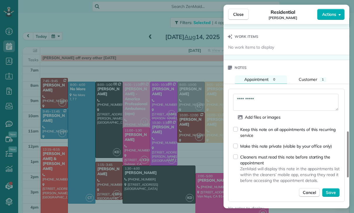
scroll to position [472, 0]
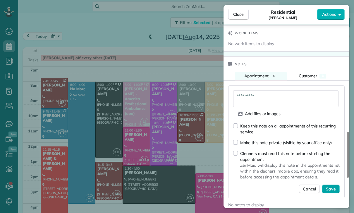
type textarea "**********"
click at [331, 190] on span "Save" at bounding box center [331, 189] width 10 height 6
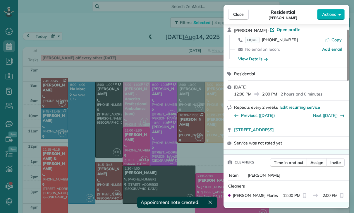
scroll to position [20, 0]
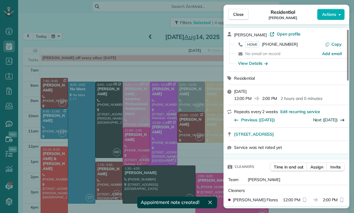
click at [330, 121] on link "Next (Aug 14)" at bounding box center [325, 119] width 25 height 5
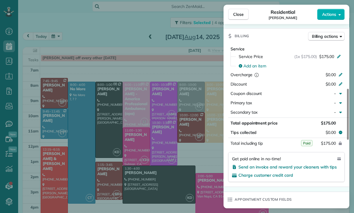
scroll to position [265, 0]
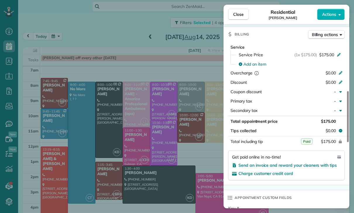
click at [303, 137] on button "$175.00" at bounding box center [313, 141] width 55 height 8
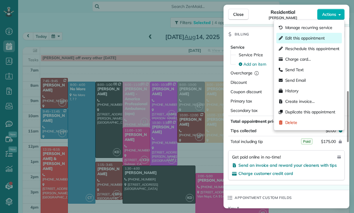
click at [303, 40] on span "Edit this appointment" at bounding box center [305, 38] width 40 height 6
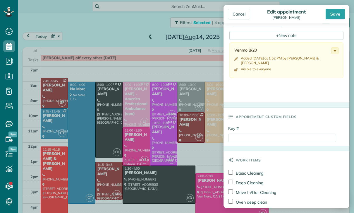
scroll to position [221, 0]
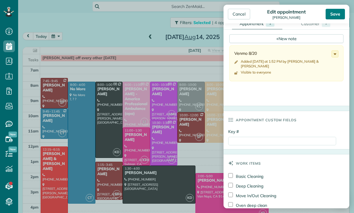
click at [336, 13] on div "Save" at bounding box center [335, 14] width 19 height 11
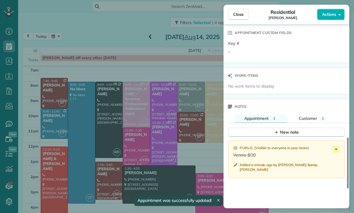
scroll to position [453, 0]
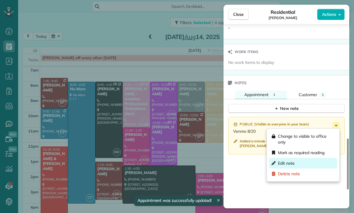
click at [289, 166] on span "Edit note" at bounding box center [286, 163] width 17 height 6
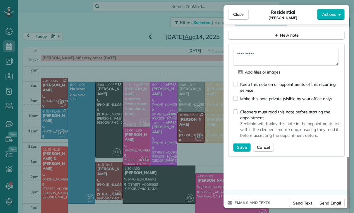
scroll to position [526, 0]
click at [243, 55] on textarea "**********" at bounding box center [285, 57] width 105 height 17
click at [244, 54] on textarea "**********" at bounding box center [285, 57] width 105 height 17
click at [242, 55] on textarea "**********" at bounding box center [285, 57] width 105 height 17
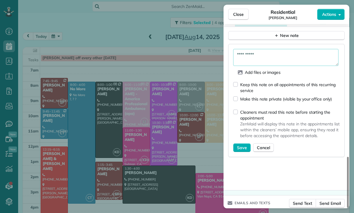
click at [242, 54] on textarea "**********" at bounding box center [285, 57] width 105 height 17
click at [238, 151] on button "Save" at bounding box center [242, 147] width 18 height 9
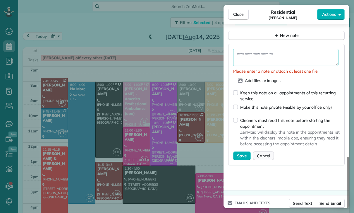
click at [266, 159] on button "Cancel" at bounding box center [263, 155] width 21 height 9
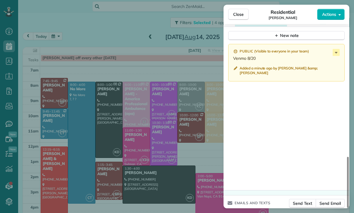
click at [332, 53] on div "Public ( Visible to everyone in your team )" at bounding box center [287, 51] width 108 height 5
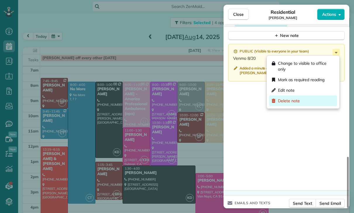
click at [295, 101] on span "Delete note" at bounding box center [289, 101] width 22 height 6
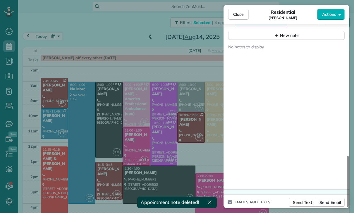
scroll to position [500, 0]
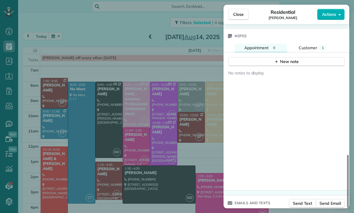
click at [146, 114] on div "Close Residential Lisa Malm Actions Status Confirmed Lisa Malm · Open profile H…" at bounding box center [177, 106] width 354 height 213
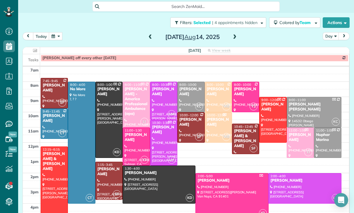
click at [53, 32] on button "button" at bounding box center [55, 36] width 13 height 8
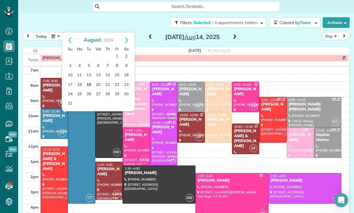
click at [87, 80] on link "19" at bounding box center [88, 84] width 9 height 9
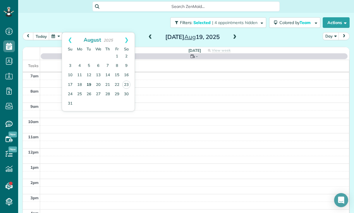
scroll to position [46, 0]
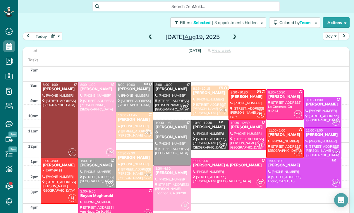
click at [230, 158] on div at bounding box center [228, 173] width 75 height 30
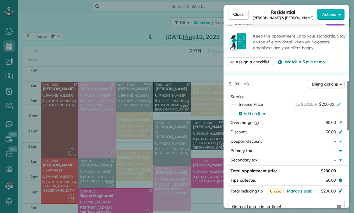
scroll to position [269, 0]
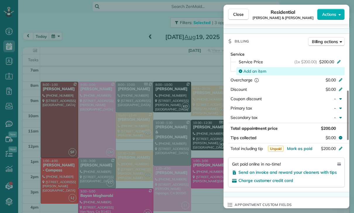
click at [254, 73] on span "Add an item" at bounding box center [254, 71] width 23 height 6
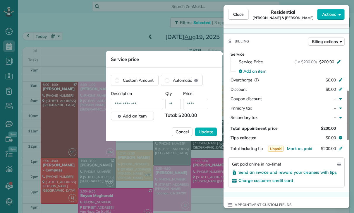
click at [199, 109] on input "****" at bounding box center [195, 104] width 25 height 11
type input "**"
type input "****"
click at [208, 132] on span "Update" at bounding box center [206, 132] width 15 height 6
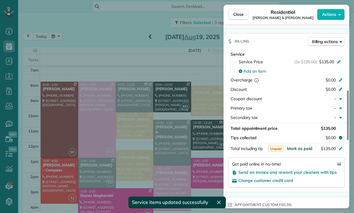
click at [295, 150] on span "Mark as paid" at bounding box center [299, 148] width 25 height 5
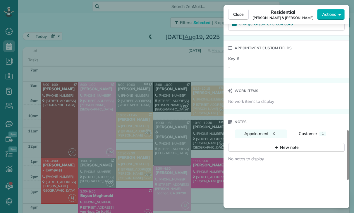
scroll to position [433, 0]
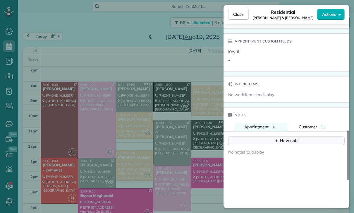
click at [281, 136] on button "New note" at bounding box center [286, 140] width 116 height 9
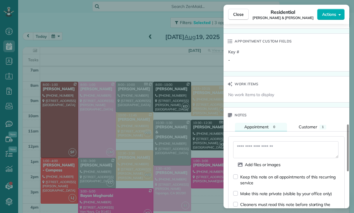
click at [250, 147] on textarea at bounding box center [285, 149] width 105 height 17
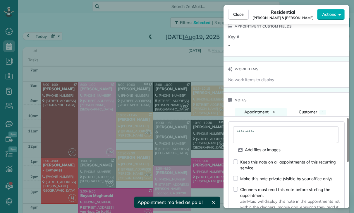
scroll to position [491, 0]
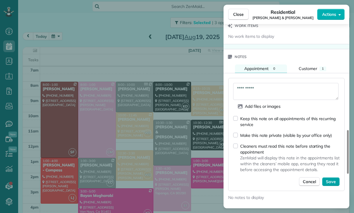
type textarea "**********"
click at [331, 181] on span "Save" at bounding box center [331, 181] width 10 height 6
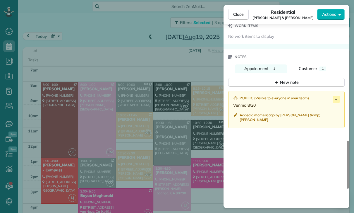
click at [157, 149] on div "Close Residential Daniel & Kathy Mellitz Actions Status Yet to Confirm Daniel &…" at bounding box center [177, 106] width 354 height 213
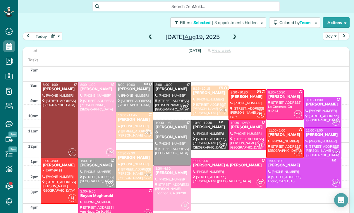
click at [58, 32] on button "button" at bounding box center [55, 36] width 13 height 8
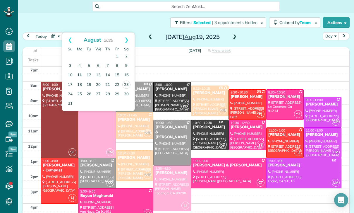
click at [81, 71] on link "11" at bounding box center [79, 75] width 9 height 9
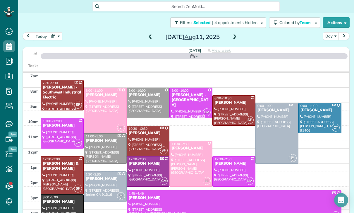
scroll to position [46, 0]
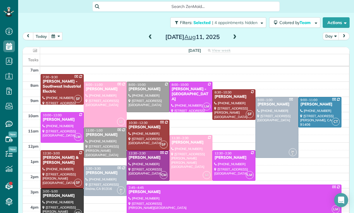
click at [56, 155] on div "Gino & Nicole Marliani" at bounding box center [62, 160] width 40 height 10
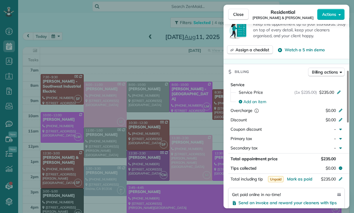
scroll to position [262, 0]
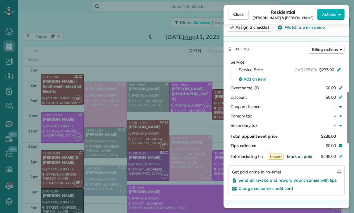
click at [303, 157] on span "Mark as paid" at bounding box center [299, 156] width 25 height 5
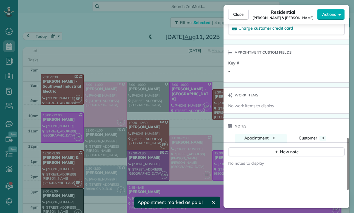
scroll to position [451, 0]
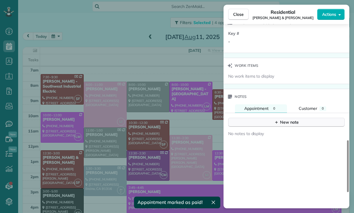
click at [288, 123] on div "New note" at bounding box center [286, 122] width 25 height 6
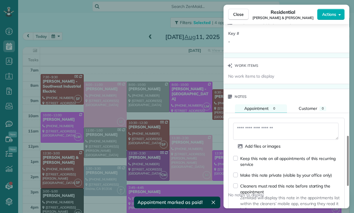
click at [251, 128] on textarea at bounding box center [285, 131] width 105 height 17
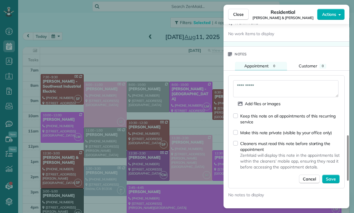
scroll to position [495, 0]
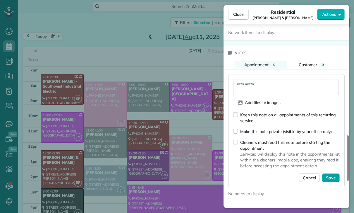
type textarea "**********"
click at [332, 179] on span "Save" at bounding box center [331, 178] width 10 height 6
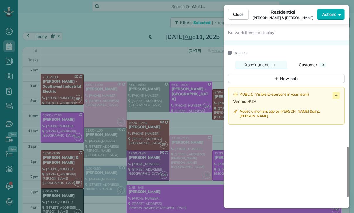
click at [164, 178] on div "Close Residential Gino & Nicole Marliani Actions Status Confirmed Gino & Nicole…" at bounding box center [177, 106] width 354 height 213
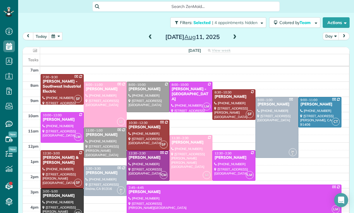
click at [55, 32] on button "button" at bounding box center [55, 36] width 13 height 8
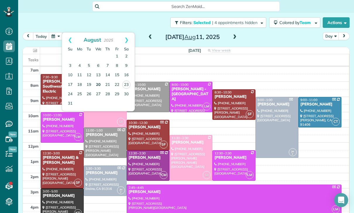
click at [98, 80] on link "20" at bounding box center [98, 84] width 9 height 9
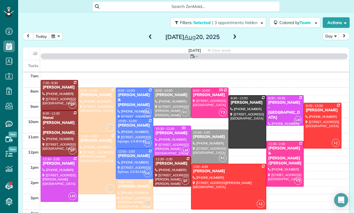
scroll to position [46, 0]
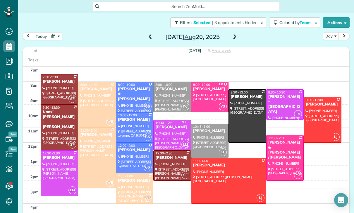
click at [58, 32] on button "button" at bounding box center [55, 36] width 13 height 8
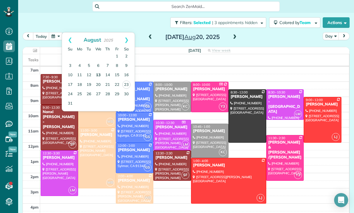
click at [99, 71] on link "13" at bounding box center [98, 75] width 9 height 9
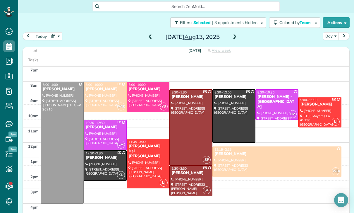
click at [188, 123] on div at bounding box center [191, 127] width 42 height 75
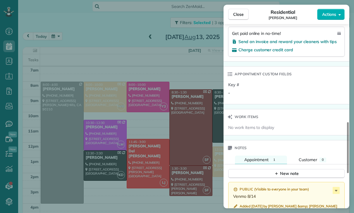
scroll to position [395, 0]
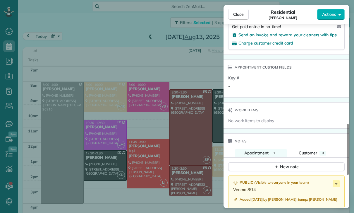
click at [166, 161] on div "Close Residential Stephanie Frank Actions Status Confirmed Stephanie Frank · Op…" at bounding box center [177, 106] width 354 height 213
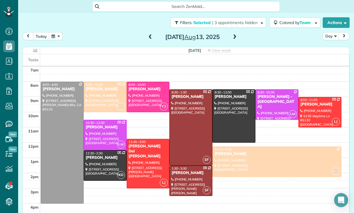
click at [56, 32] on button "button" at bounding box center [55, 36] width 13 height 8
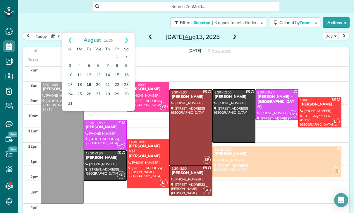
click at [90, 80] on link "19" at bounding box center [88, 84] width 9 height 9
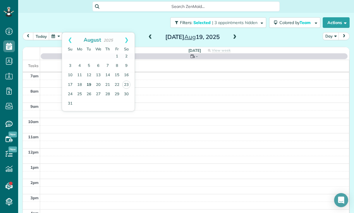
scroll to position [46, 0]
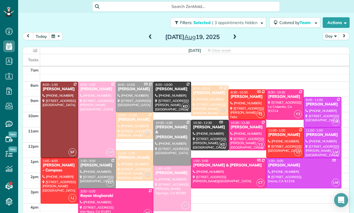
click at [60, 100] on div at bounding box center [59, 119] width 37 height 75
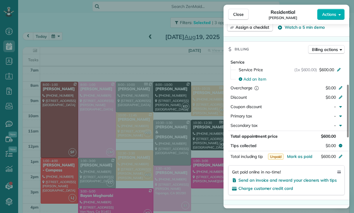
scroll to position [273, 0]
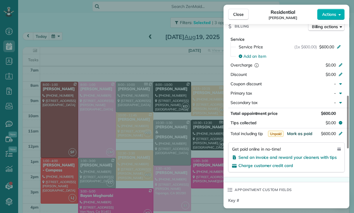
click at [302, 135] on span "Mark as paid" at bounding box center [299, 133] width 25 height 5
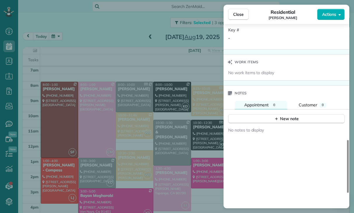
scroll to position [443, 0]
click at [288, 121] on div "New note" at bounding box center [286, 119] width 25 height 6
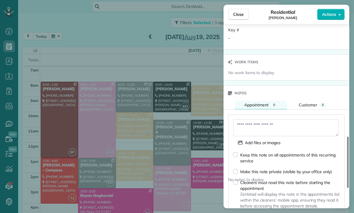
click at [247, 131] on textarea at bounding box center [285, 127] width 105 height 17
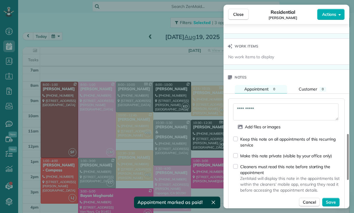
scroll to position [499, 0]
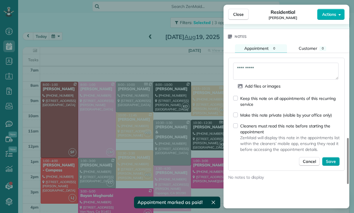
type textarea "**********"
click at [331, 165] on button "Save" at bounding box center [331, 161] width 18 height 9
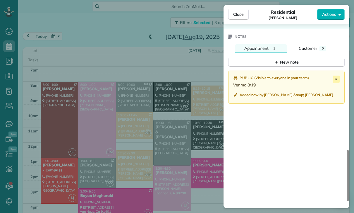
click at [158, 163] on div "Close Residential Stephanie Frank Actions Status Confirmed Stephanie Frank · Op…" at bounding box center [177, 106] width 354 height 213
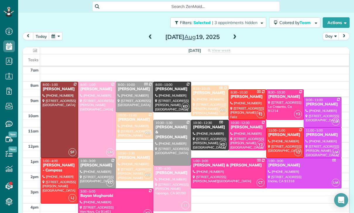
click at [127, 150] on div at bounding box center [134, 165] width 37 height 30
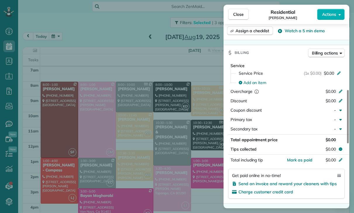
scroll to position [249, 0]
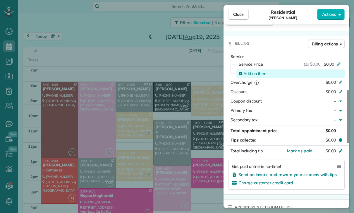
click at [255, 75] on span "Add an item" at bounding box center [254, 74] width 23 height 6
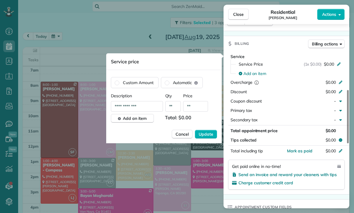
click at [199, 104] on input "**" at bounding box center [195, 106] width 25 height 11
type input "****"
click at [206, 132] on span "Update" at bounding box center [206, 134] width 15 height 6
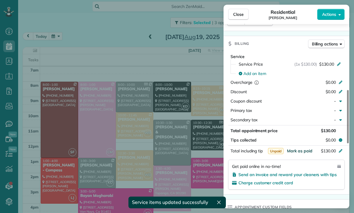
click at [301, 152] on span "Mark as paid" at bounding box center [299, 150] width 25 height 5
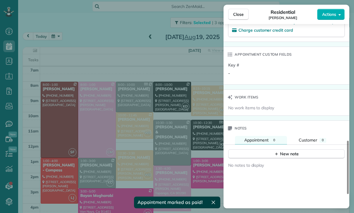
scroll to position [454, 0]
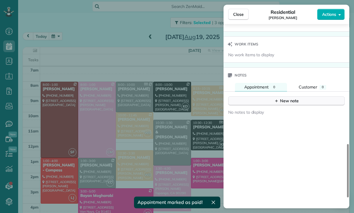
click at [287, 97] on button "New note" at bounding box center [286, 100] width 116 height 9
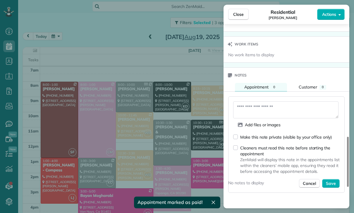
click at [251, 114] on textarea at bounding box center [285, 109] width 105 height 17
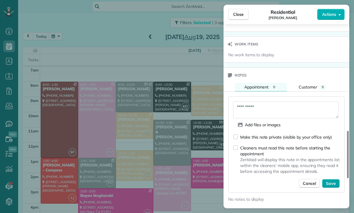
type textarea "**********"
click at [330, 186] on button "Save" at bounding box center [331, 183] width 18 height 9
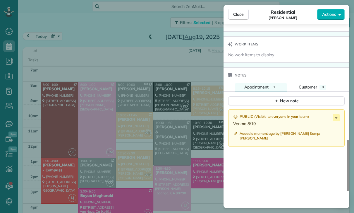
click at [174, 156] on div "Close Residential Kandice Smith Actions Status Confirmed Kandice Smith · Open p…" at bounding box center [177, 106] width 354 height 213
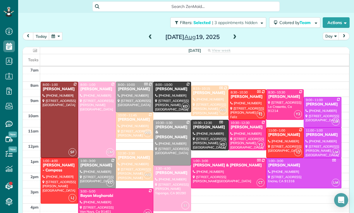
click at [242, 120] on div at bounding box center [247, 135] width 37 height 30
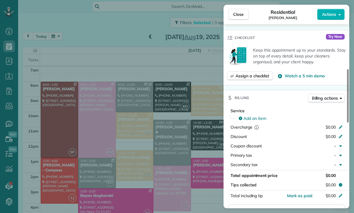
scroll to position [262, 0]
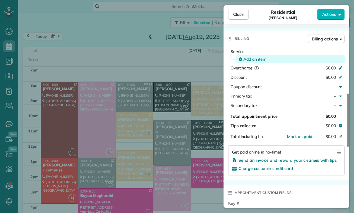
click at [253, 59] on span "Add an item" at bounding box center [254, 59] width 23 height 6
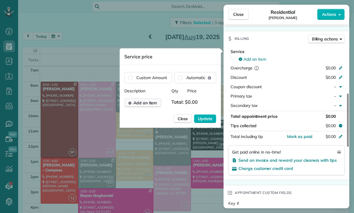
click at [145, 104] on span "Add an item" at bounding box center [145, 103] width 24 height 6
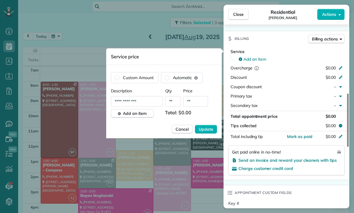
click at [199, 105] on input "**" at bounding box center [195, 101] width 25 height 11
type input "****"
click at [207, 130] on span "Update" at bounding box center [206, 129] width 15 height 6
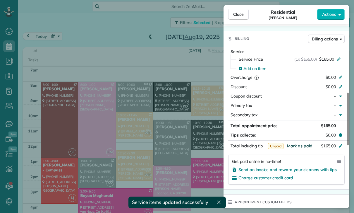
click at [298, 147] on span "Mark as paid" at bounding box center [299, 145] width 25 height 5
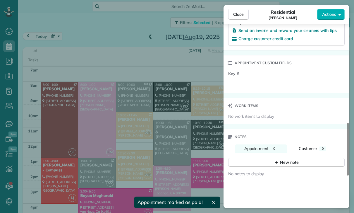
scroll to position [401, 0]
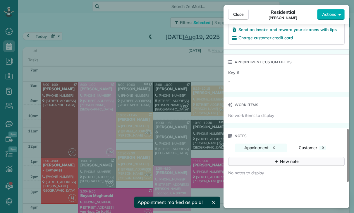
click at [279, 161] on icon "button" at bounding box center [276, 161] width 5 height 5
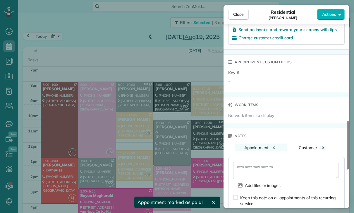
click at [245, 174] on textarea at bounding box center [285, 170] width 105 height 17
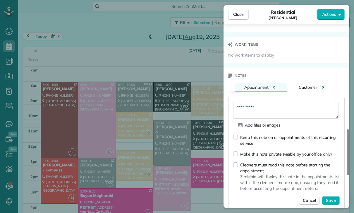
scroll to position [473, 0]
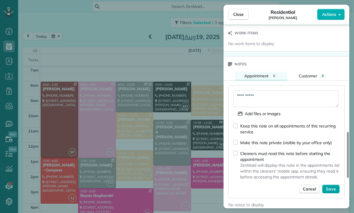
type textarea "**********"
click at [332, 190] on span "Save" at bounding box center [331, 189] width 10 height 6
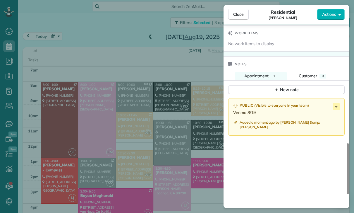
click at [159, 145] on div "Close Residential Rylie Barlowe Actions Status Confirmed Rylie Barlowe · Open p…" at bounding box center [177, 106] width 354 height 213
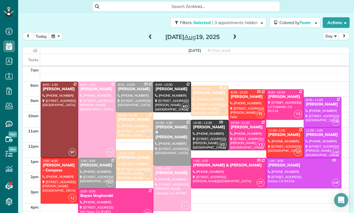
click at [148, 35] on span at bounding box center [150, 37] width 6 height 5
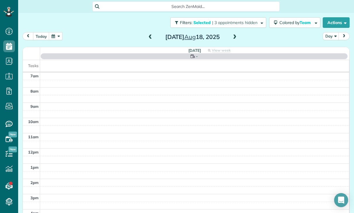
scroll to position [46, 0]
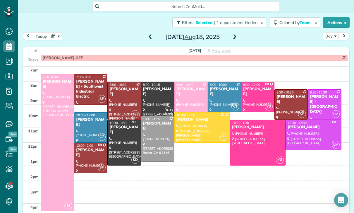
click at [244, 126] on div at bounding box center [257, 142] width 55 height 45
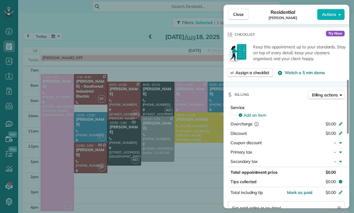
scroll to position [251, 0]
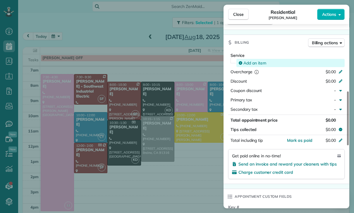
click at [254, 61] on span "Add an item" at bounding box center [254, 63] width 23 height 6
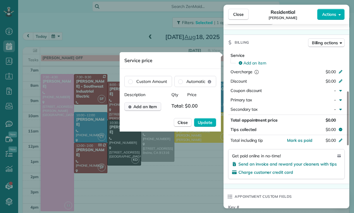
click at [148, 107] on span "Add an item" at bounding box center [145, 107] width 24 height 6
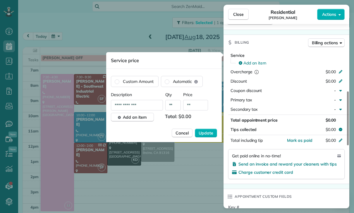
click at [197, 108] on input "**" at bounding box center [195, 105] width 25 height 11
type input "****"
click at [206, 133] on span "Update" at bounding box center [206, 133] width 15 height 6
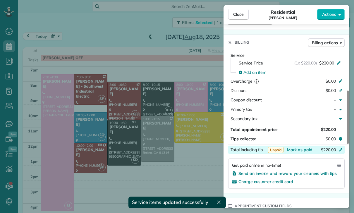
click at [300, 152] on div "$220.00" at bounding box center [309, 150] width 57 height 7
click at [320, 194] on div "Status Confirmed Lauren Gabel · Open profile MOBILE (512) 680-4350 Copy No emai…" at bounding box center [287, 123] width 126 height 686
click at [300, 151] on span "Mark as paid" at bounding box center [299, 149] width 25 height 5
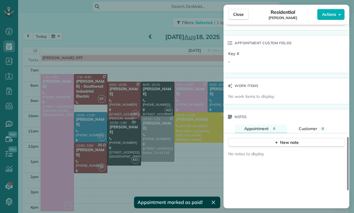
scroll to position [428, 0]
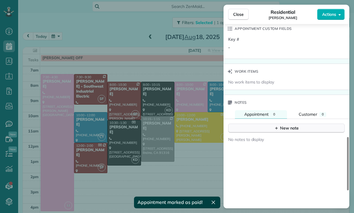
click at [289, 128] on div "New note" at bounding box center [286, 128] width 25 height 6
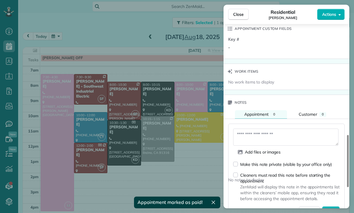
click at [253, 135] on textarea at bounding box center [285, 136] width 105 height 17
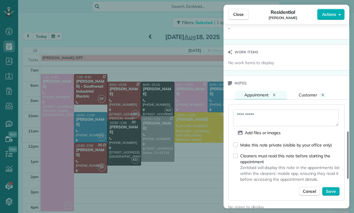
scroll to position [475, 0]
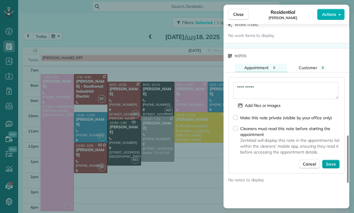
type textarea "**********"
click at [331, 163] on span "Save" at bounding box center [331, 164] width 10 height 6
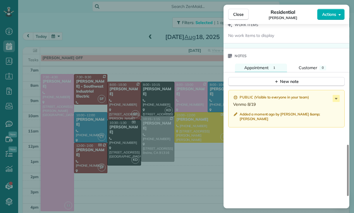
click at [184, 146] on div "Close Residential Lauren Gabel Actions Status Confirmed Lauren Gabel · Open pro…" at bounding box center [177, 106] width 354 height 213
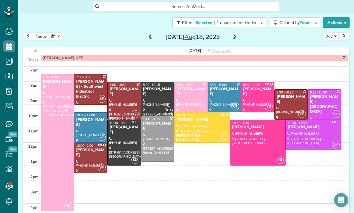
scroll to position [47, 0]
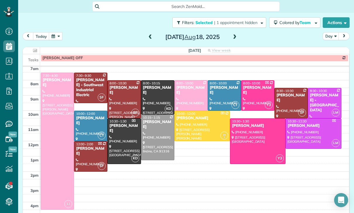
click at [52, 32] on button "button" at bounding box center [55, 36] width 13 height 8
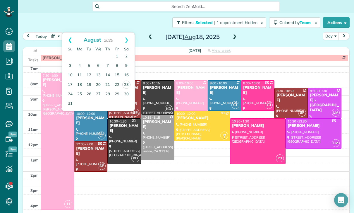
click at [65, 32] on link "Prev" at bounding box center [70, 39] width 16 height 15
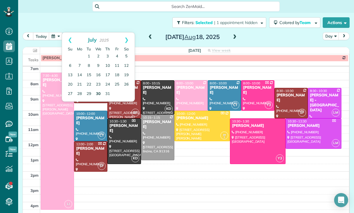
click at [98, 89] on link "30" at bounding box center [98, 93] width 9 height 9
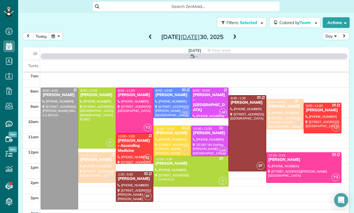
scroll to position [46, 0]
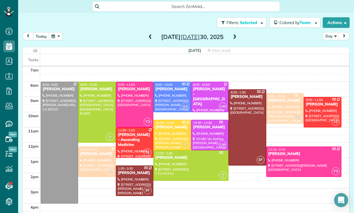
click at [48, 122] on div at bounding box center [59, 142] width 37 height 121
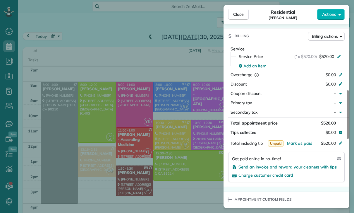
scroll to position [273, 0]
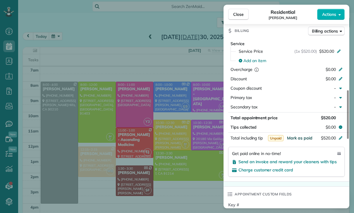
click at [305, 135] on span "Mark as paid" at bounding box center [299, 137] width 25 height 5
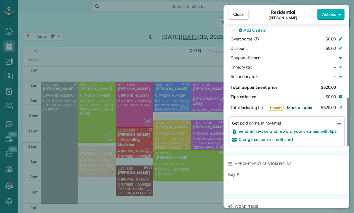
scroll to position [304, 0]
click at [300, 104] on span "Mark as paid" at bounding box center [299, 106] width 25 height 5
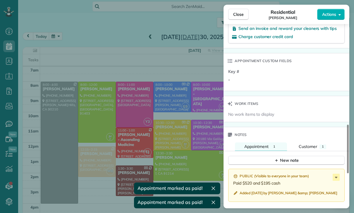
scroll to position [416, 0]
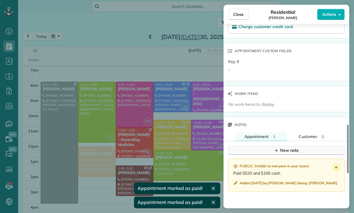
click at [286, 147] on div "New note" at bounding box center [286, 150] width 25 height 6
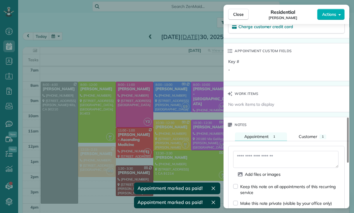
click at [252, 153] on textarea at bounding box center [285, 159] width 105 height 17
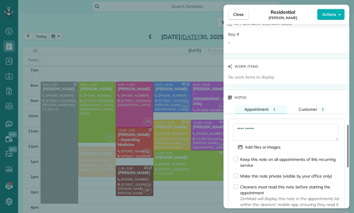
scroll to position [490, 0]
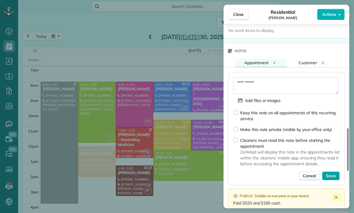
type textarea "**********"
click at [332, 173] on span "Save" at bounding box center [331, 176] width 10 height 6
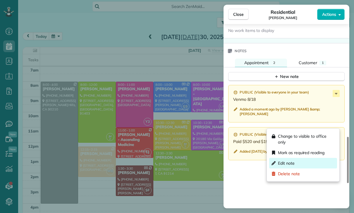
click at [293, 166] on span "Edit note" at bounding box center [286, 163] width 17 height 6
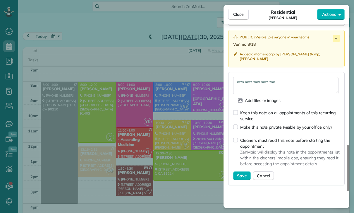
scroll to position [548, 0]
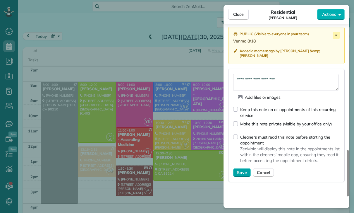
click at [239, 168] on button "Save" at bounding box center [242, 172] width 18 height 9
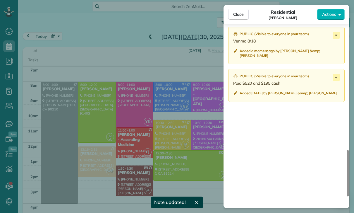
click at [331, 74] on div "Public ( Visible to everyone in your team )" at bounding box center [287, 76] width 108 height 5
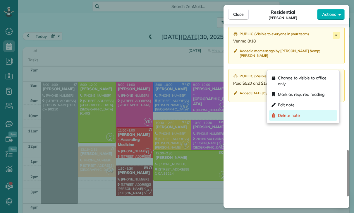
click at [290, 119] on div "Delete note" at bounding box center [303, 115] width 68 height 11
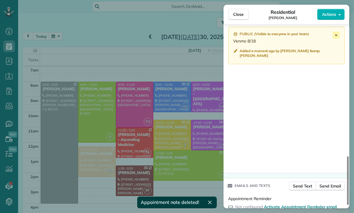
scroll to position [0, 0]
click at [170, 144] on div "Close Residential Yeami Kim Actions Status Yet to Confirm Yeami Kim · Open prof…" at bounding box center [177, 106] width 354 height 213
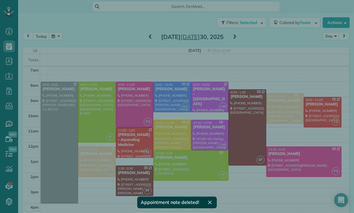
scroll to position [46, 0]
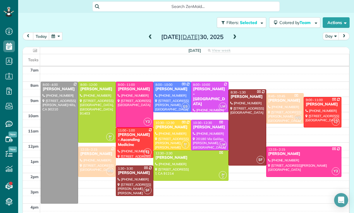
click at [53, 38] on button "button" at bounding box center [55, 36] width 13 height 8
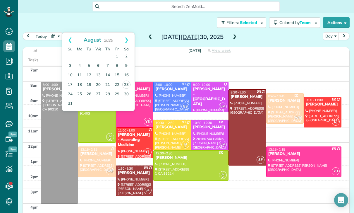
click at [95, 66] on link "6" at bounding box center [98, 65] width 9 height 9
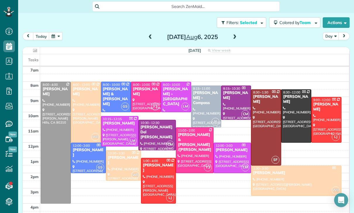
click at [56, 139] on div at bounding box center [56, 142] width 30 height 121
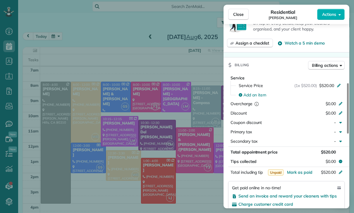
scroll to position [255, 0]
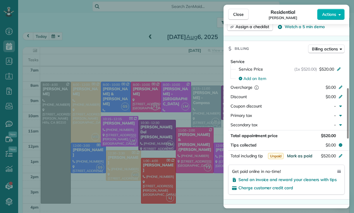
click at [303, 153] on span "Mark as paid" at bounding box center [299, 155] width 25 height 5
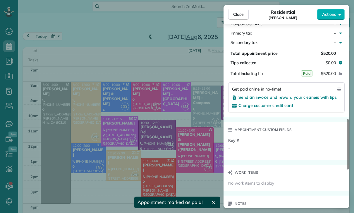
scroll to position [416, 0]
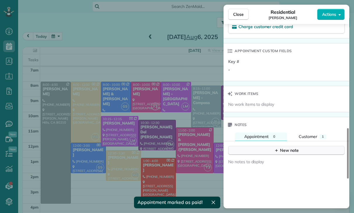
click at [283, 147] on div "New note" at bounding box center [286, 150] width 25 height 6
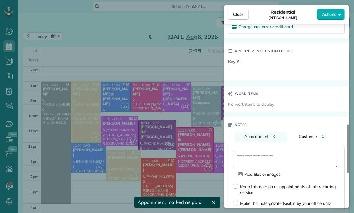
click at [255, 151] on textarea at bounding box center [285, 159] width 105 height 17
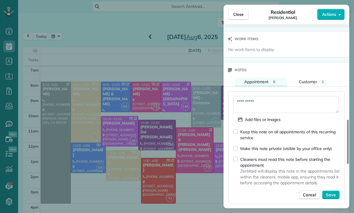
scroll to position [483, 0]
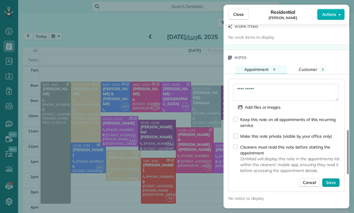
type textarea "**********"
click at [333, 179] on span "Save" at bounding box center [331, 182] width 10 height 6
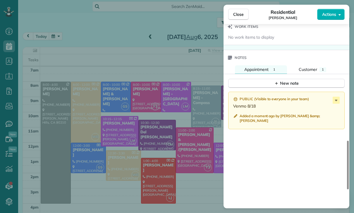
click at [168, 158] on div "Close Residential Yeami Kim Actions Status Yet to Confirm Yeami Kim · Open prof…" at bounding box center [177, 106] width 354 height 213
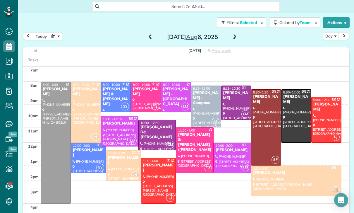
click at [59, 35] on button "button" at bounding box center [55, 36] width 13 height 8
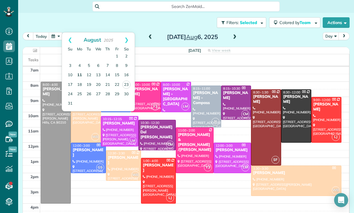
click at [79, 74] on link "11" at bounding box center [79, 75] width 9 height 9
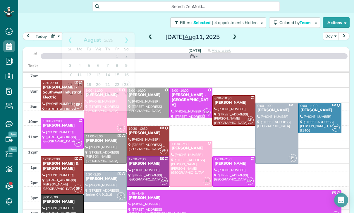
scroll to position [46, 0]
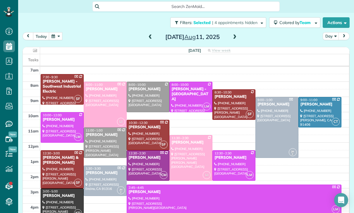
click at [58, 198] on div "Cristobal Tapia Montt" at bounding box center [62, 195] width 40 height 5
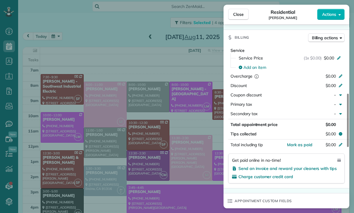
scroll to position [262, 0]
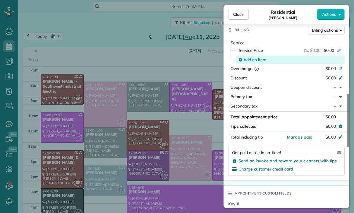
click at [254, 60] on span "Add an item" at bounding box center [254, 60] width 23 height 6
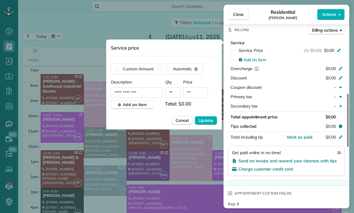
click at [195, 93] on input "**" at bounding box center [195, 92] width 25 height 11
type input "****"
click at [208, 119] on span "Update" at bounding box center [206, 120] width 15 height 6
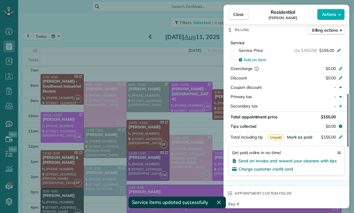
click at [298, 139] on span "Mark as paid" at bounding box center [299, 136] width 25 height 5
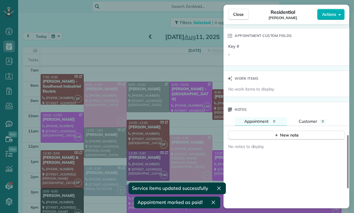
scroll to position [420, 0]
click at [292, 137] on div "New note" at bounding box center [286, 135] width 25 height 6
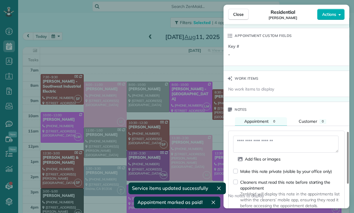
click at [257, 147] on textarea at bounding box center [285, 143] width 105 height 17
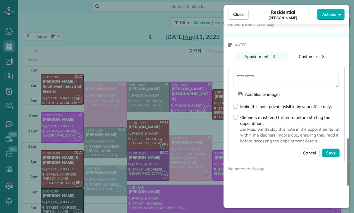
scroll to position [487, 0]
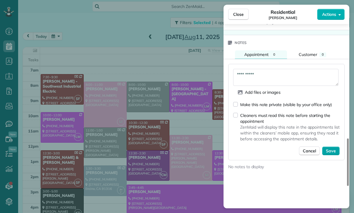
type textarea "**********"
click at [329, 151] on span "Save" at bounding box center [331, 151] width 10 height 6
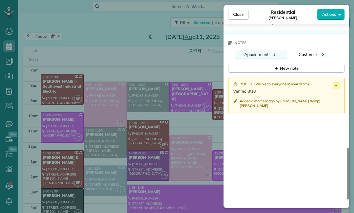
click at [182, 147] on div "Close Residential Cristobal Tapia Montt Actions Status Confirmed Cristobal Tapi…" at bounding box center [177, 106] width 354 height 213
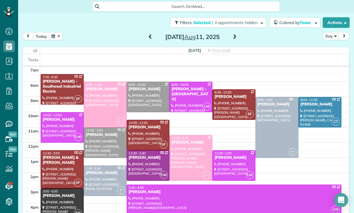
click at [54, 37] on button "button" at bounding box center [55, 36] width 13 height 8
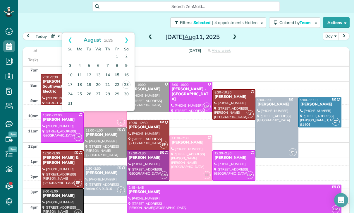
click at [118, 75] on link "15" at bounding box center [116, 75] width 9 height 9
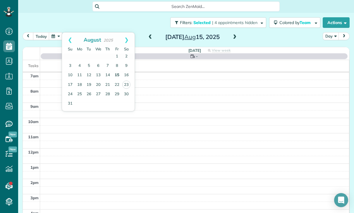
scroll to position [46, 0]
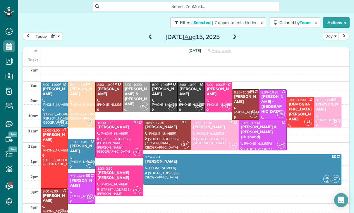
click at [119, 178] on div at bounding box center [119, 181] width 47 height 30
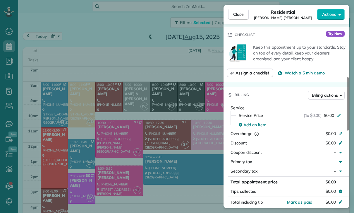
scroll to position [236, 0]
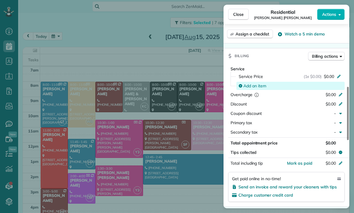
click at [250, 85] on span "Add an item" at bounding box center [254, 86] width 23 height 6
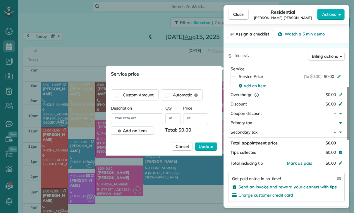
click at [197, 122] on input "**" at bounding box center [195, 118] width 25 height 11
type input "****"
click at [206, 150] on button "Update" at bounding box center [206, 146] width 22 height 9
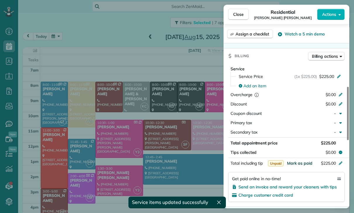
click at [301, 164] on span "Mark as paid" at bounding box center [299, 162] width 25 height 5
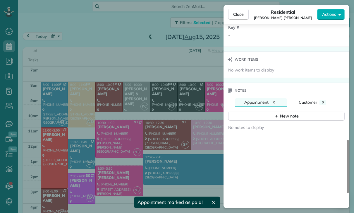
scroll to position [451, 0]
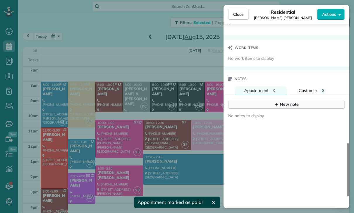
click at [281, 108] on button "New note" at bounding box center [286, 104] width 116 height 9
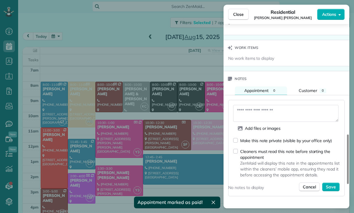
click at [252, 116] on textarea at bounding box center [285, 113] width 105 height 17
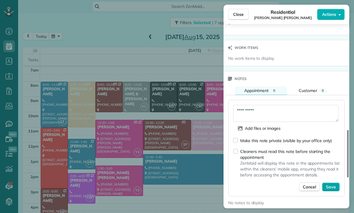
type textarea "**********"
click at [329, 190] on button "Save" at bounding box center [331, 186] width 18 height 9
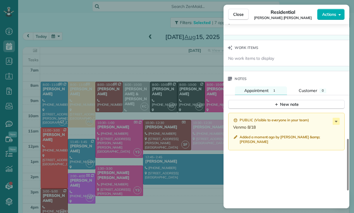
click at [166, 154] on div "Close Residential Seema Kamal Stewart Actions Status Confirmed Seema Kamal Stew…" at bounding box center [177, 106] width 354 height 213
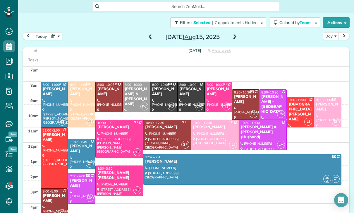
click at [57, 35] on button "button" at bounding box center [55, 36] width 13 height 8
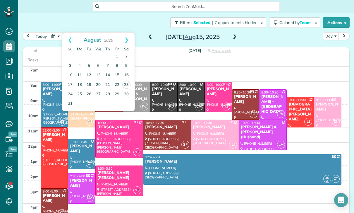
click at [87, 74] on link "12" at bounding box center [88, 75] width 9 height 9
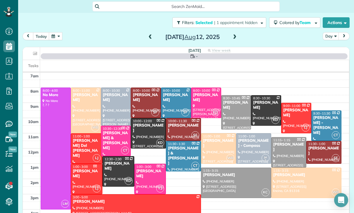
scroll to position [46, 0]
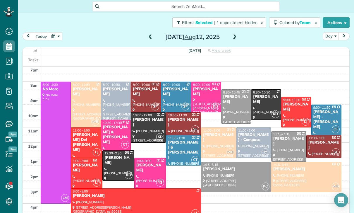
click at [176, 95] on div "Sarah Sonnier" at bounding box center [176, 92] width 27 height 10
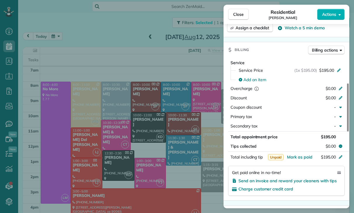
scroll to position [264, 0]
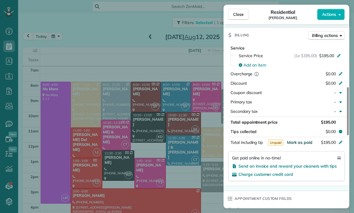
click at [296, 142] on span "Mark as paid" at bounding box center [299, 142] width 25 height 5
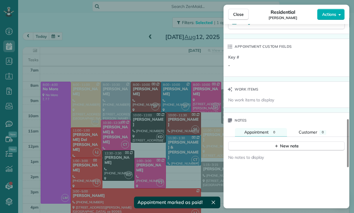
scroll to position [425, 0]
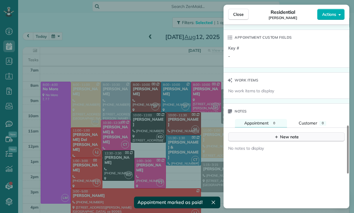
click at [287, 136] on div "New note" at bounding box center [286, 137] width 25 height 6
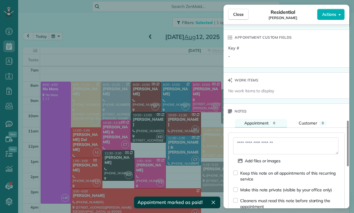
click at [260, 146] on textarea at bounding box center [285, 145] width 105 height 17
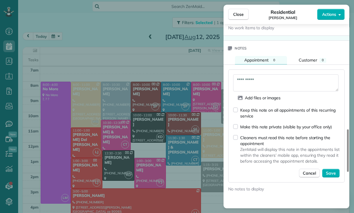
scroll to position [505, 0]
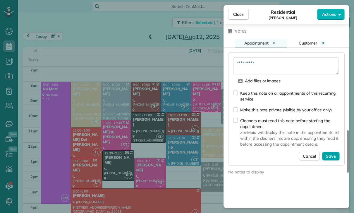
type textarea "**********"
click at [334, 155] on span "Save" at bounding box center [331, 156] width 10 height 6
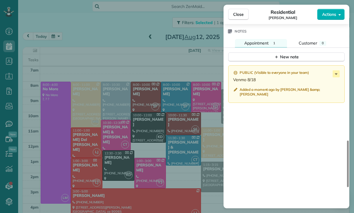
click at [151, 135] on div "Close Residential Sarah Sonnier Actions Status Confirmed Sarah Sonnier · Open p…" at bounding box center [177, 106] width 354 height 213
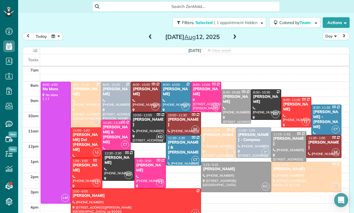
click at [58, 38] on button "button" at bounding box center [55, 36] width 13 height 8
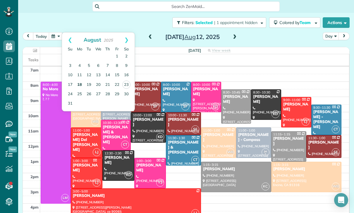
click at [79, 83] on link "18" at bounding box center [79, 84] width 9 height 9
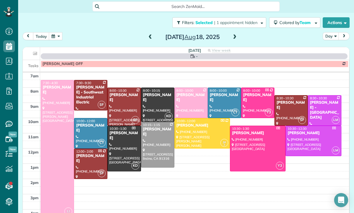
scroll to position [46, 0]
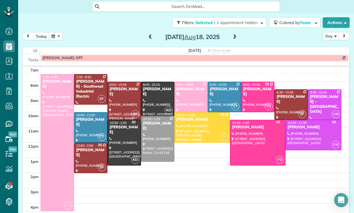
click at [190, 95] on div at bounding box center [191, 97] width 33 height 30
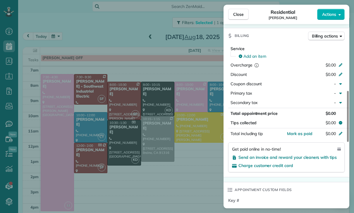
scroll to position [273, 0]
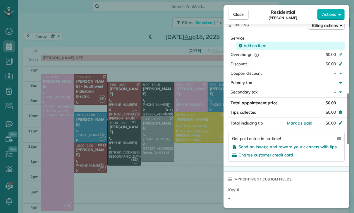
click at [249, 48] on span "Add an item" at bounding box center [254, 46] width 23 height 6
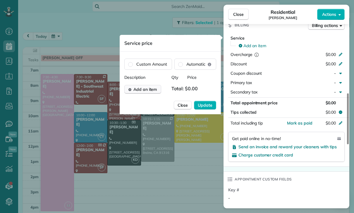
click at [143, 89] on span "Add an item" at bounding box center [145, 89] width 24 height 6
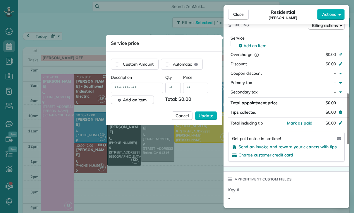
click at [199, 88] on input "**" at bounding box center [195, 88] width 25 height 11
type input "****"
click at [214, 119] on button "Update" at bounding box center [206, 115] width 22 height 9
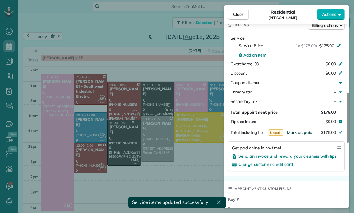
click at [304, 135] on button "Mark as paid" at bounding box center [299, 132] width 25 height 6
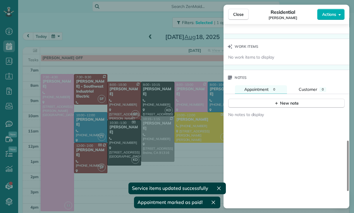
scroll to position [466, 0]
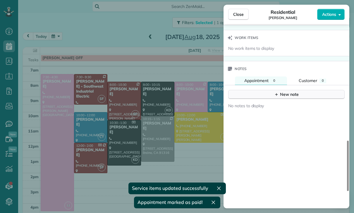
click at [279, 97] on div "New note" at bounding box center [286, 94] width 25 height 6
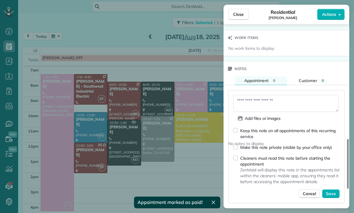
click at [245, 105] on textarea at bounding box center [285, 103] width 105 height 17
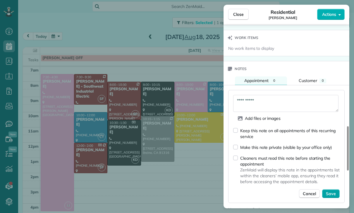
type textarea "**********"
click at [334, 197] on button "Save" at bounding box center [331, 193] width 18 height 9
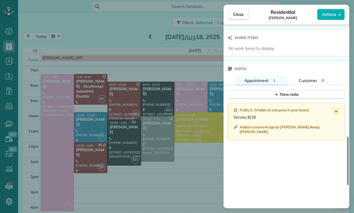
click at [140, 160] on div "Close Residential Aaron Hatch Actions Status Yet to Confirm Aaron Hatch · Open …" at bounding box center [177, 106] width 354 height 213
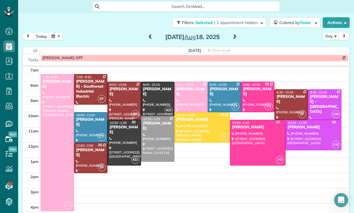
click at [55, 34] on button "button" at bounding box center [55, 36] width 13 height 8
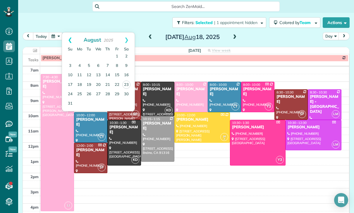
click at [65, 38] on link "Prev" at bounding box center [70, 39] width 16 height 15
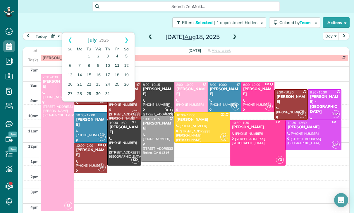
click at [115, 65] on link "11" at bounding box center [116, 65] width 9 height 9
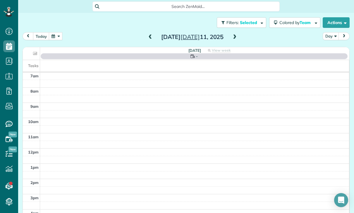
scroll to position [46, 0]
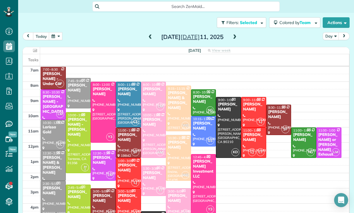
click at [177, 107] on div at bounding box center [178, 108] width 25 height 45
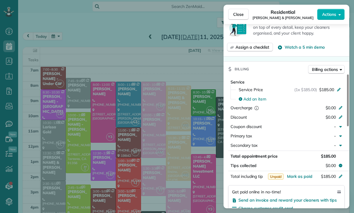
scroll to position [251, 0]
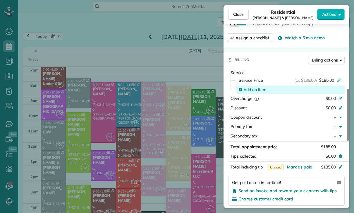
click at [250, 93] on div "Add an item" at bounding box center [290, 89] width 108 height 8
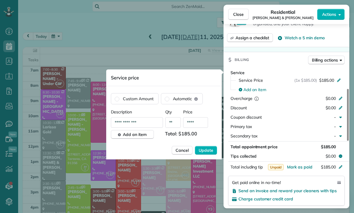
click at [203, 127] on input "****" at bounding box center [195, 122] width 25 height 11
type input "**"
type input "****"
click at [213, 153] on span "Update" at bounding box center [206, 150] width 15 height 6
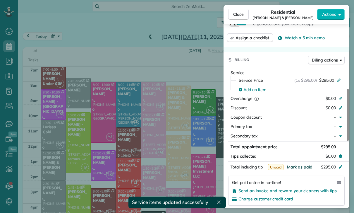
click at [297, 169] on span "Mark as paid" at bounding box center [299, 166] width 25 height 5
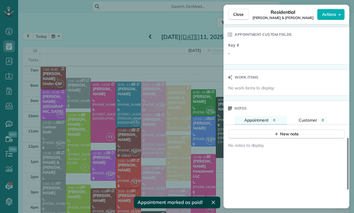
scroll to position [442, 0]
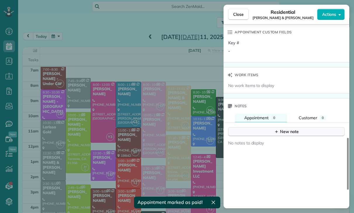
click at [285, 131] on div "New note" at bounding box center [286, 131] width 25 height 6
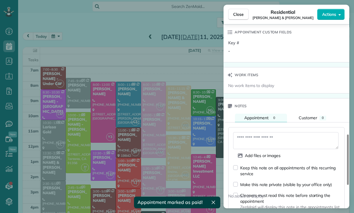
click at [250, 139] on textarea at bounding box center [285, 140] width 105 height 17
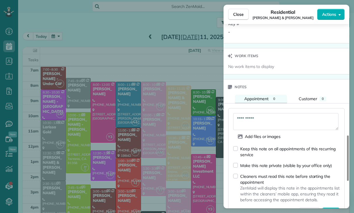
scroll to position [516, 0]
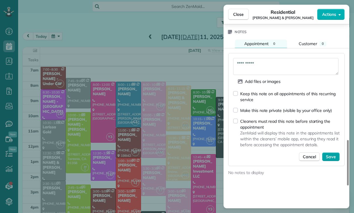
type textarea "**********"
click at [332, 156] on span "Save" at bounding box center [331, 157] width 10 height 6
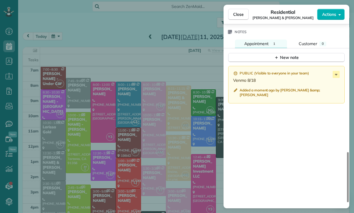
scroll to position [19, 0]
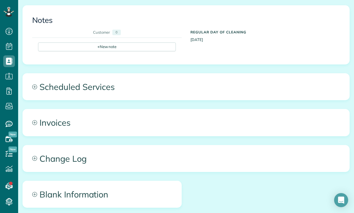
scroll to position [194, 0]
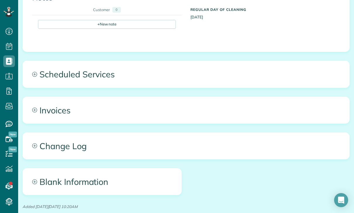
click at [88, 75] on span "Scheduled Services" at bounding box center [186, 74] width 327 height 26
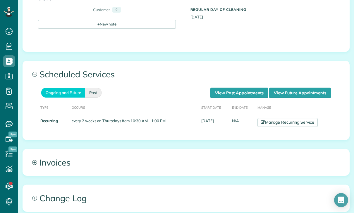
click at [97, 93] on link "Past" at bounding box center [93, 93] width 16 height 10
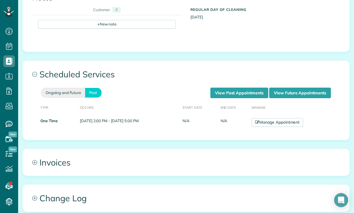
click at [67, 93] on link "Ongoing and Future" at bounding box center [63, 93] width 44 height 10
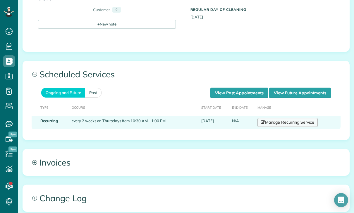
click at [293, 122] on link "Manage Recurring Service" at bounding box center [287, 122] width 60 height 9
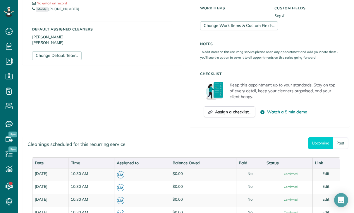
scroll to position [178, 0]
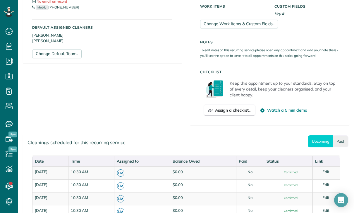
click at [345, 141] on link "Past" at bounding box center [341, 141] width 16 height 12
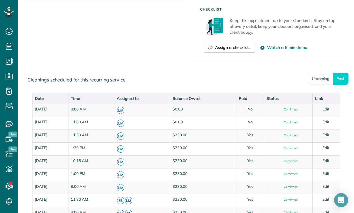
scroll to position [267, 0]
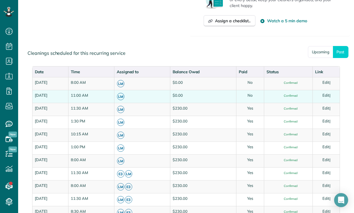
click at [329, 93] on link "Edit" at bounding box center [325, 95] width 7 height 5
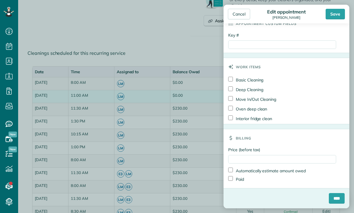
scroll to position [279, 0]
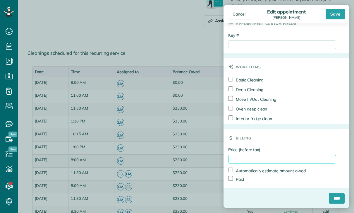
click at [248, 158] on input "Price (before tax)" at bounding box center [282, 159] width 108 height 8
type input "***"
click at [238, 179] on label "Paid" at bounding box center [236, 179] width 16 height 6
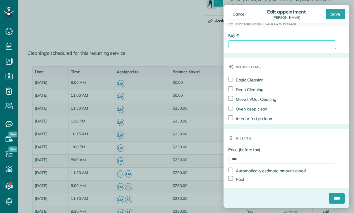
click at [260, 47] on input "Key #" at bounding box center [282, 44] width 108 height 8
paste input "**********"
type input "**********"
click at [332, 200] on input "****" at bounding box center [337, 198] width 16 height 11
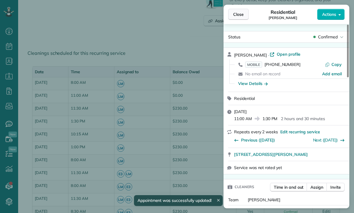
click at [230, 14] on button "Close" at bounding box center [238, 14] width 20 height 11
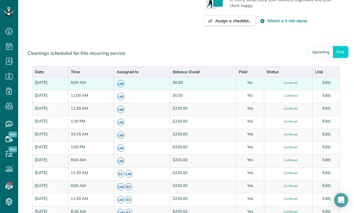
click at [327, 83] on link "Edit" at bounding box center [325, 82] width 7 height 5
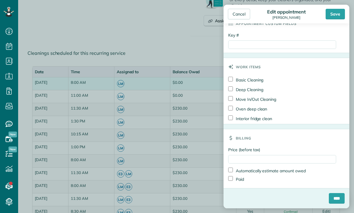
scroll to position [279, 0]
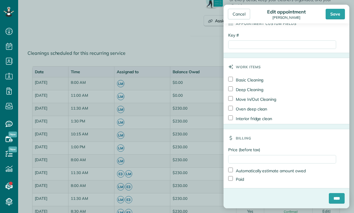
click at [258, 151] on label "Price (before tax)" at bounding box center [282, 150] width 108 height 6
click at [258, 155] on input "Price (before tax)" at bounding box center [282, 159] width 108 height 8
type input "***"
click at [241, 180] on label "Paid" at bounding box center [236, 179] width 16 height 6
click at [261, 49] on input "Key #" at bounding box center [282, 44] width 108 height 8
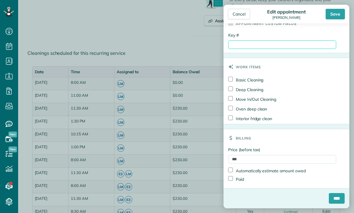
paste input "**********"
type input "**********"
click at [337, 198] on input "****" at bounding box center [337, 198] width 16 height 11
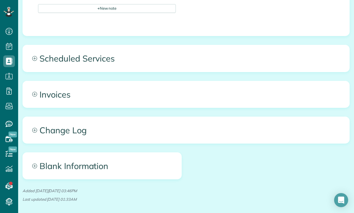
scroll to position [264, 0]
click at [78, 48] on span "Scheduled Services" at bounding box center [186, 58] width 327 height 26
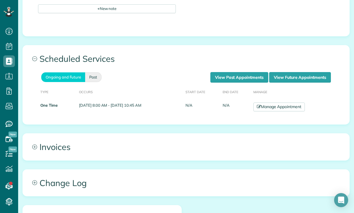
click at [91, 72] on link "Past" at bounding box center [93, 77] width 16 height 10
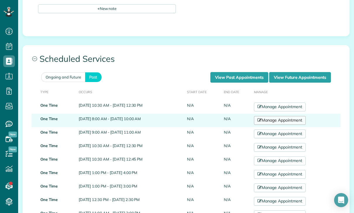
click at [291, 116] on link "Manage Appointment" at bounding box center [279, 120] width 51 height 9
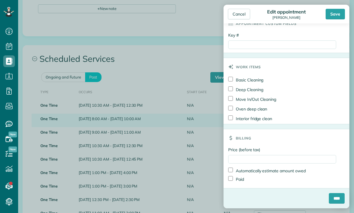
scroll to position [279, 0]
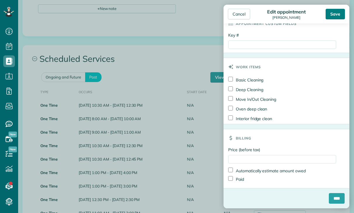
click at [336, 14] on div "Save" at bounding box center [335, 14] width 19 height 11
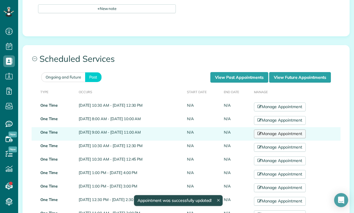
click at [282, 129] on link "Manage Appointment" at bounding box center [279, 133] width 51 height 9
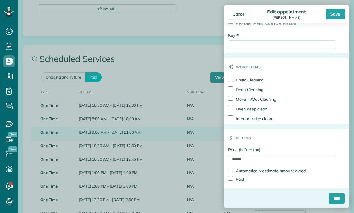
scroll to position [318, 0]
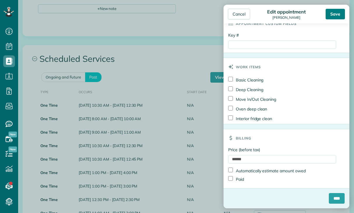
click at [332, 15] on div "Save" at bounding box center [335, 14] width 19 height 11
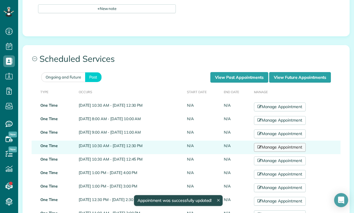
click at [287, 143] on link "Manage Appointment" at bounding box center [279, 147] width 51 height 9
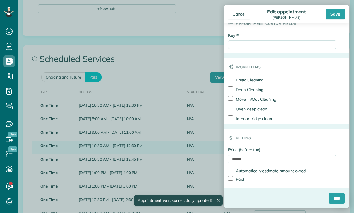
scroll to position [318, 0]
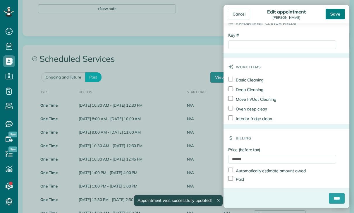
click at [333, 15] on div "Save" at bounding box center [335, 14] width 19 height 11
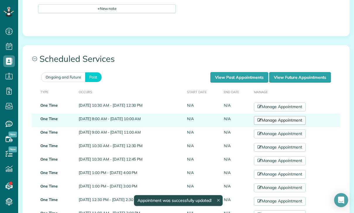
click at [296, 116] on link "Manage Appointment" at bounding box center [279, 120] width 51 height 9
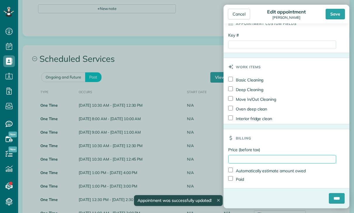
click at [244, 160] on input "Price (before tax)" at bounding box center [282, 159] width 108 height 8
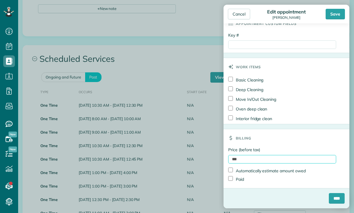
type input "***"
click at [242, 178] on label "Paid" at bounding box center [236, 179] width 16 height 6
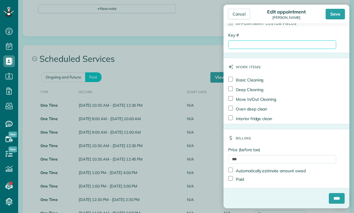
click at [253, 49] on input "Key #" at bounding box center [282, 44] width 108 height 8
paste input "**********"
type input "**********"
click at [334, 203] on input "****" at bounding box center [337, 198] width 16 height 11
